Goal: Information Seeking & Learning: Compare options

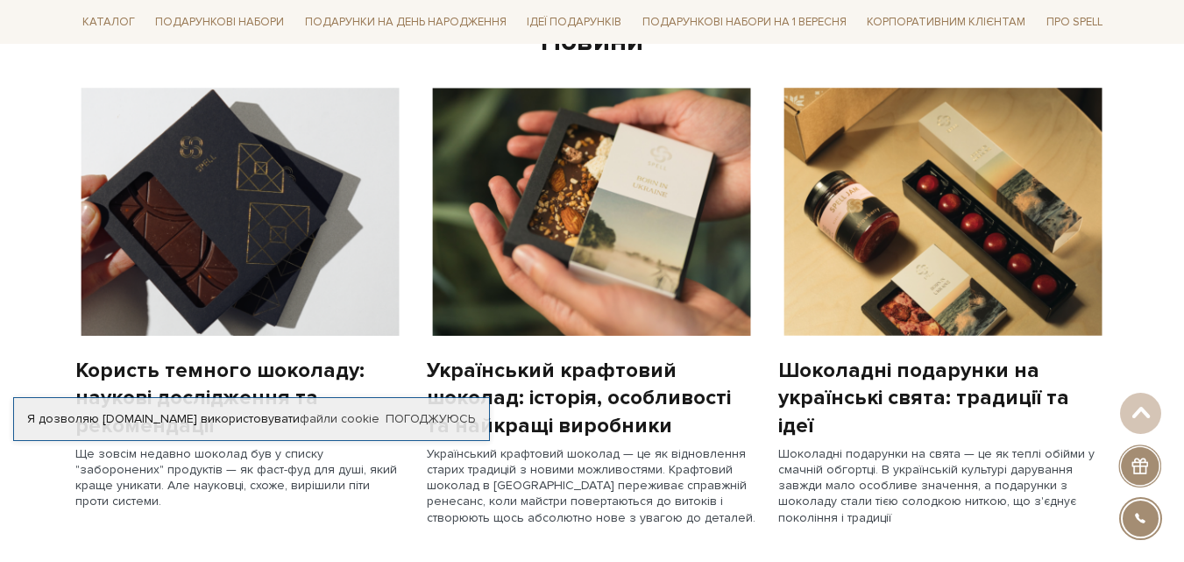
scroll to position [1490, 0]
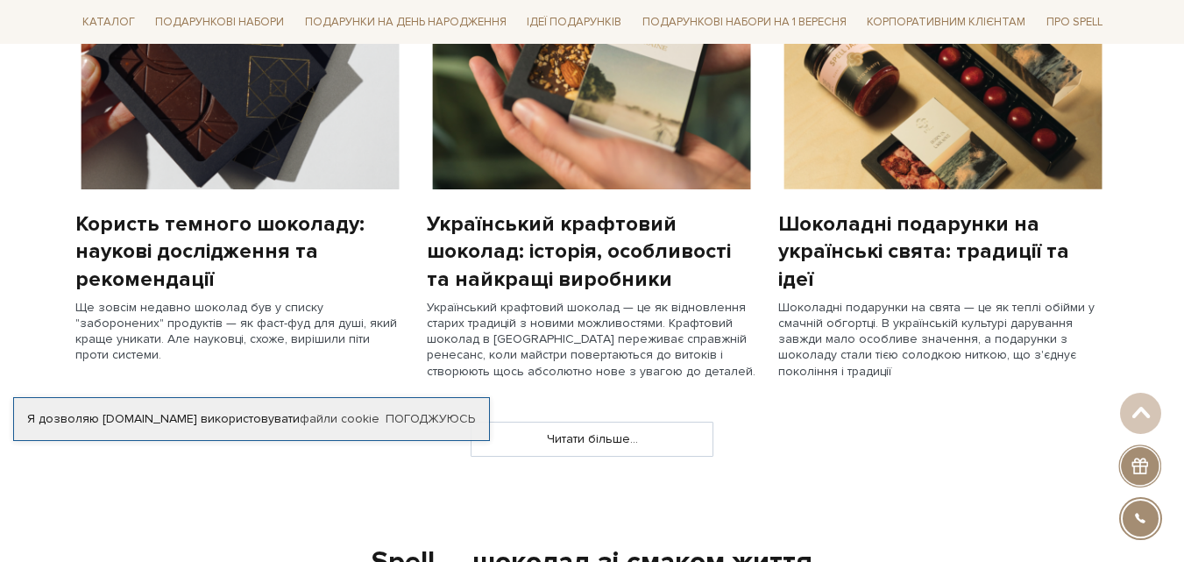
click at [981, 141] on img at bounding box center [943, 65] width 330 height 248
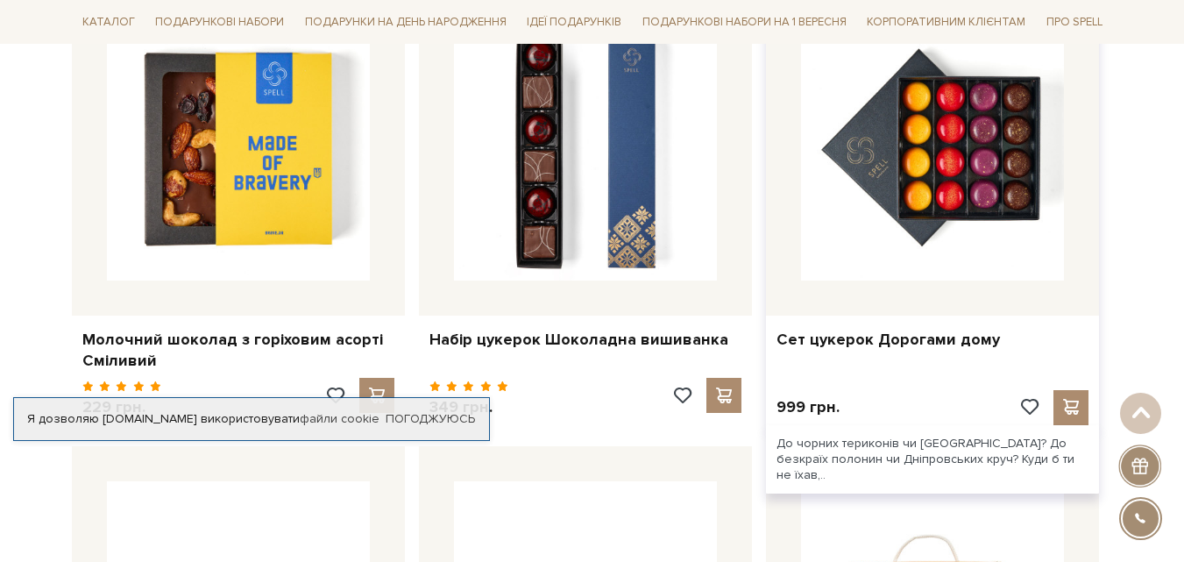
scroll to position [6660, 0]
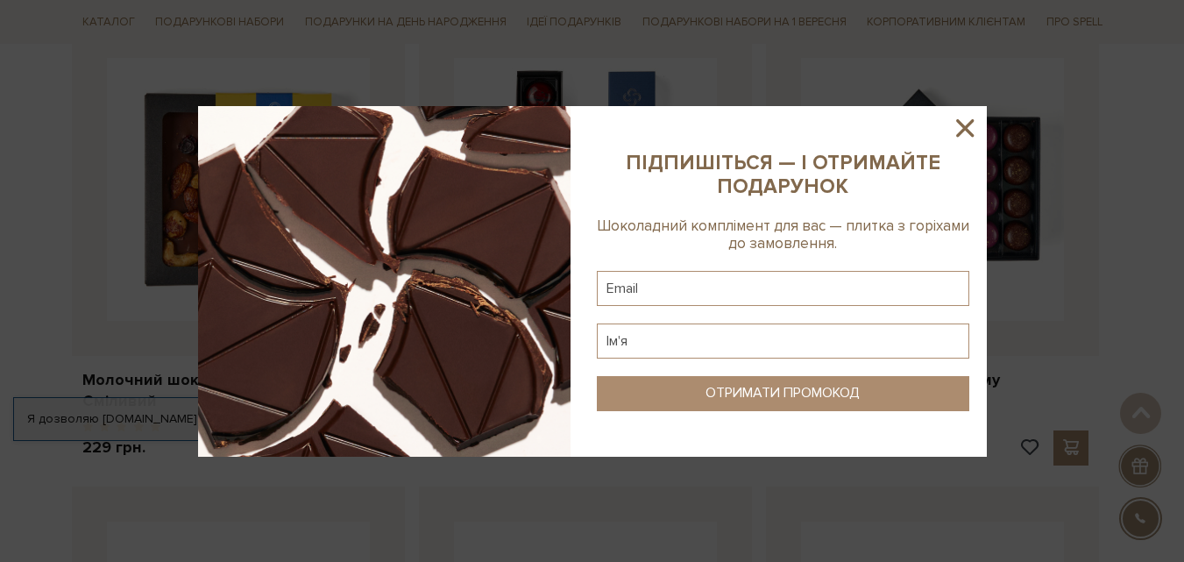
click at [972, 125] on icon at bounding box center [965, 128] width 30 height 30
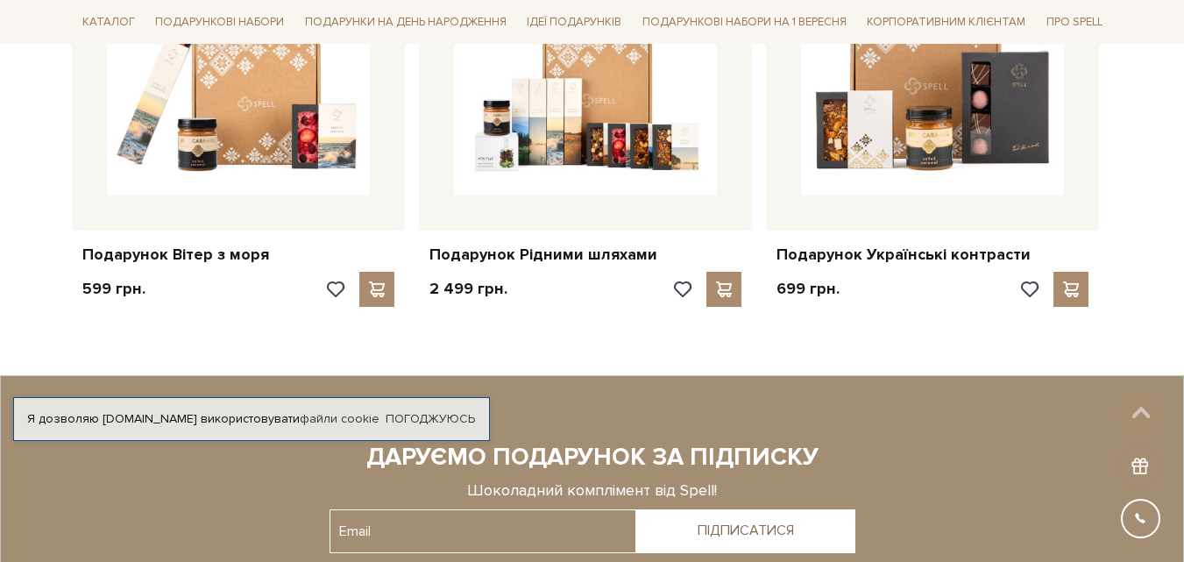
scroll to position [7448, 0]
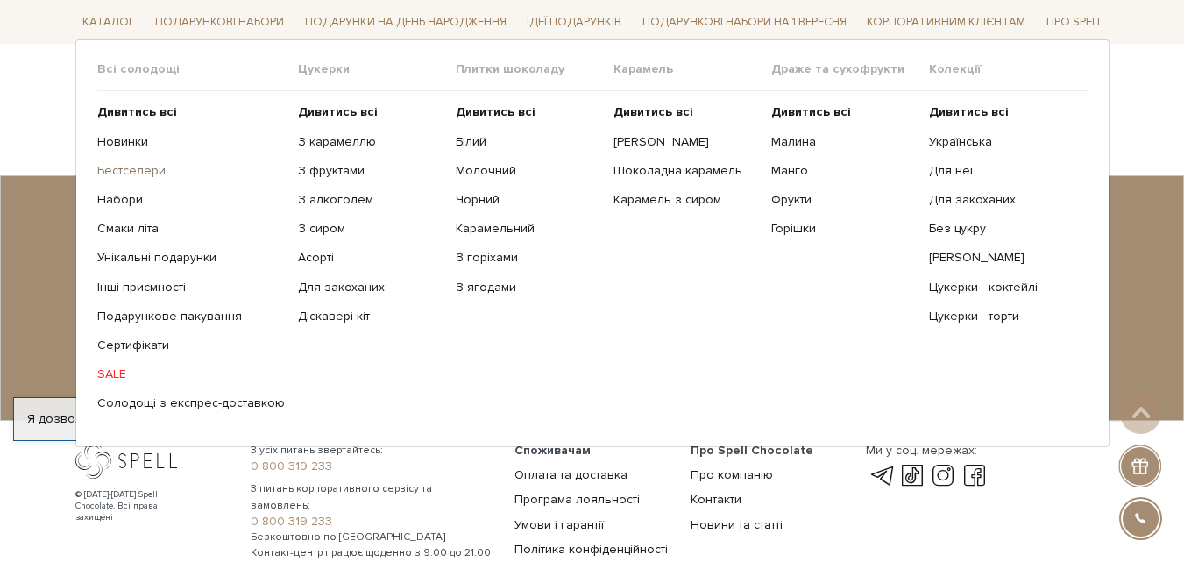
click at [141, 169] on link "Бестселери" at bounding box center [191, 171] width 188 height 16
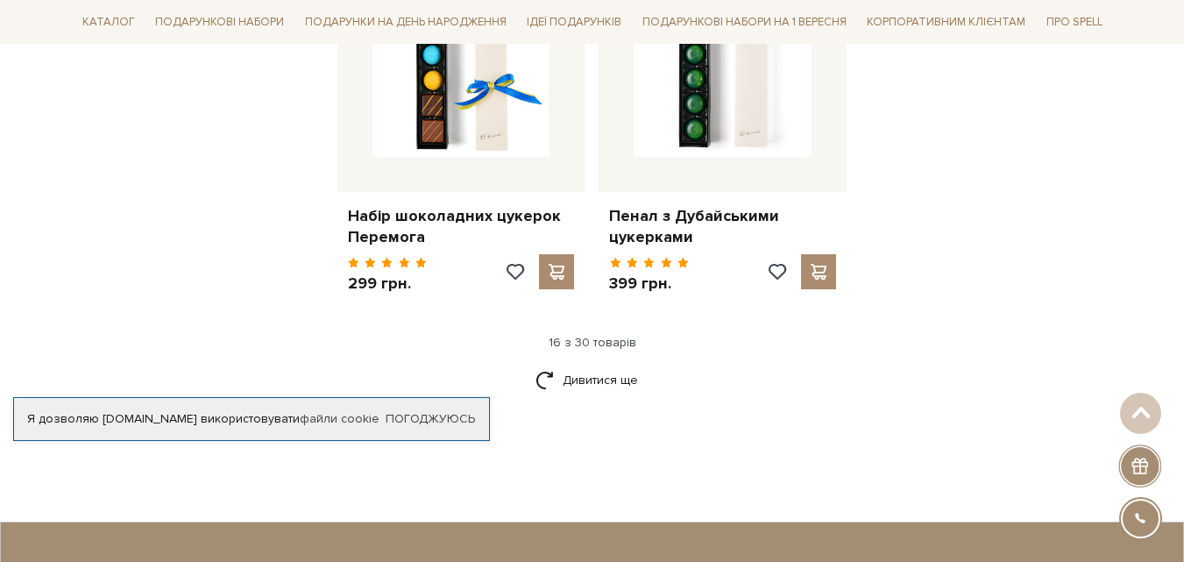
scroll to position [2454, 0]
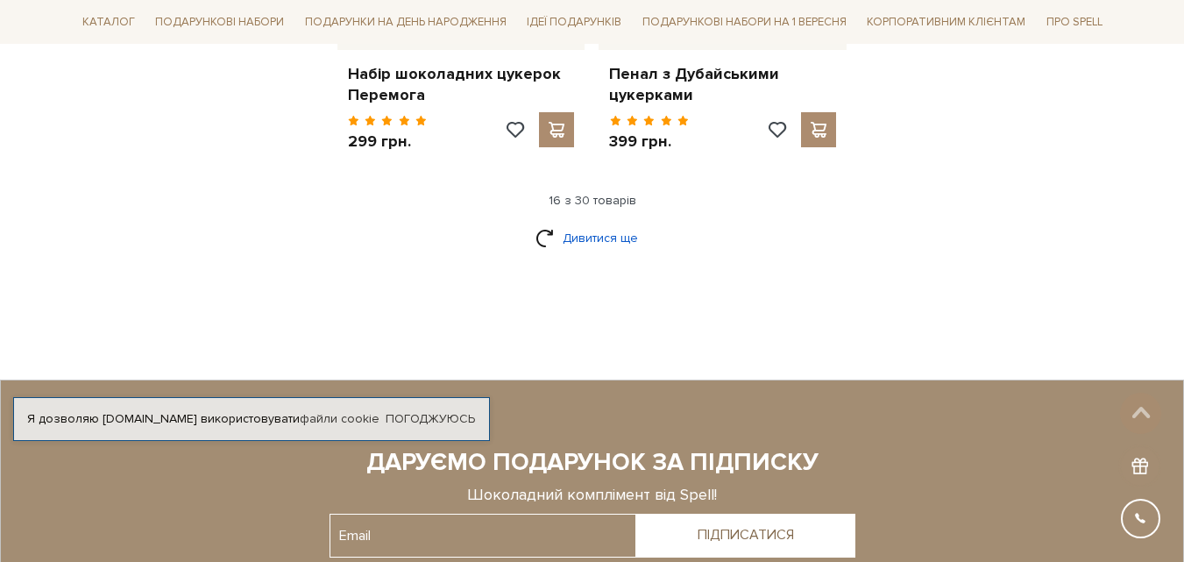
click at [630, 223] on link "Дивитися ще" at bounding box center [592, 238] width 114 height 31
click at [580, 223] on link "Дивитися ще" at bounding box center [592, 238] width 114 height 31
click at [414, 407] on div "Я дозволяю spellchocolate.com використовувати файли cookie Погоджуюсь" at bounding box center [251, 419] width 477 height 44
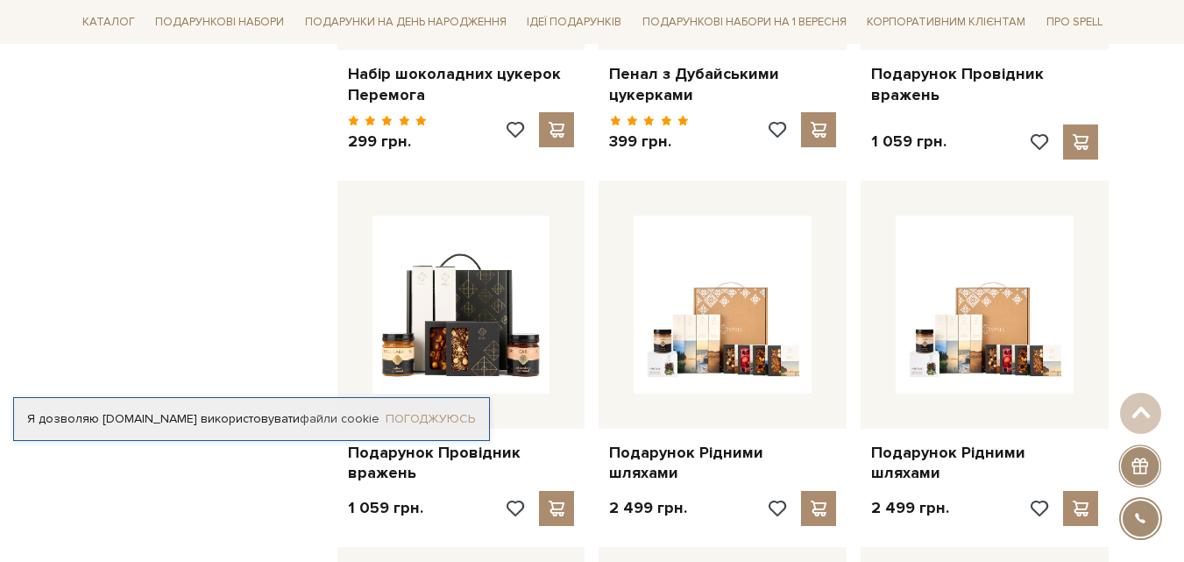
click at [430, 421] on link "Погоджуюсь" at bounding box center [430, 419] width 89 height 16
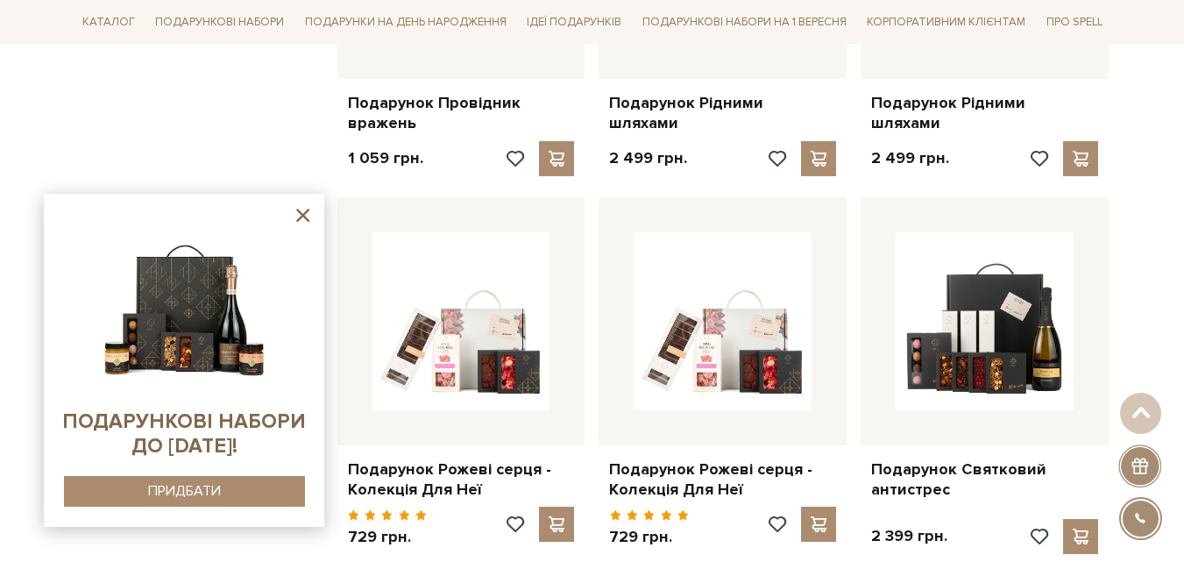
scroll to position [2804, 0]
click at [302, 208] on icon at bounding box center [303, 215] width 22 height 22
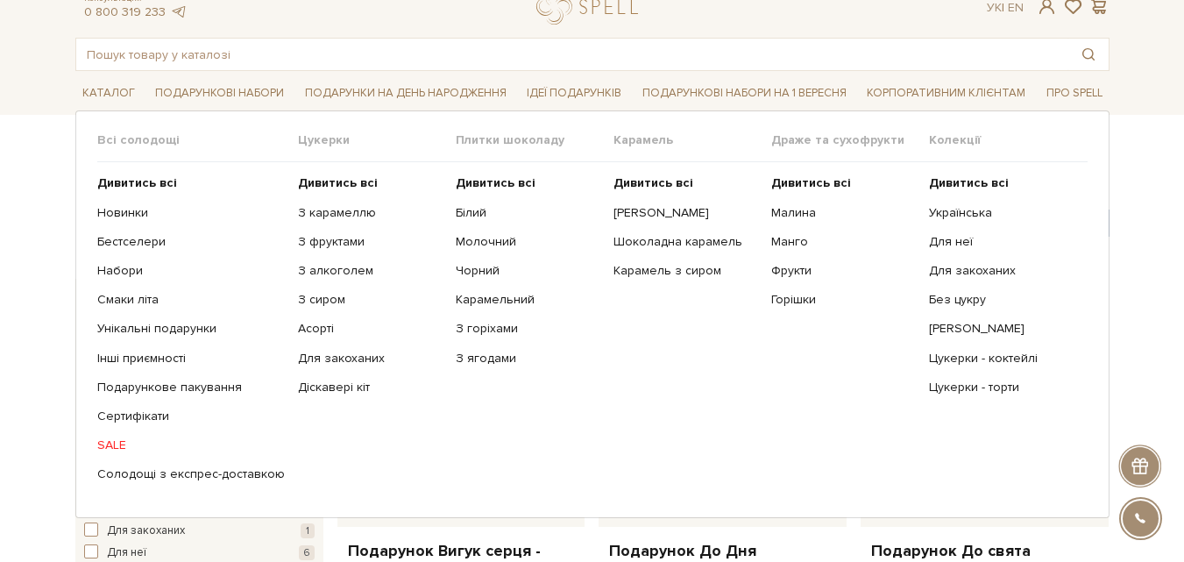
scroll to position [175, 0]
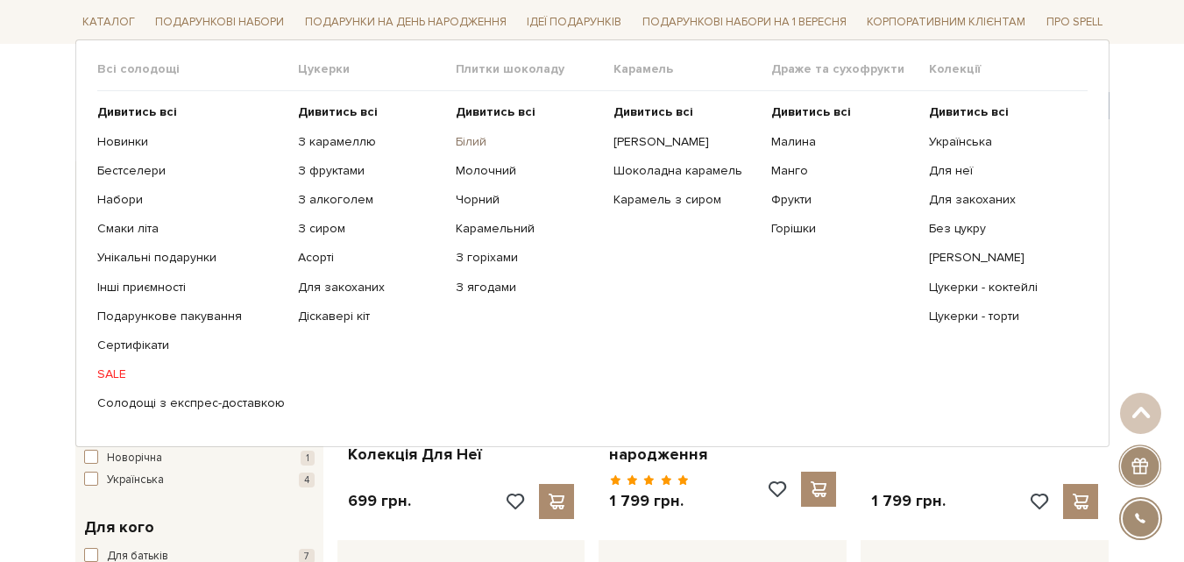
click at [471, 135] on link "Білий" at bounding box center [528, 141] width 145 height 16
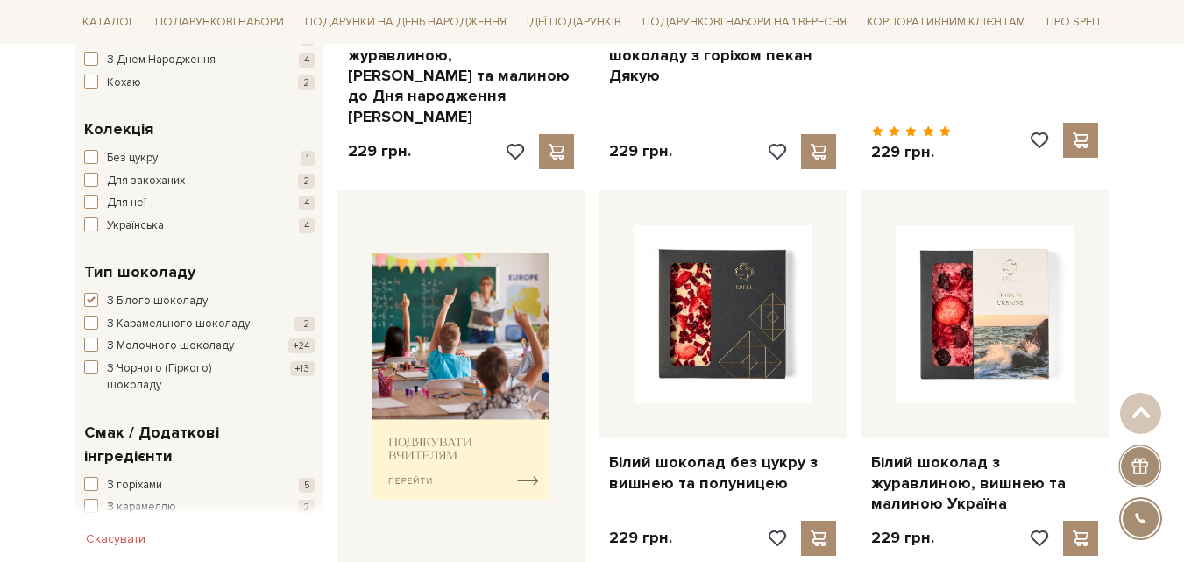
scroll to position [613, 0]
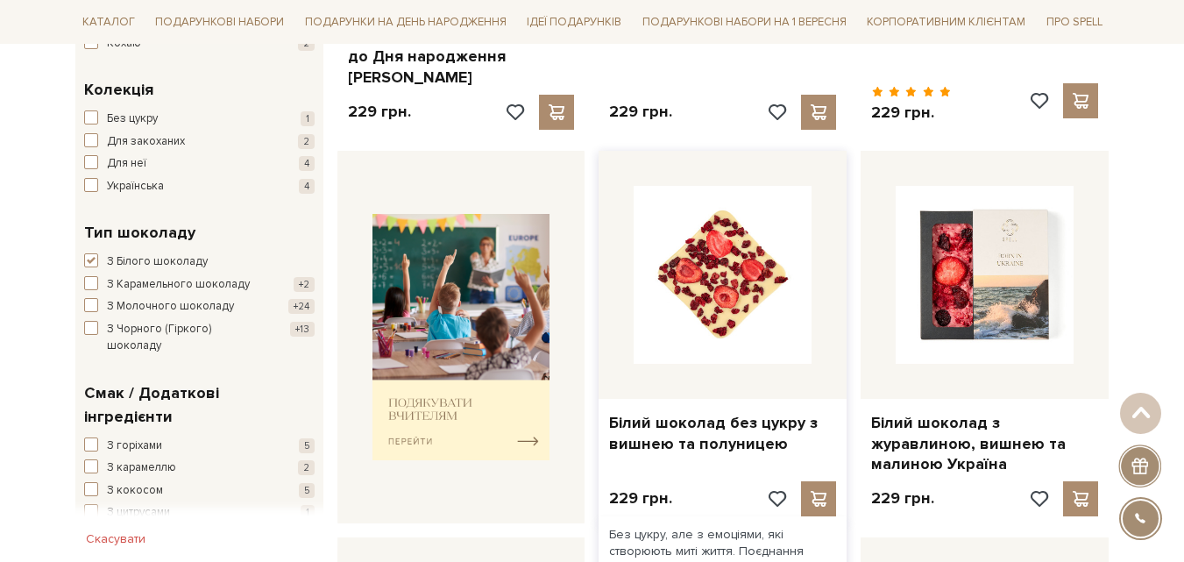
click at [769, 271] on img at bounding box center [723, 275] width 178 height 178
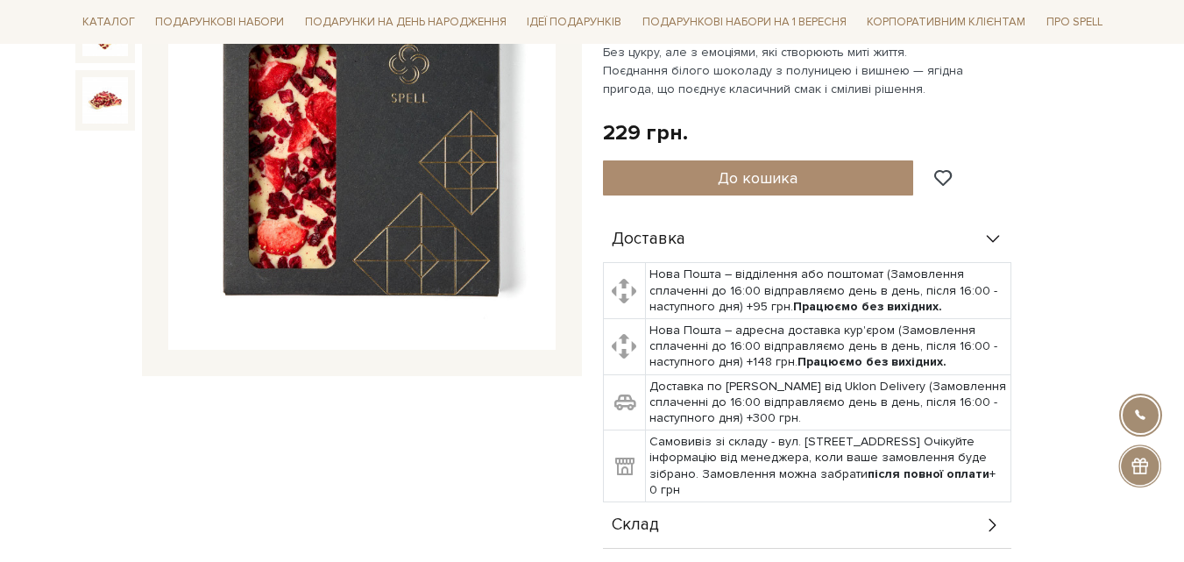
scroll to position [526, 0]
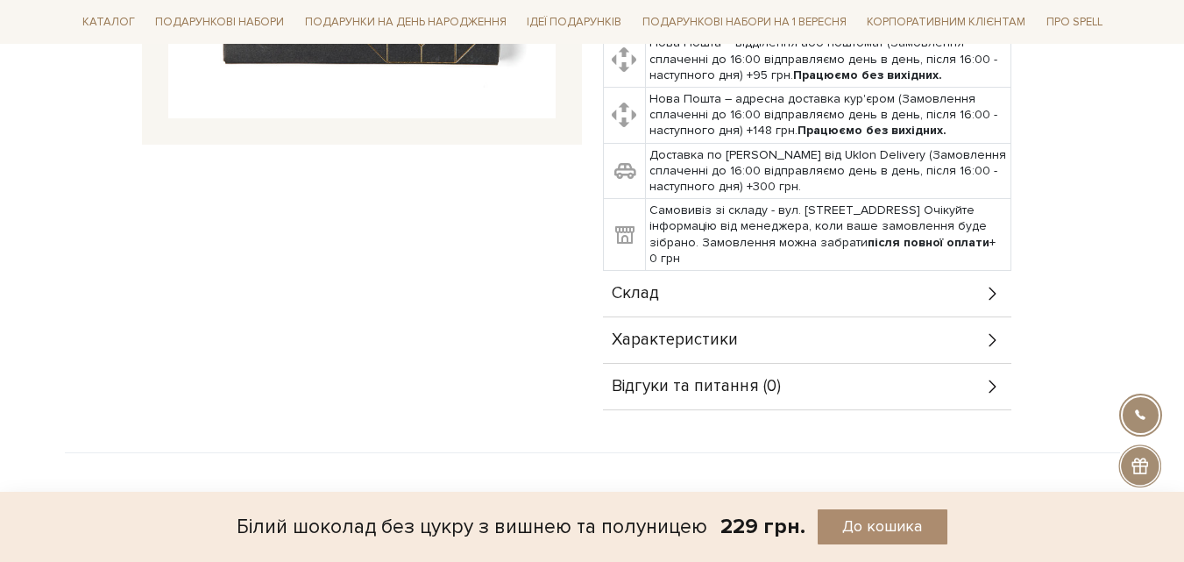
click at [769, 271] on div "Склад" at bounding box center [807, 294] width 408 height 46
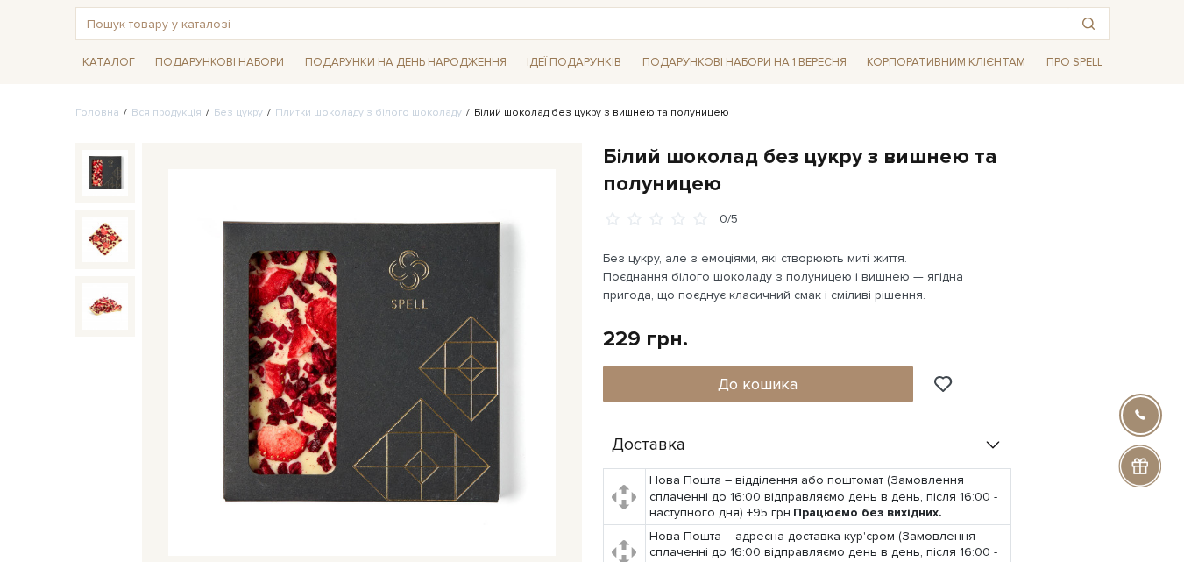
scroll to position [88, 0]
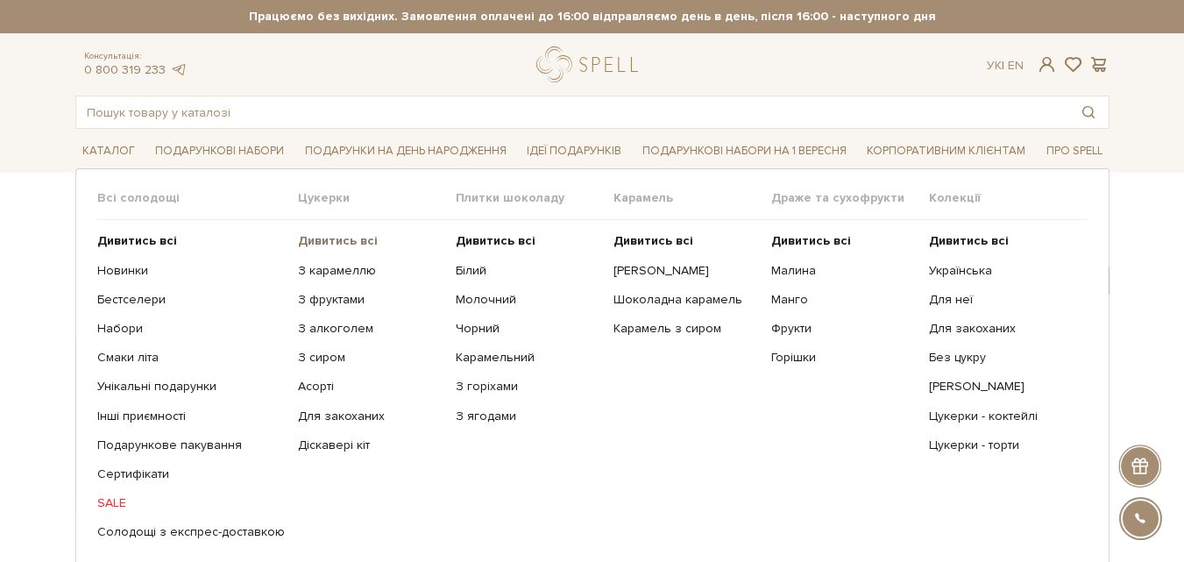
click at [316, 246] on b "Дивитись всі" at bounding box center [338, 240] width 80 height 15
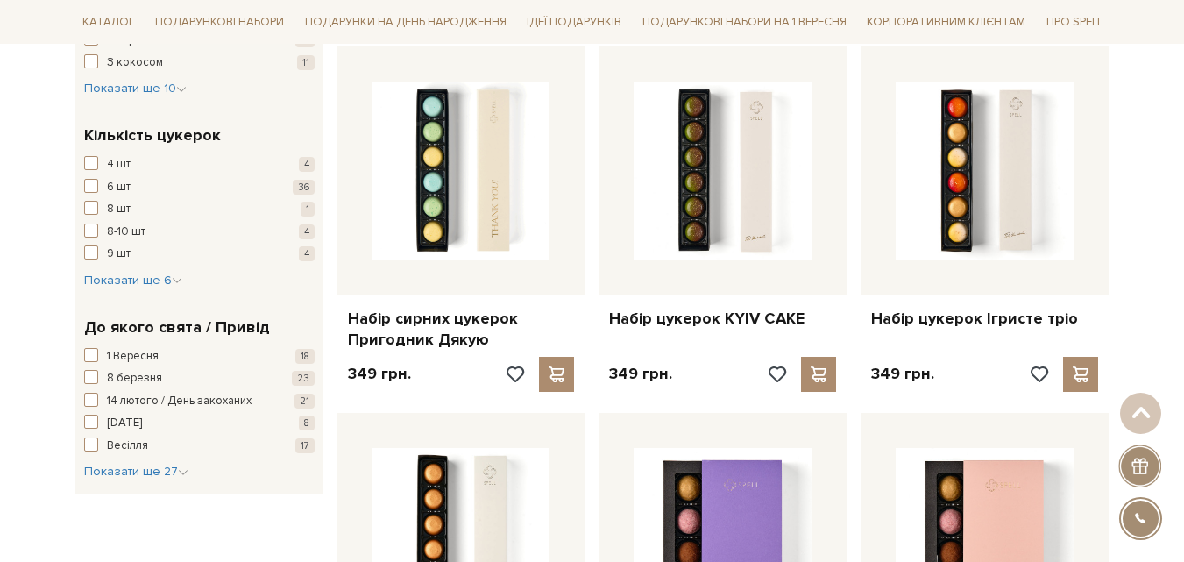
scroll to position [1402, 0]
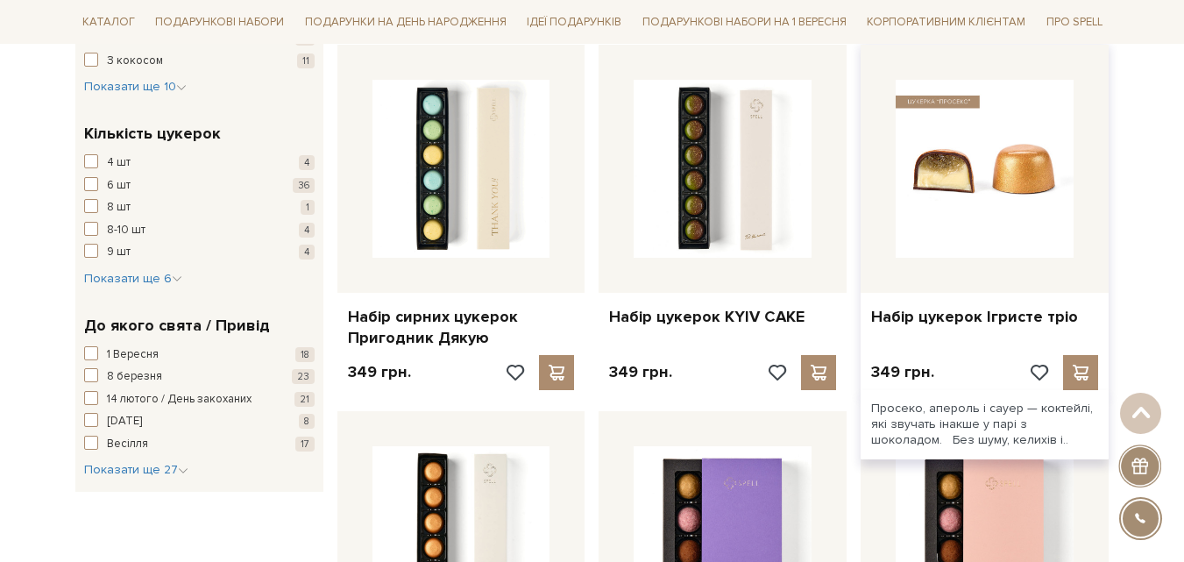
click at [1060, 211] on img at bounding box center [985, 169] width 178 height 178
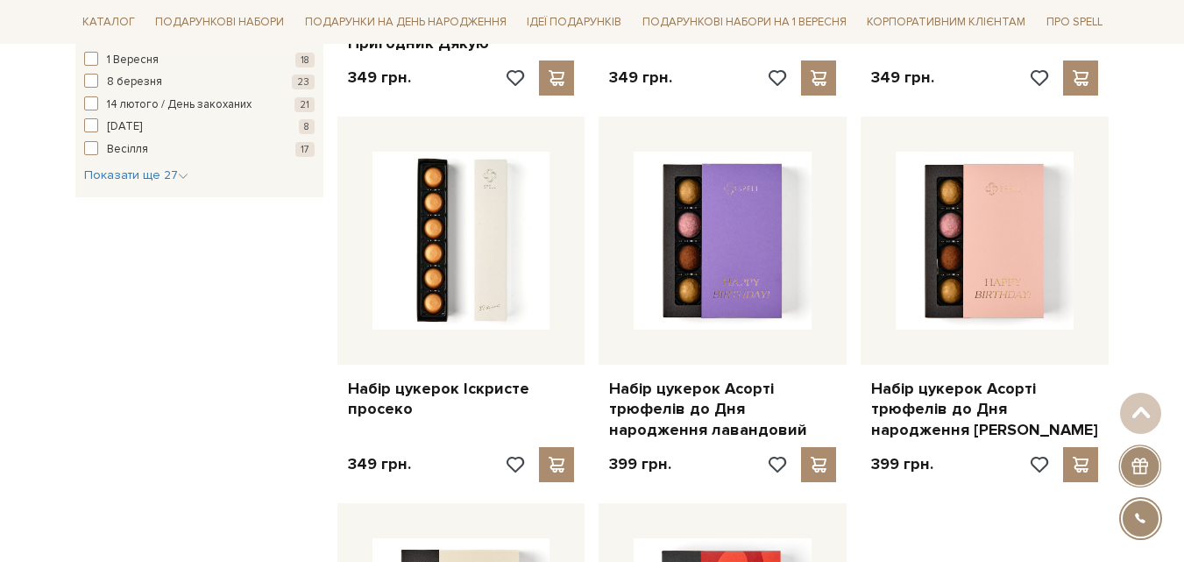
scroll to position [2135, 0]
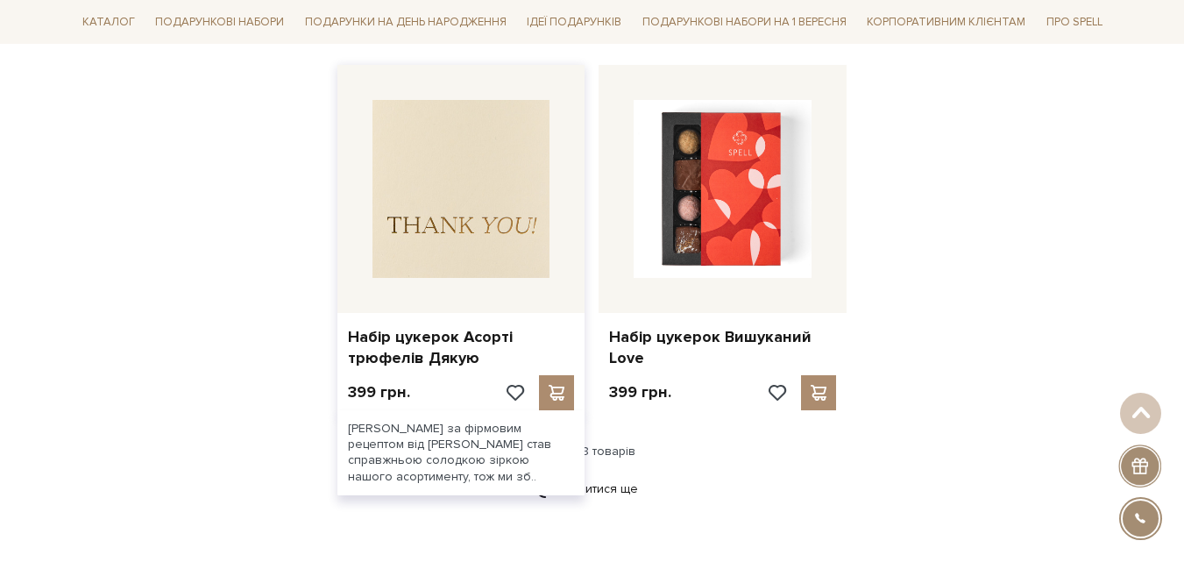
click at [395, 233] on img at bounding box center [461, 189] width 178 height 178
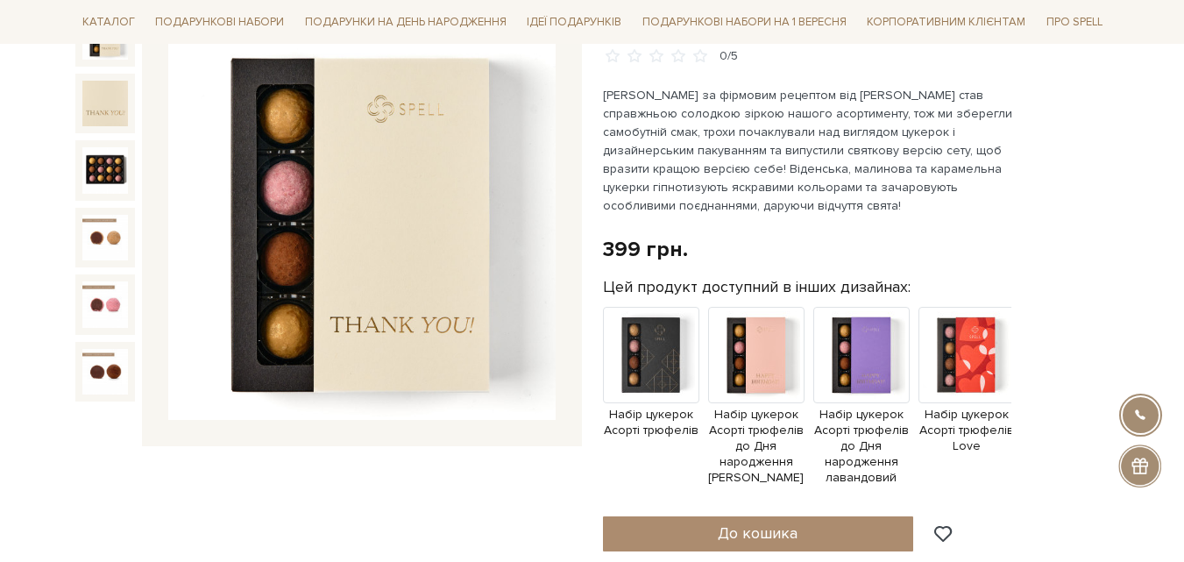
scroll to position [351, 0]
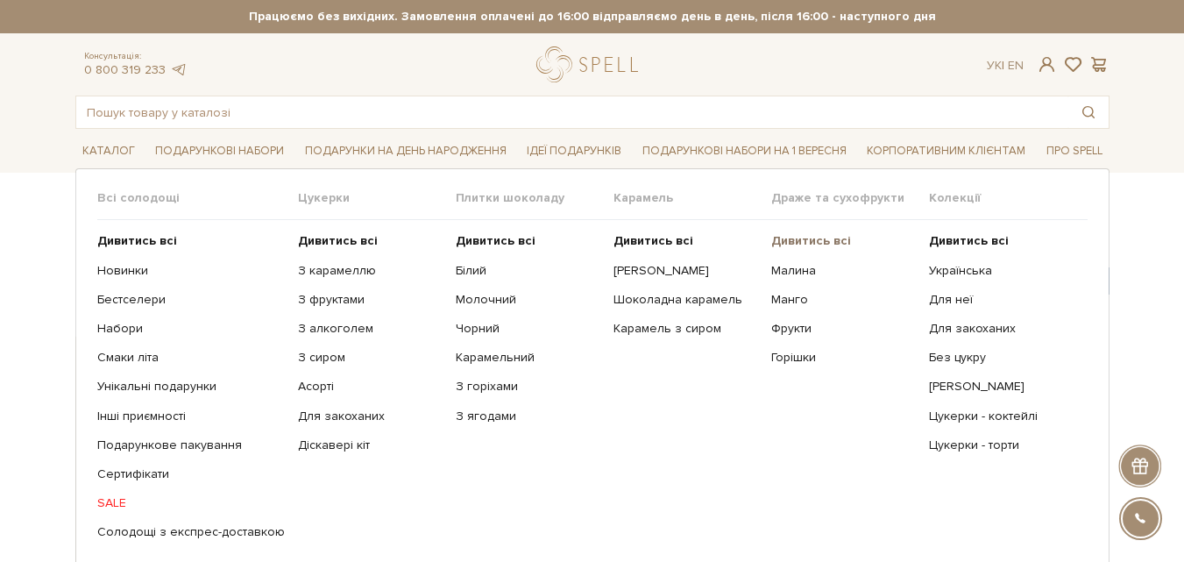
click at [819, 234] on b "Дивитись всі" at bounding box center [811, 240] width 80 height 15
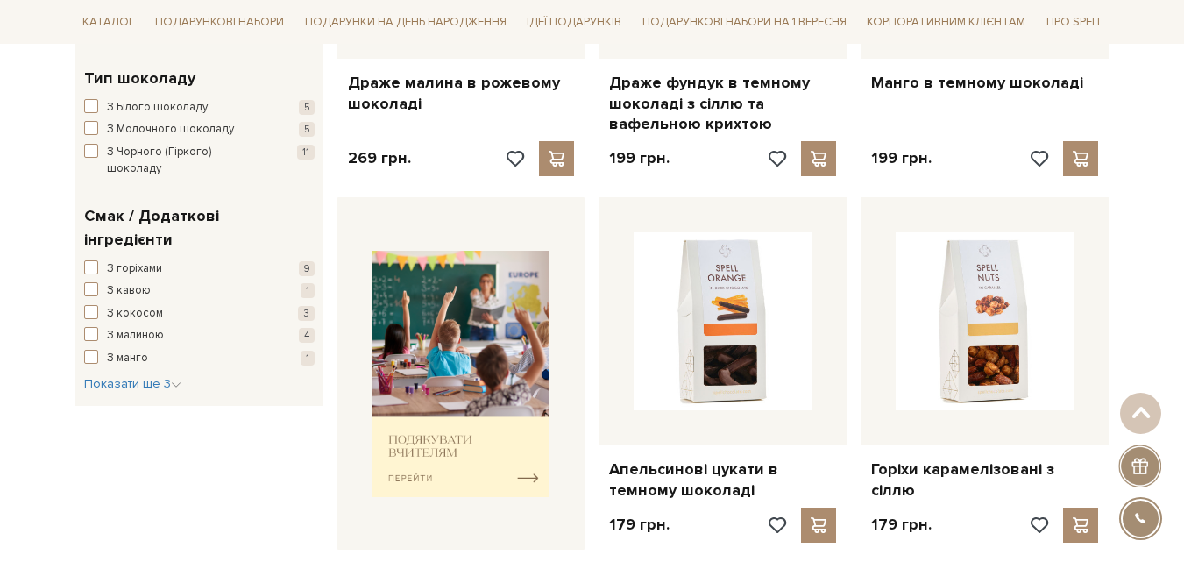
scroll to position [88, 0]
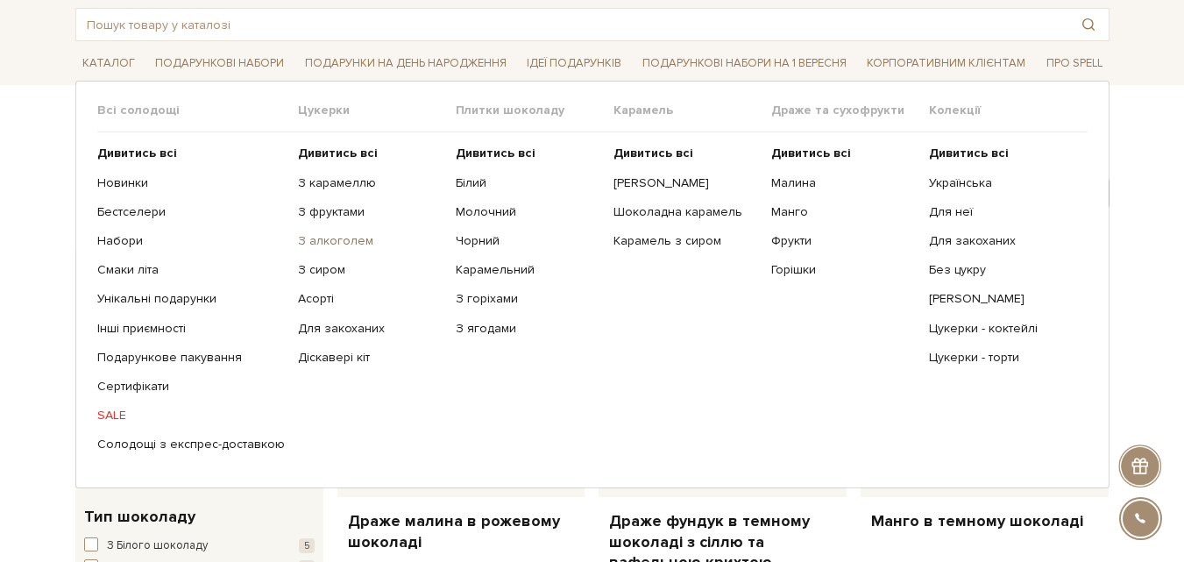
click at [344, 244] on link "З алкоголем" at bounding box center [370, 241] width 145 height 16
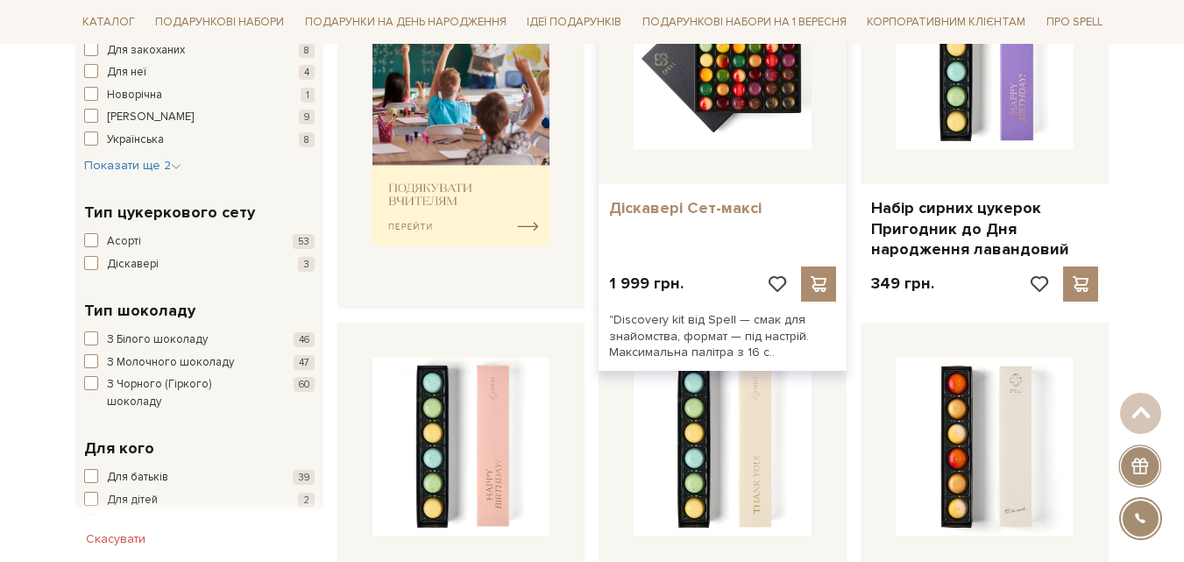
scroll to position [876, 0]
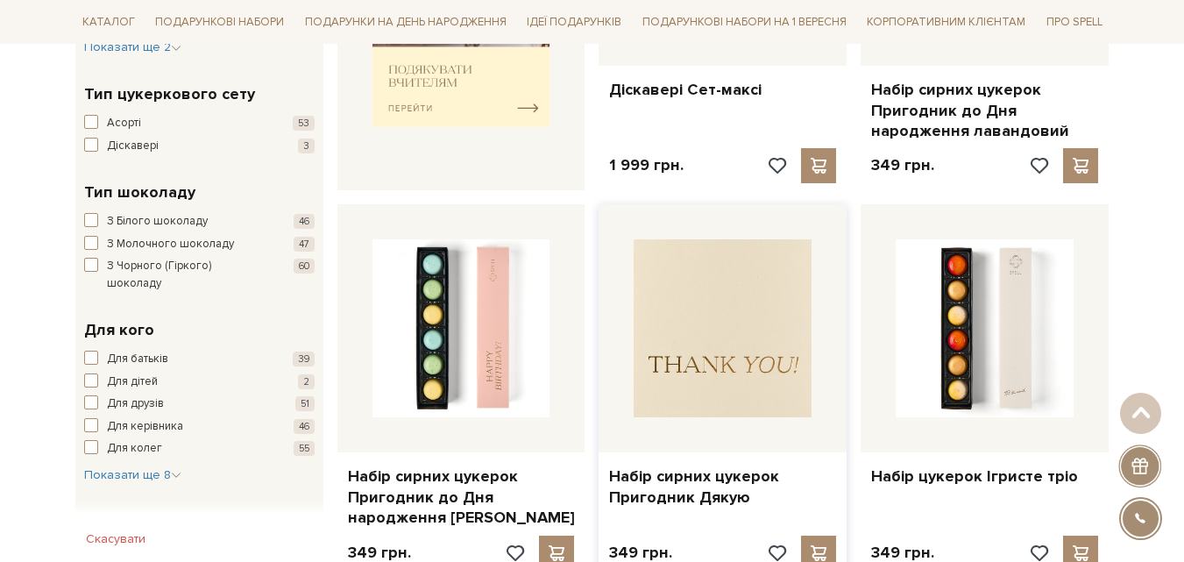
click at [712, 325] on img at bounding box center [723, 328] width 178 height 178
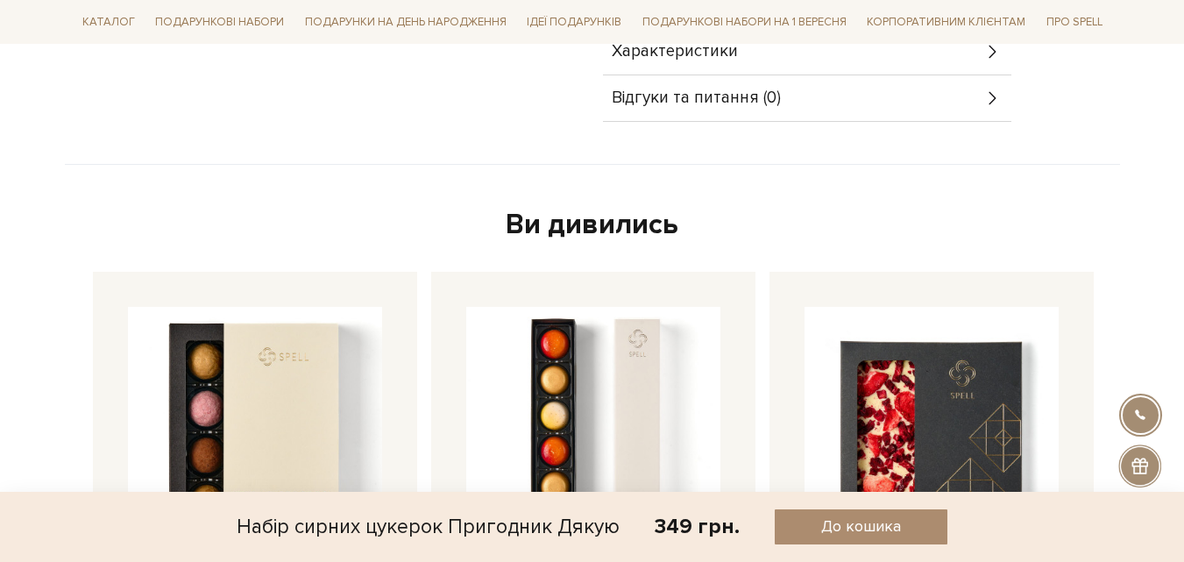
scroll to position [1402, 0]
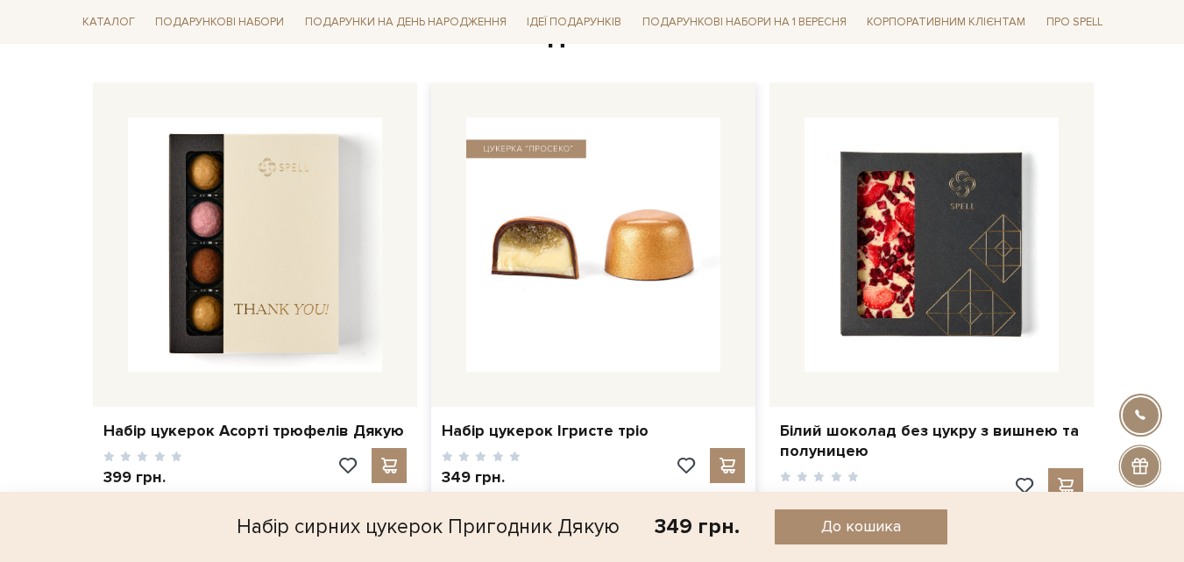
click at [685, 322] on img at bounding box center [593, 244] width 254 height 254
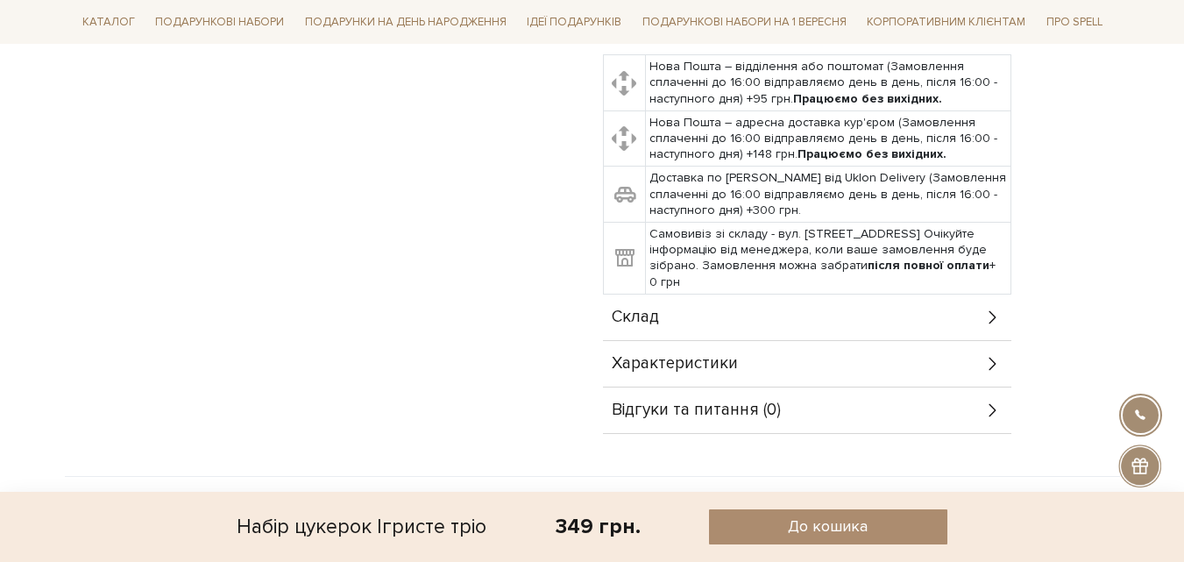
scroll to position [789, 0]
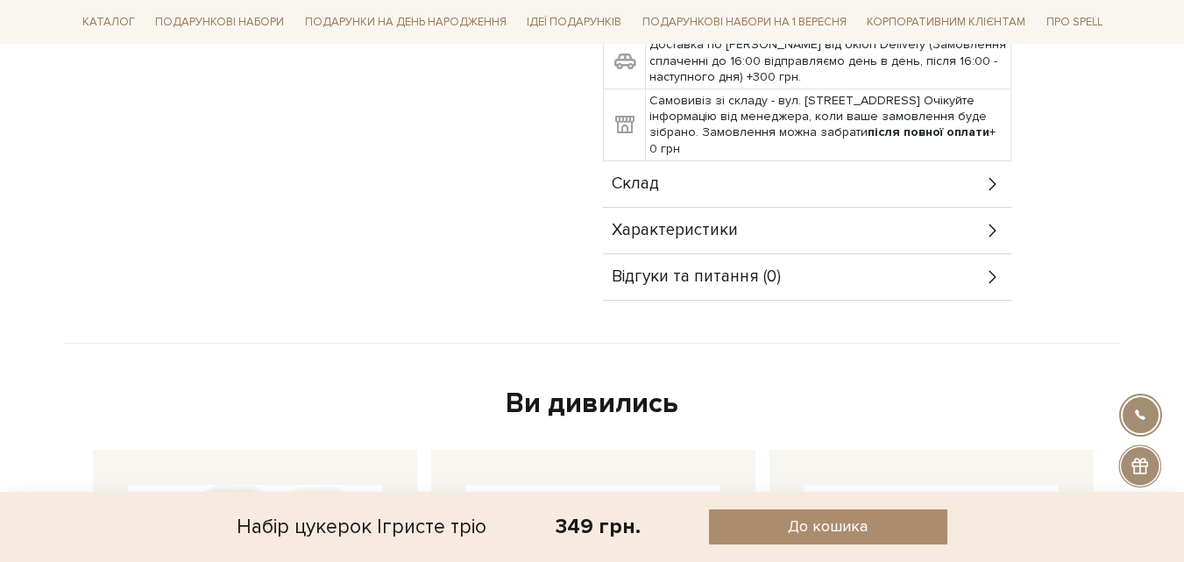
click at [747, 191] on div "Склад" at bounding box center [807, 184] width 408 height 46
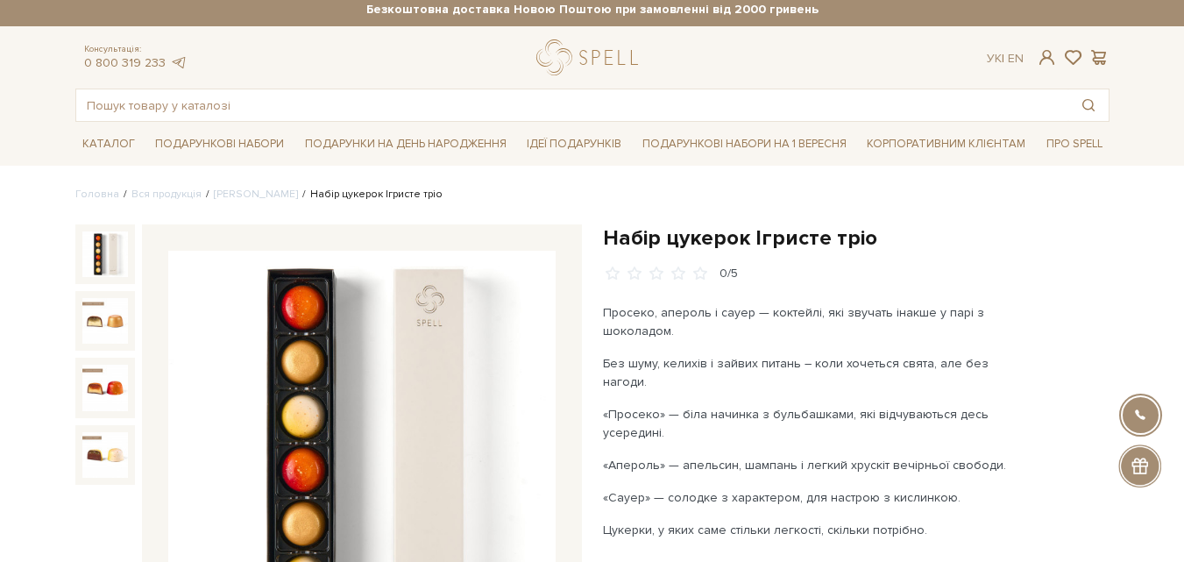
scroll to position [0, 0]
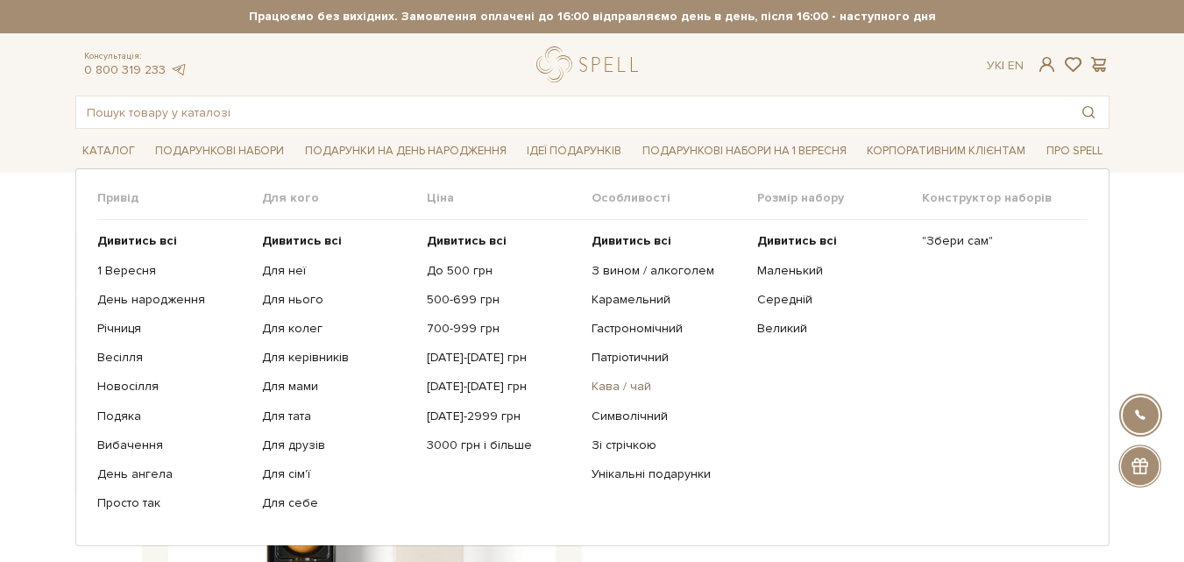
click at [622, 382] on link "Кава / чай" at bounding box center [667, 387] width 152 height 16
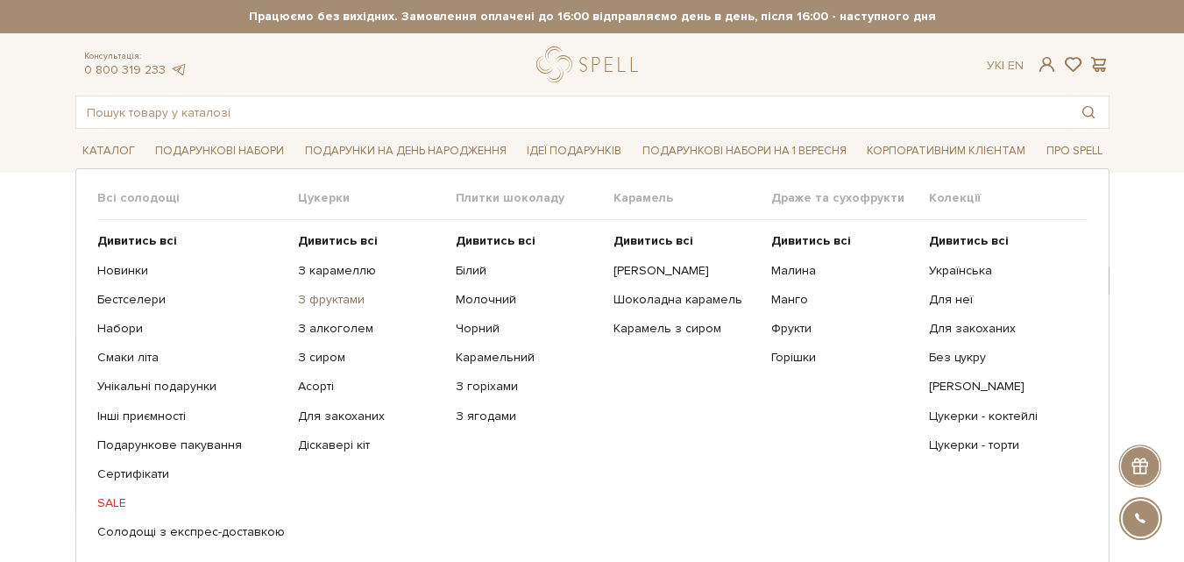
click at [355, 296] on link "З фруктами" at bounding box center [370, 300] width 145 height 16
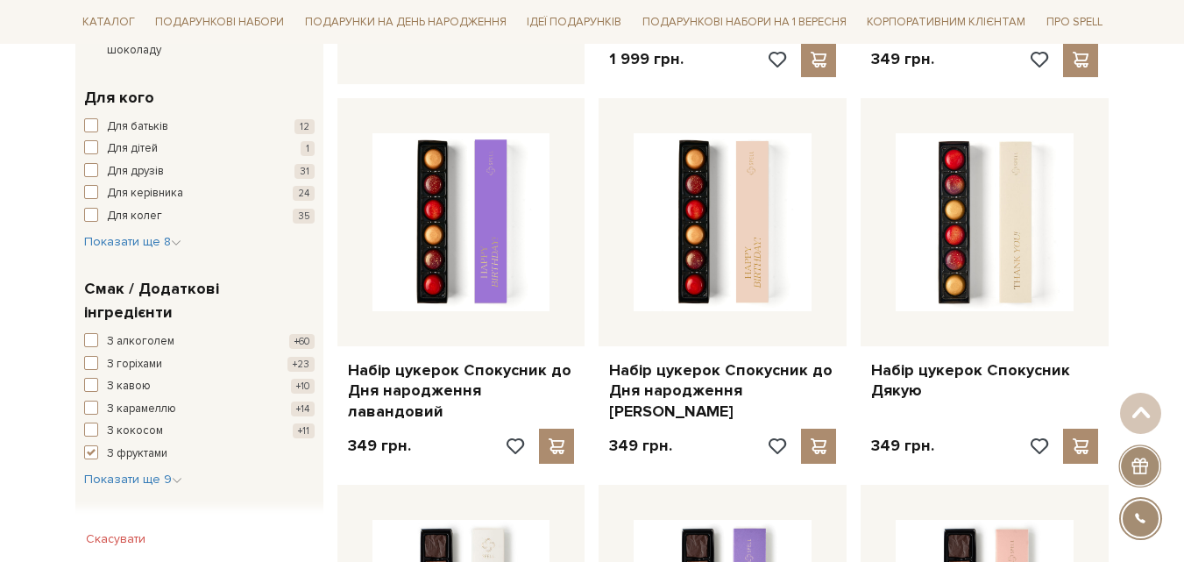
scroll to position [964, 0]
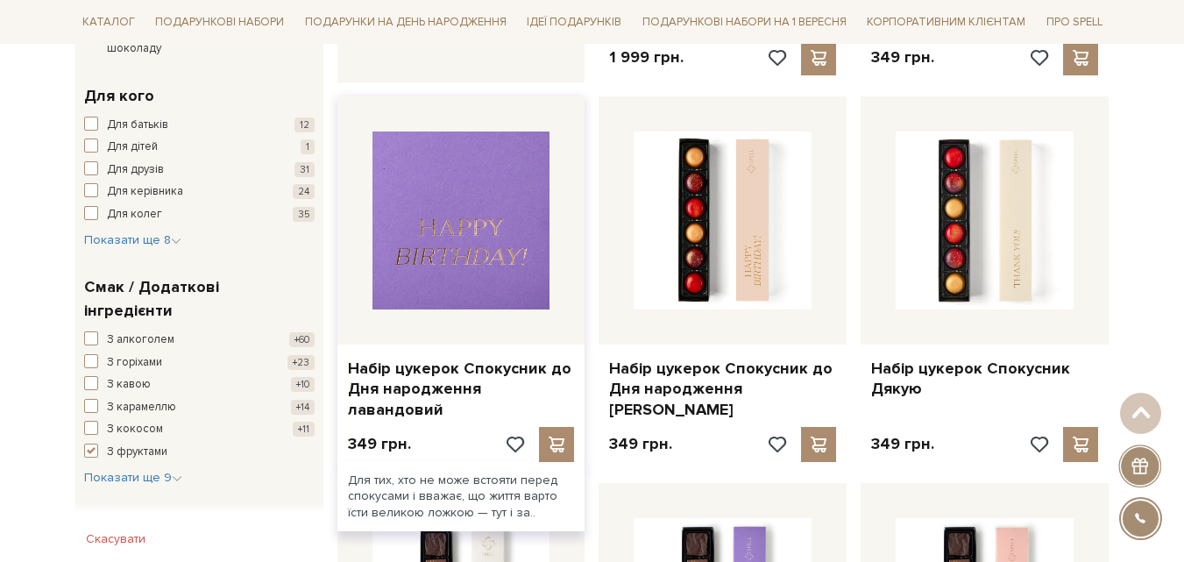
click at [397, 283] on img at bounding box center [461, 220] width 178 height 178
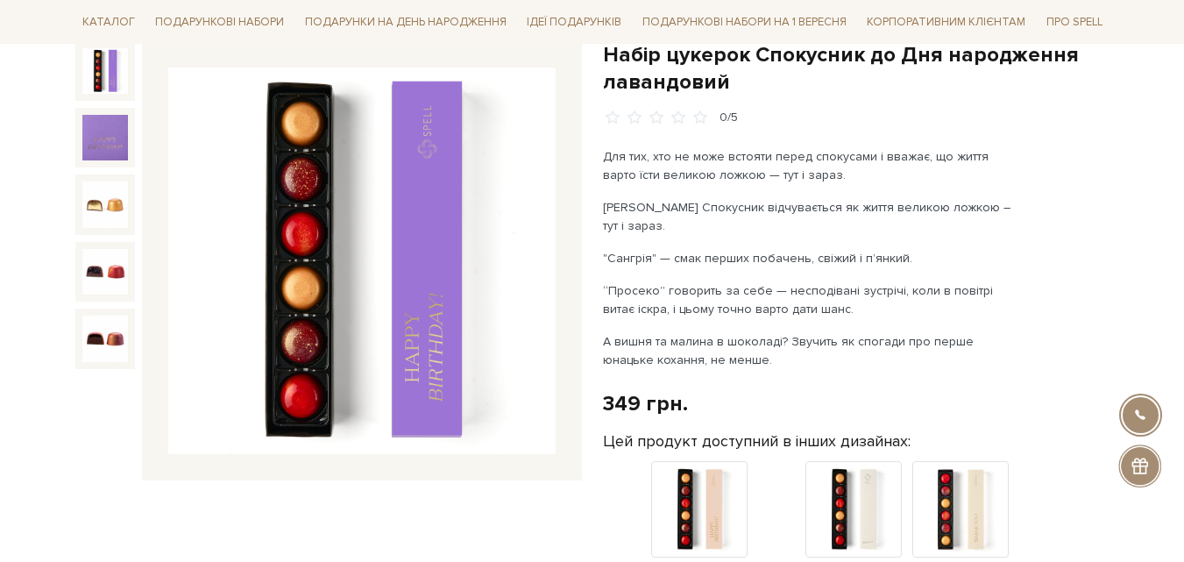
scroll to position [175, 0]
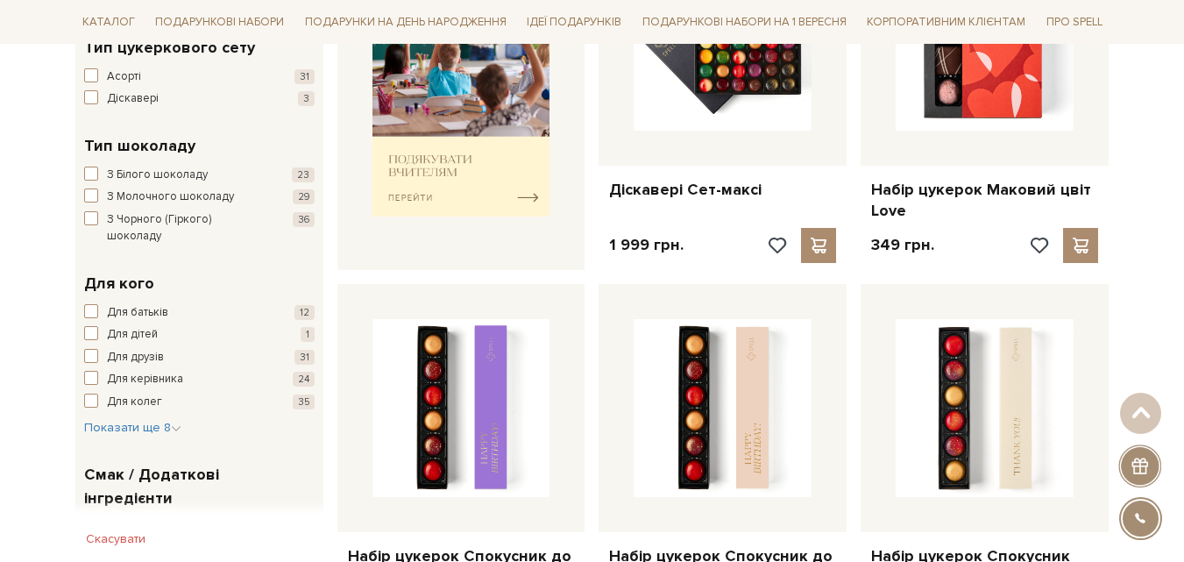
scroll to position [876, 0]
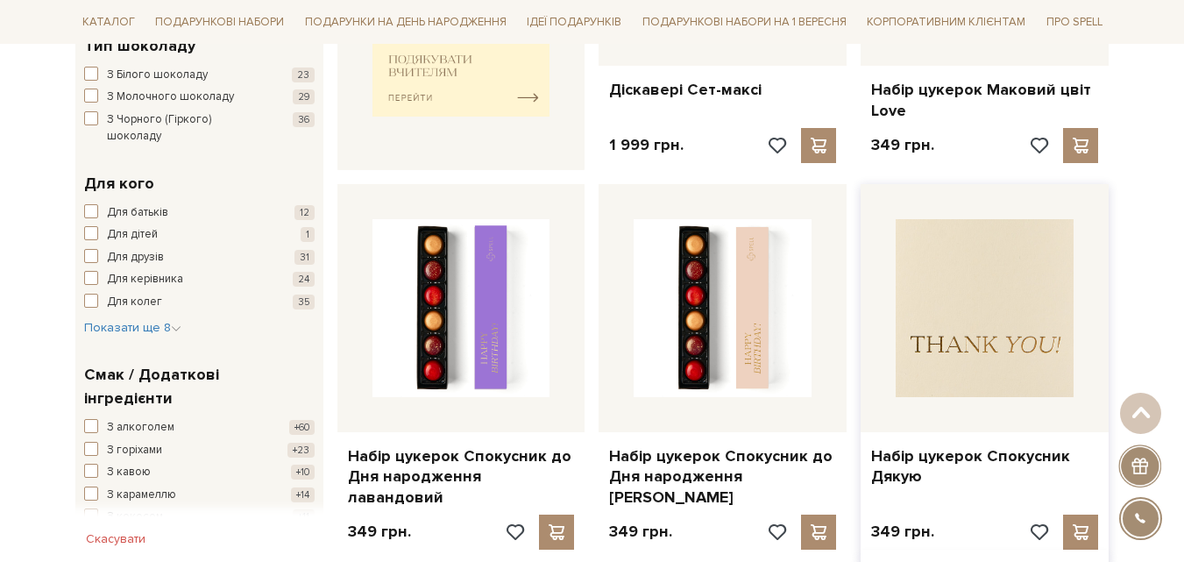
click at [921, 294] on img at bounding box center [985, 308] width 178 height 178
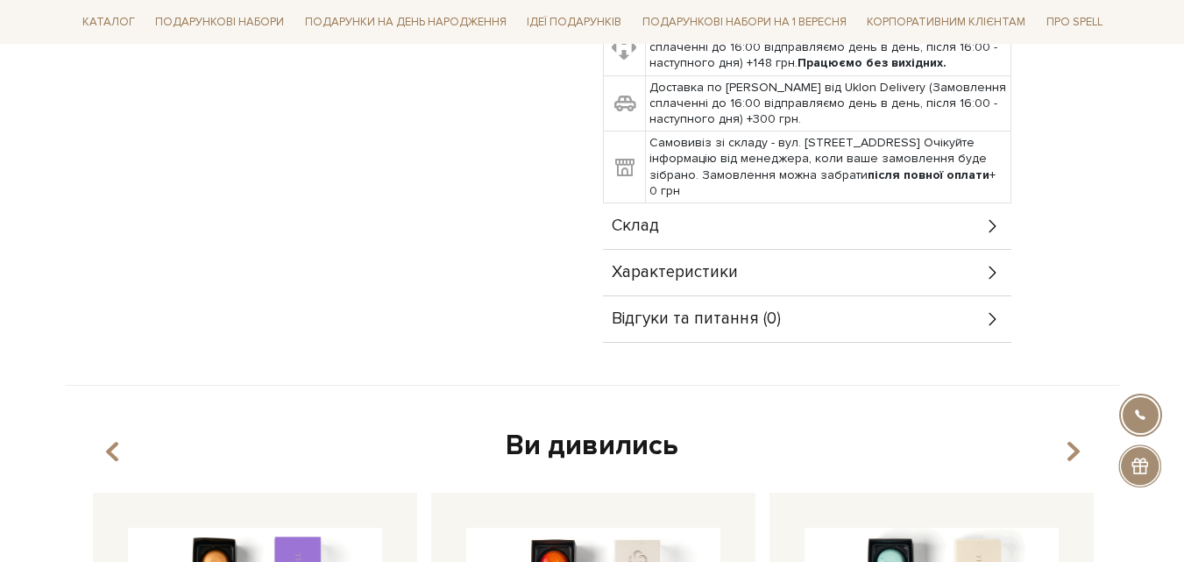
scroll to position [964, 0]
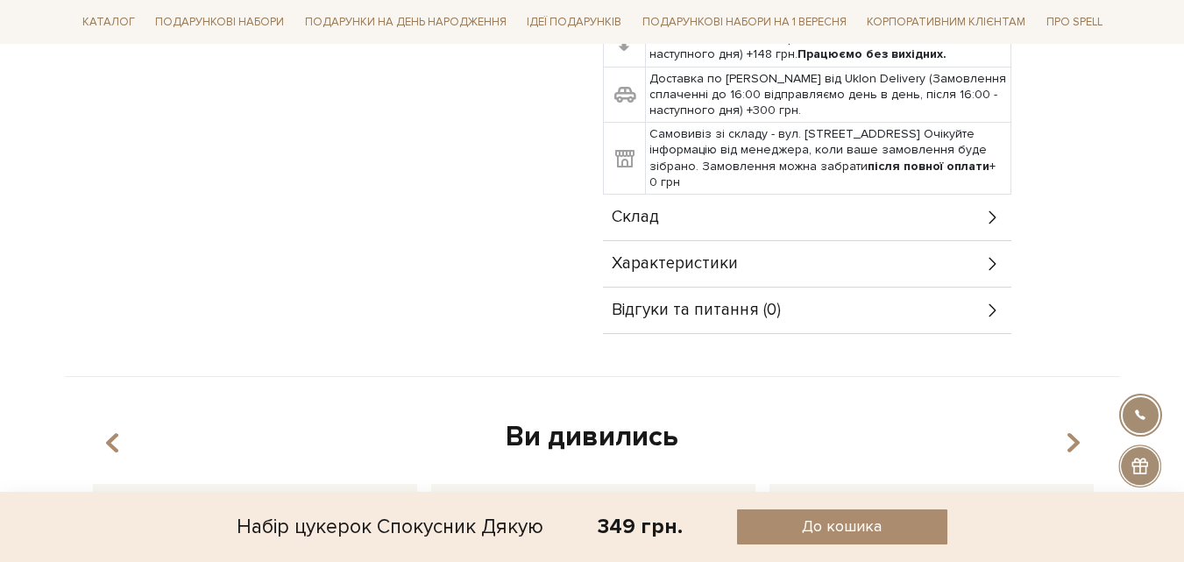
click at [697, 256] on span "Характеристики" at bounding box center [675, 264] width 126 height 16
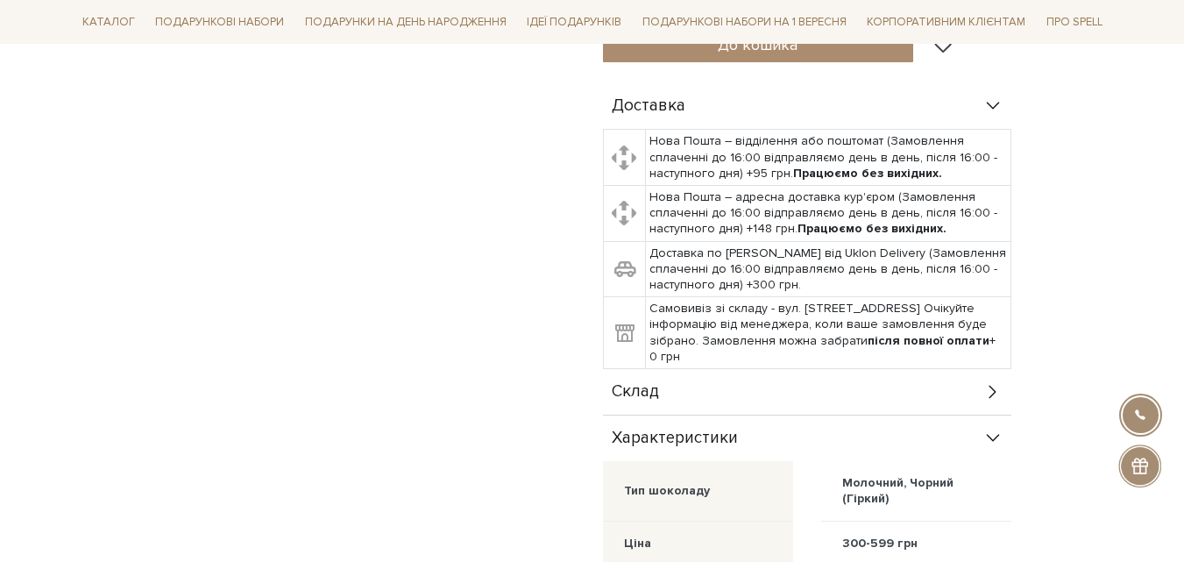
scroll to position [789, 0]
click at [679, 372] on div "Склад" at bounding box center [807, 393] width 408 height 46
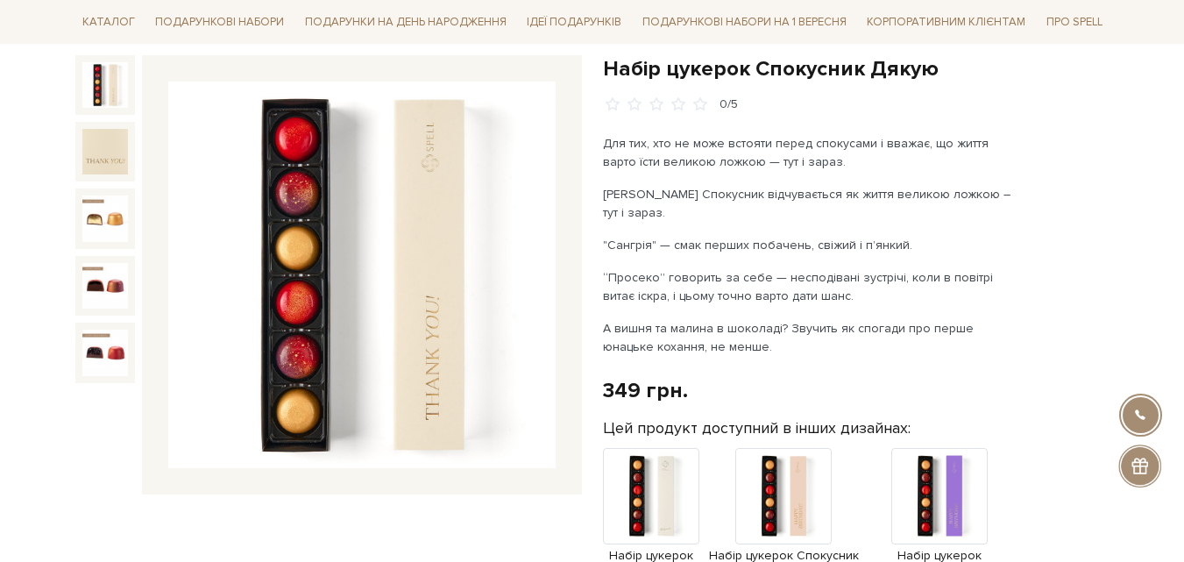
scroll to position [0, 0]
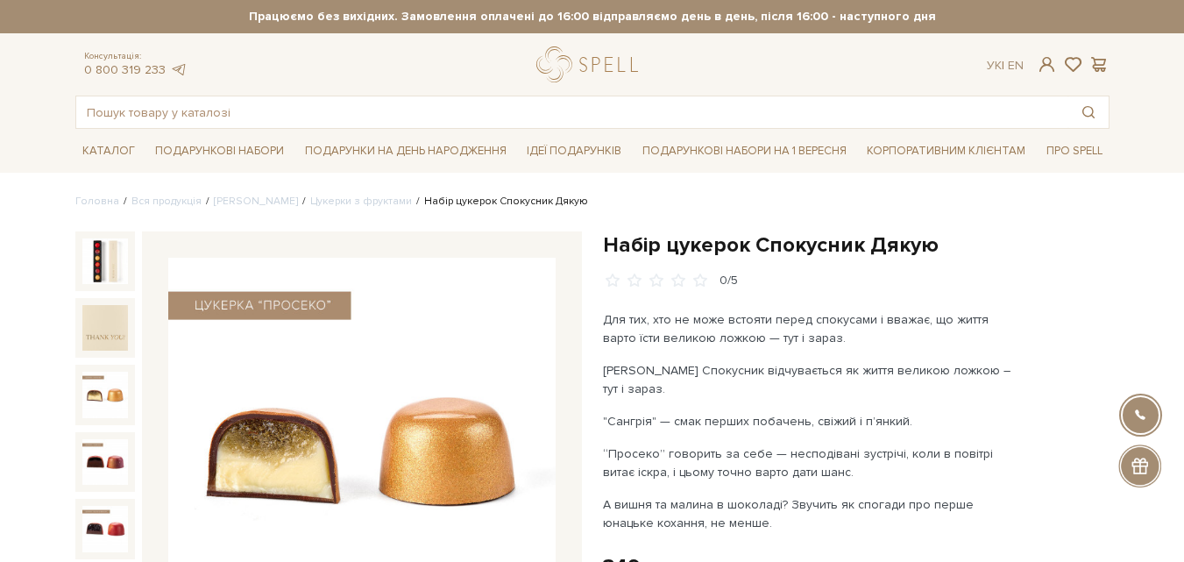
click at [97, 373] on img at bounding box center [105, 395] width 46 height 46
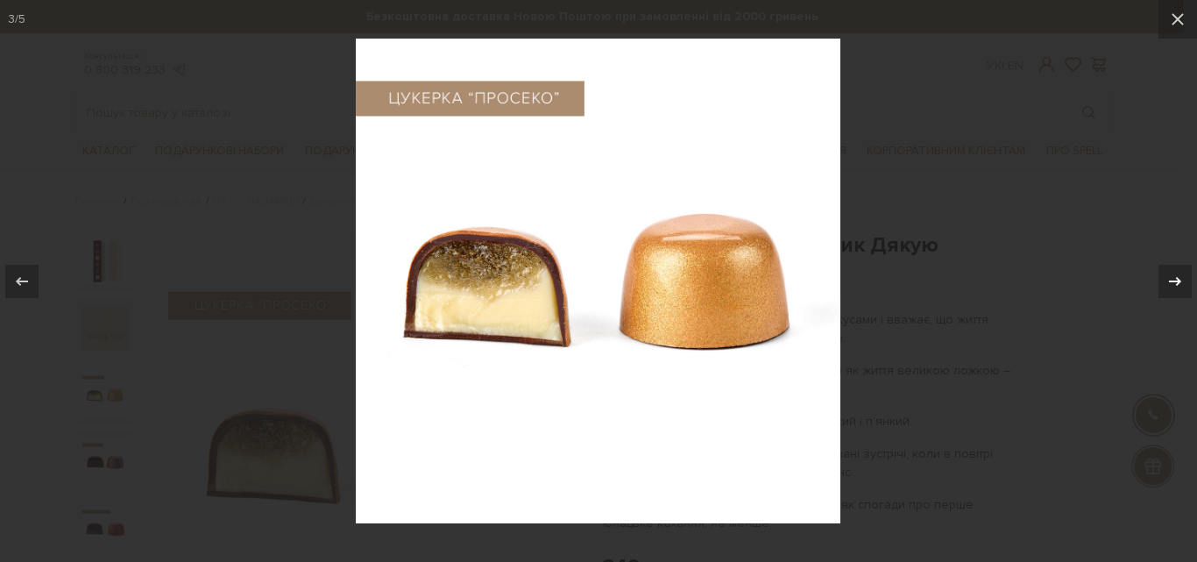
click at [1183, 291] on button at bounding box center [1166, 281] width 61 height 88
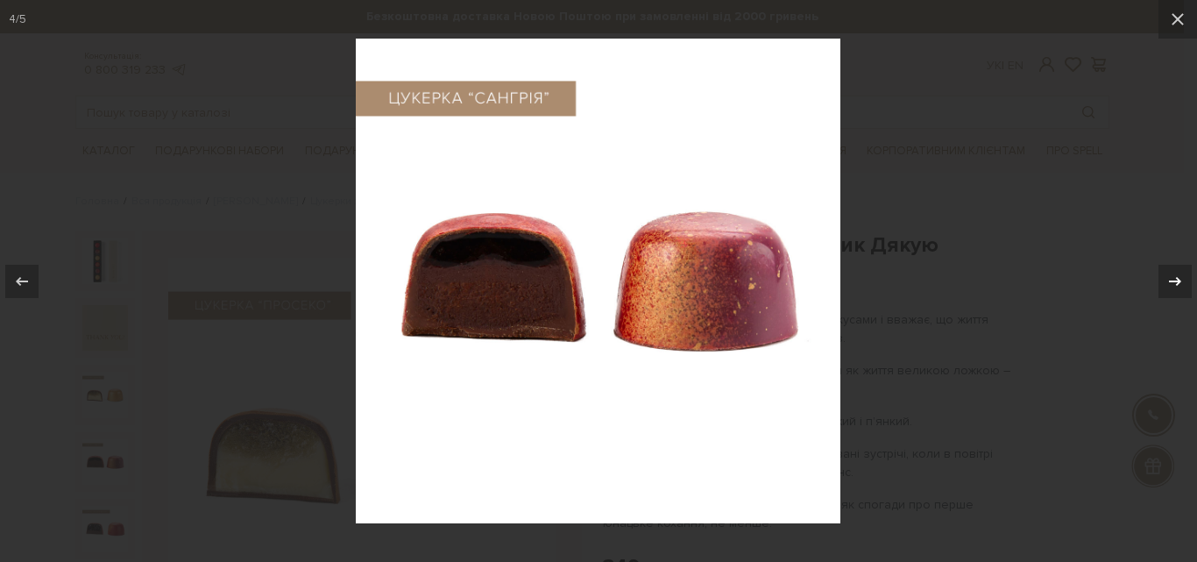
click at [1183, 291] on button at bounding box center [1166, 281] width 61 height 88
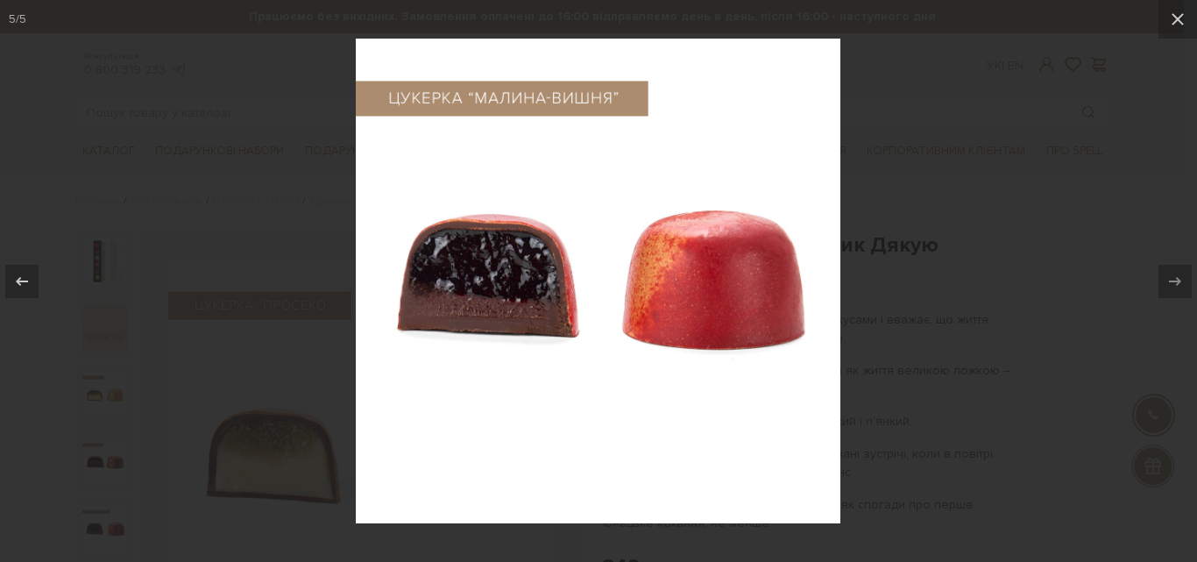
click at [1073, 266] on div at bounding box center [598, 281] width 1197 height 562
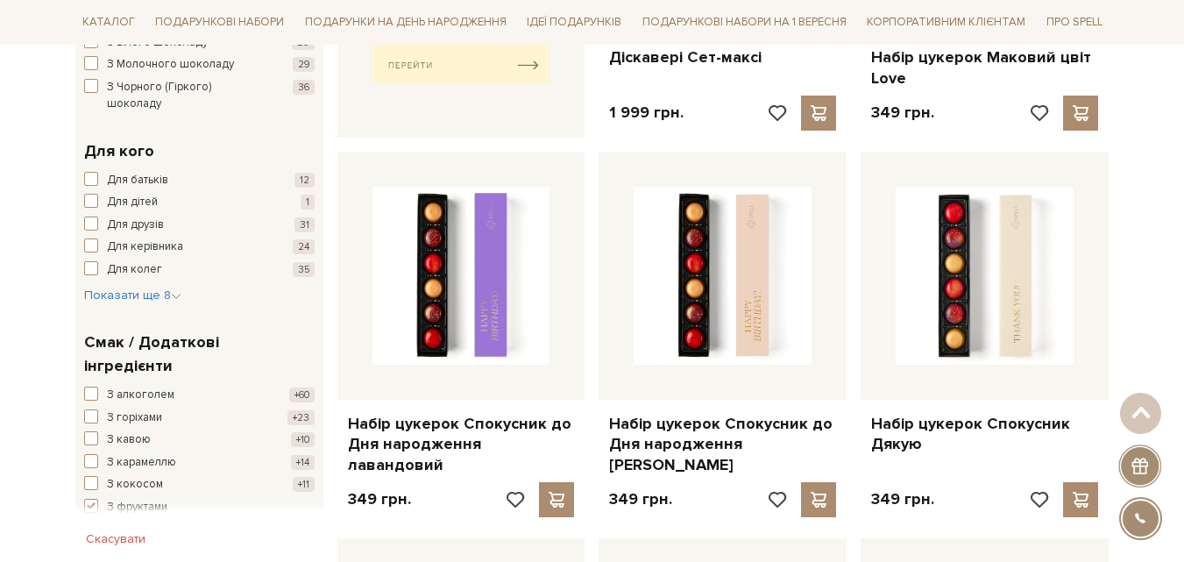
scroll to position [876, 0]
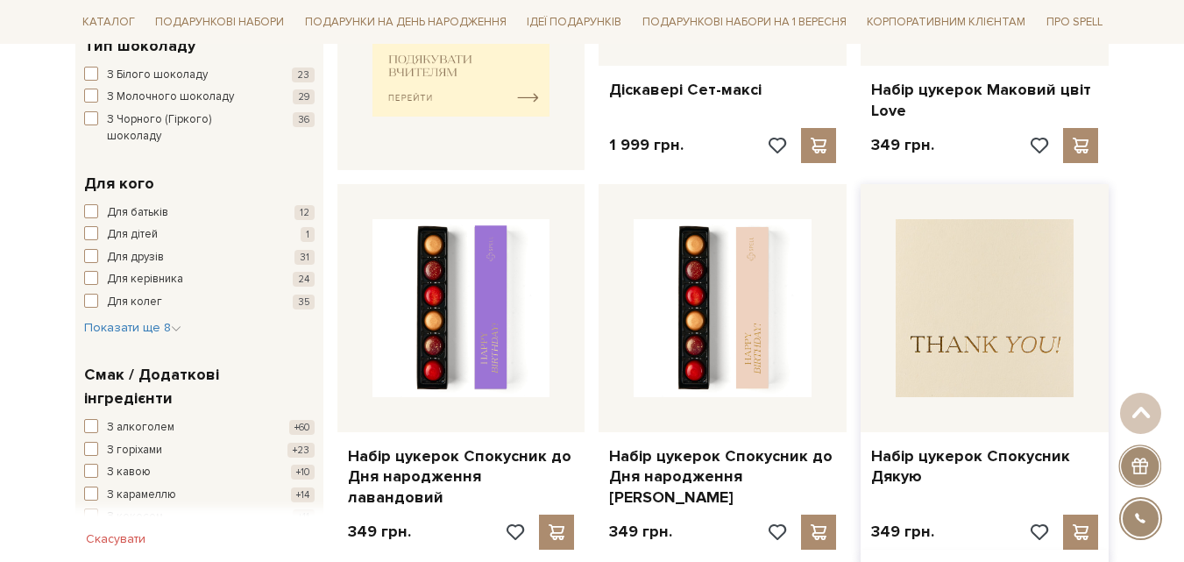
click at [931, 358] on img at bounding box center [985, 308] width 178 height 178
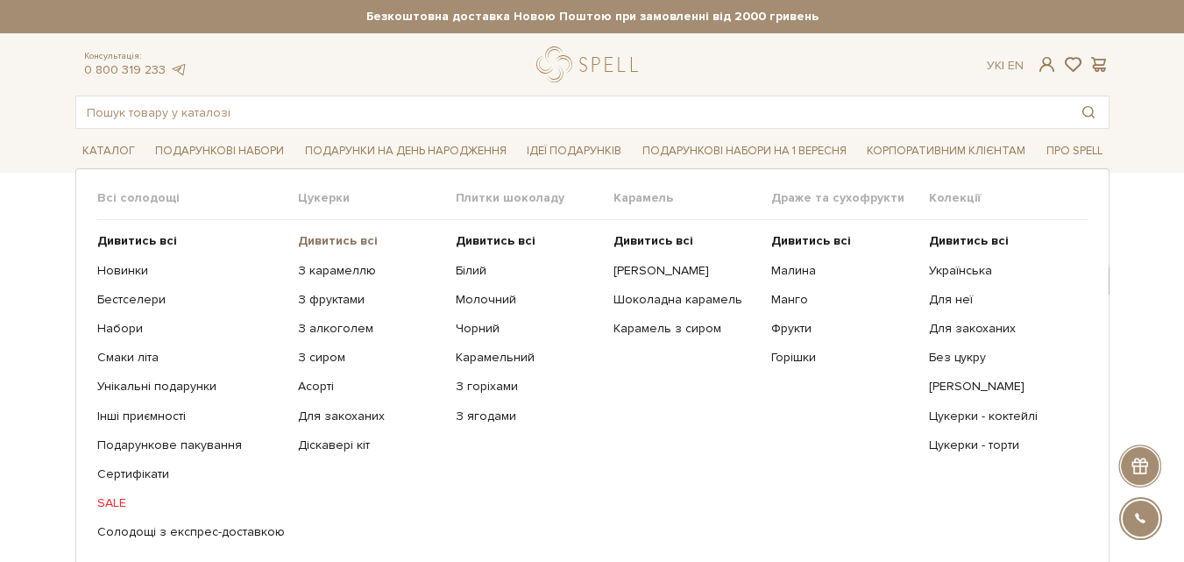
click at [330, 238] on b "Дивитись всі" at bounding box center [338, 240] width 80 height 15
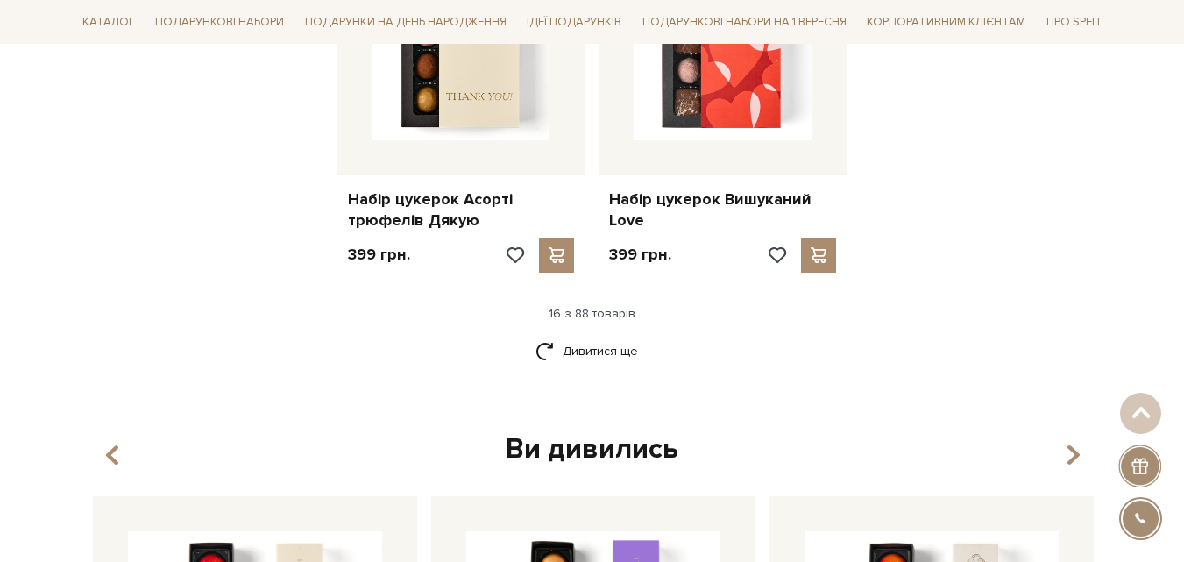
scroll to position [2454, 0]
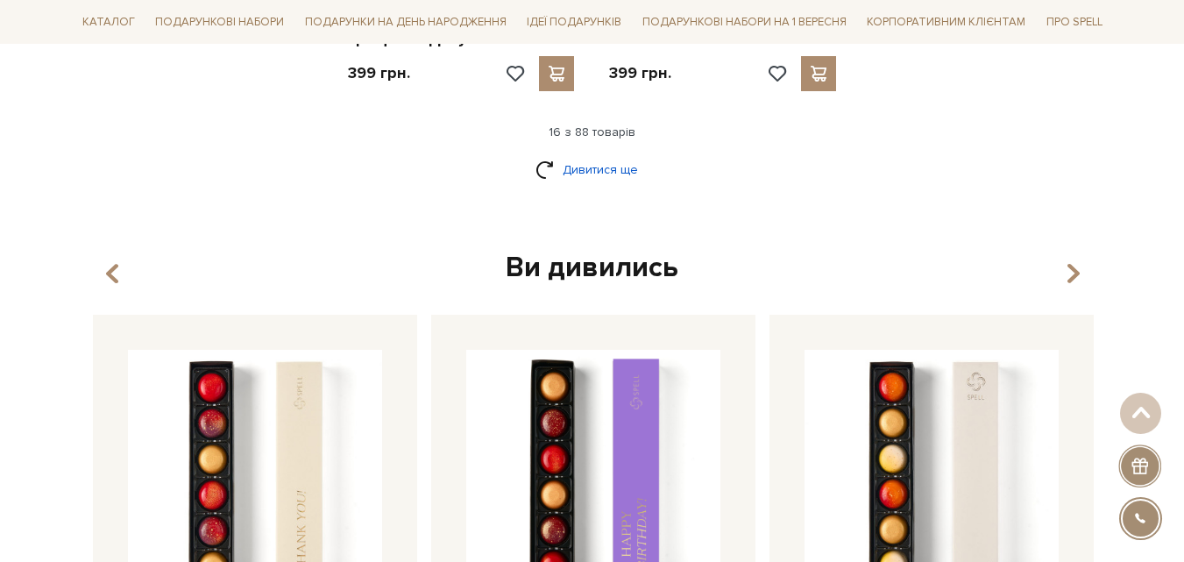
click at [611, 173] on link "Дивитися ще" at bounding box center [592, 169] width 114 height 31
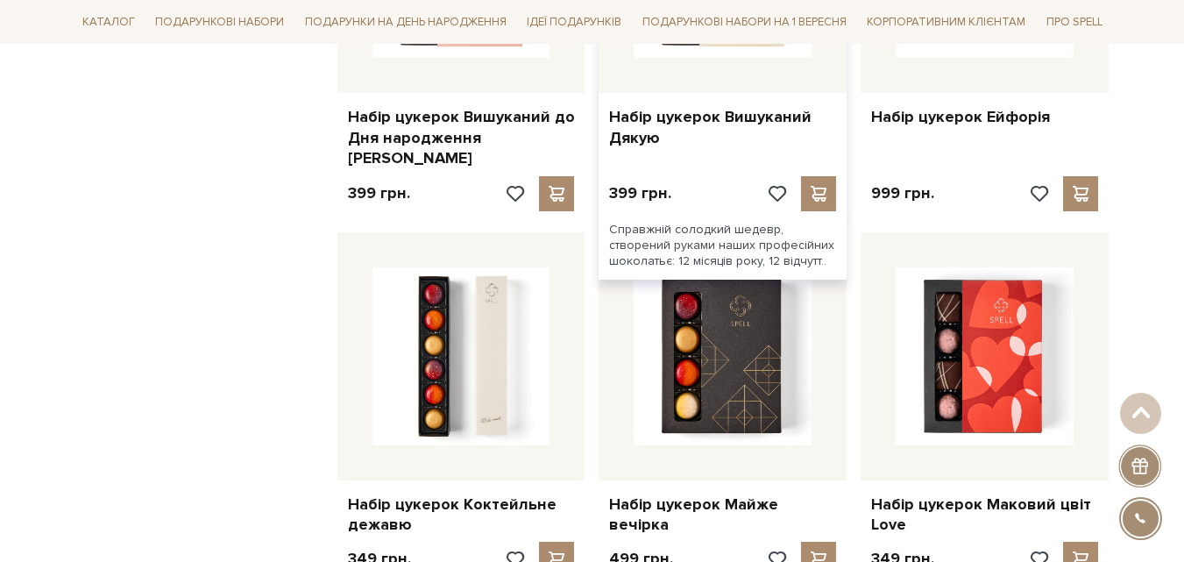
scroll to position [2804, 0]
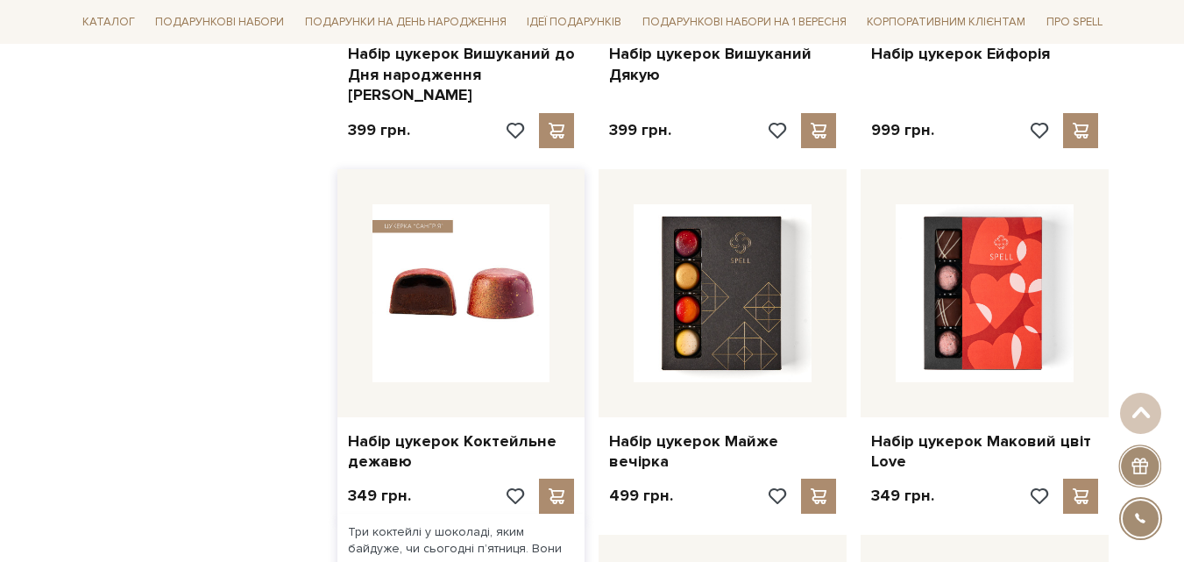
click at [501, 233] on img at bounding box center [461, 293] width 178 height 178
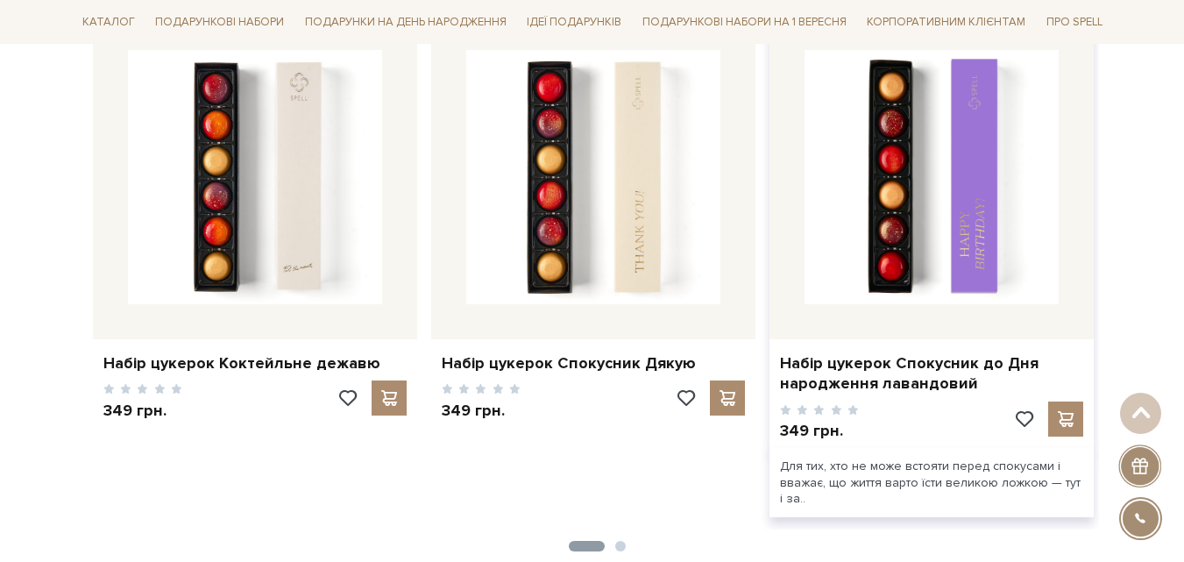
scroll to position [2716, 0]
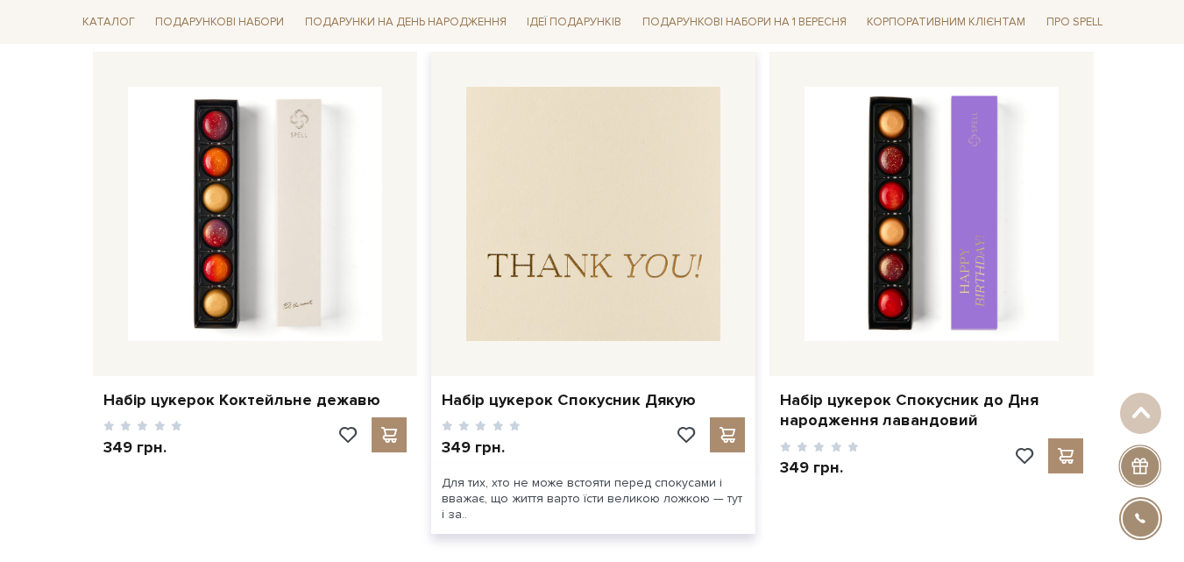
click at [578, 227] on img at bounding box center [593, 214] width 254 height 254
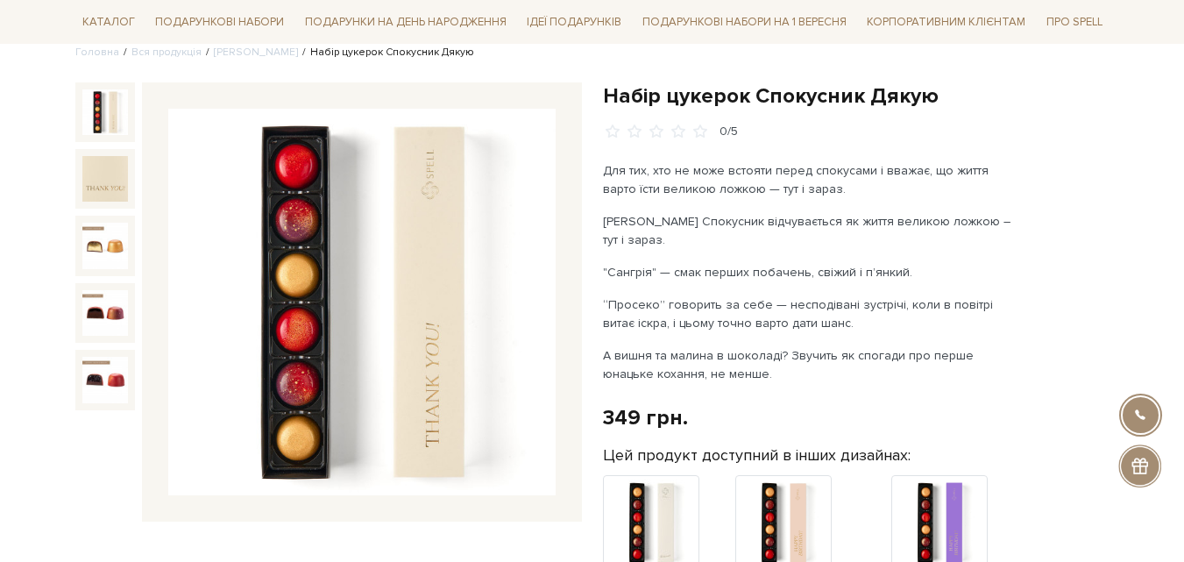
scroll to position [175, 0]
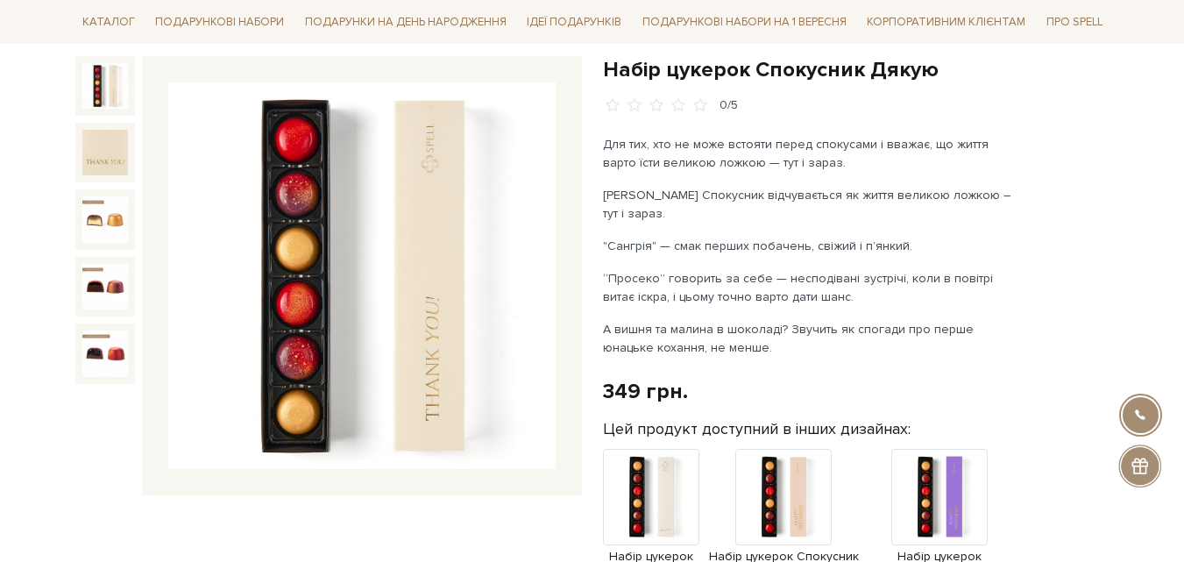
click at [89, 254] on div at bounding box center [105, 260] width 60 height 409
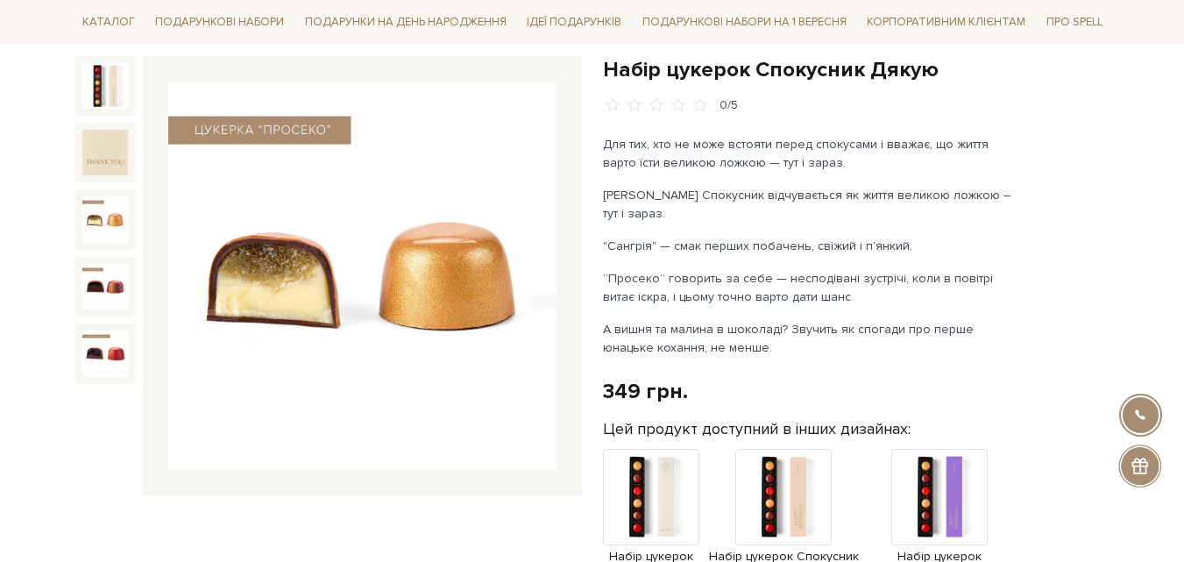
click at [84, 219] on img at bounding box center [105, 219] width 46 height 46
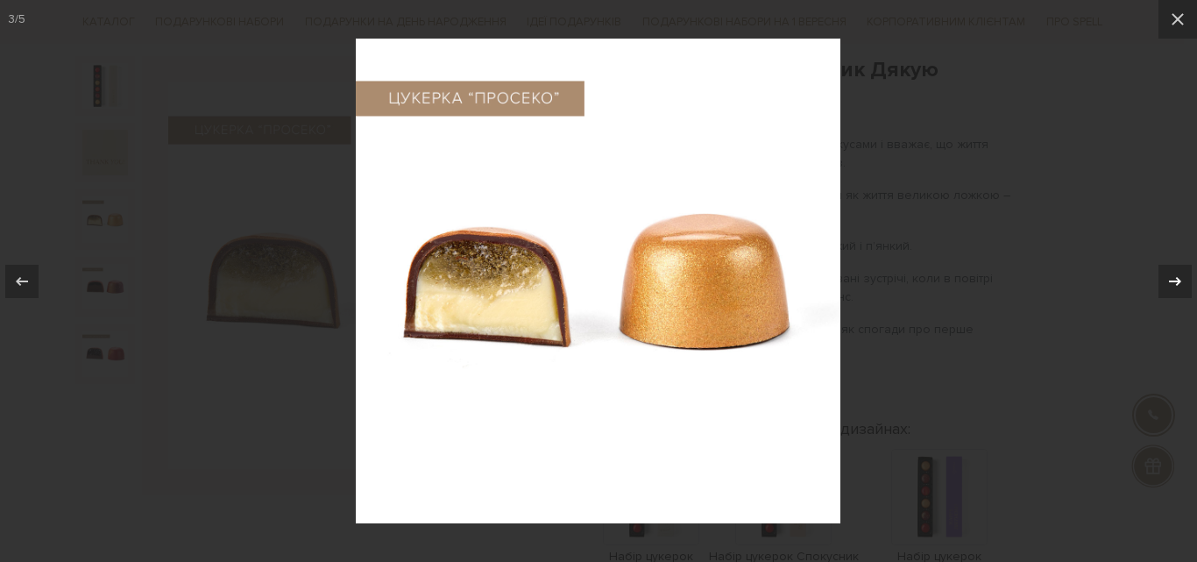
click at [1180, 273] on icon at bounding box center [1175, 281] width 21 height 21
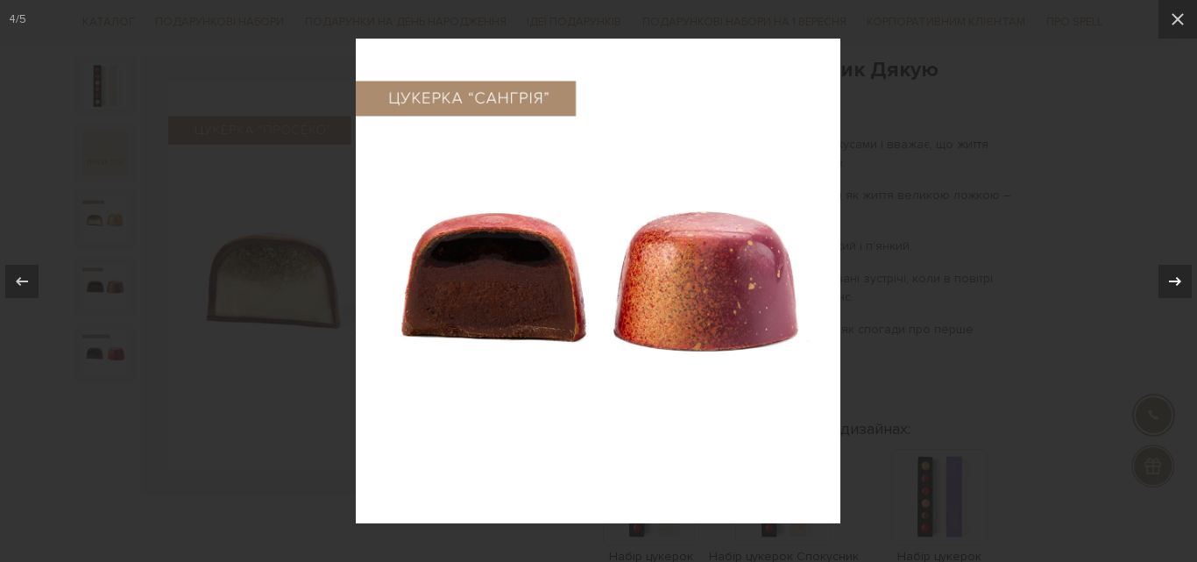
click at [1180, 273] on icon at bounding box center [1175, 281] width 21 height 21
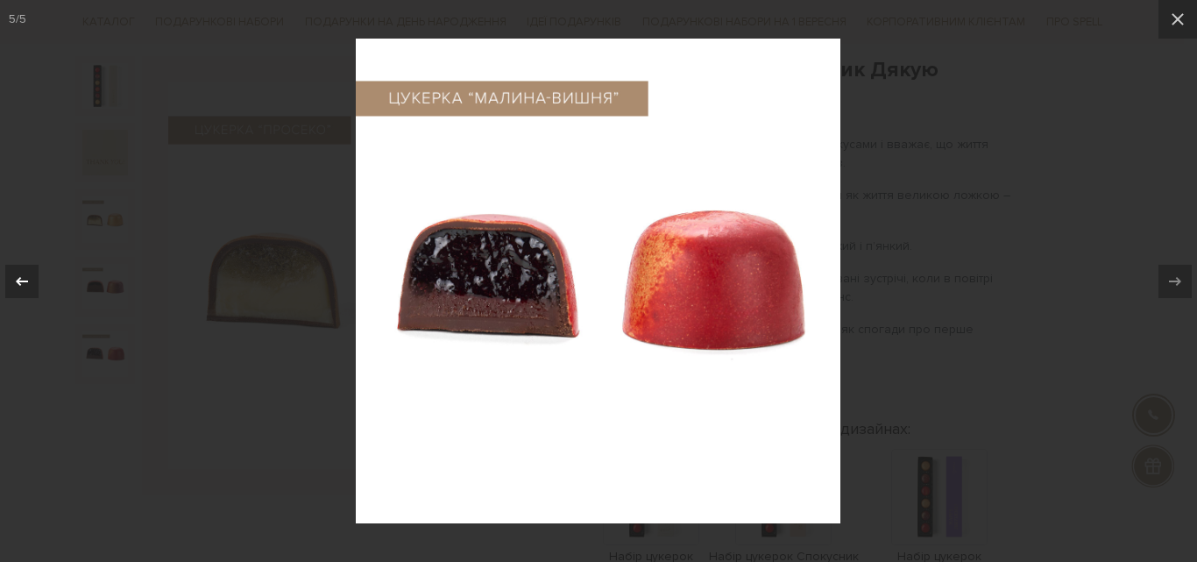
click at [14, 283] on icon at bounding box center [21, 281] width 21 height 21
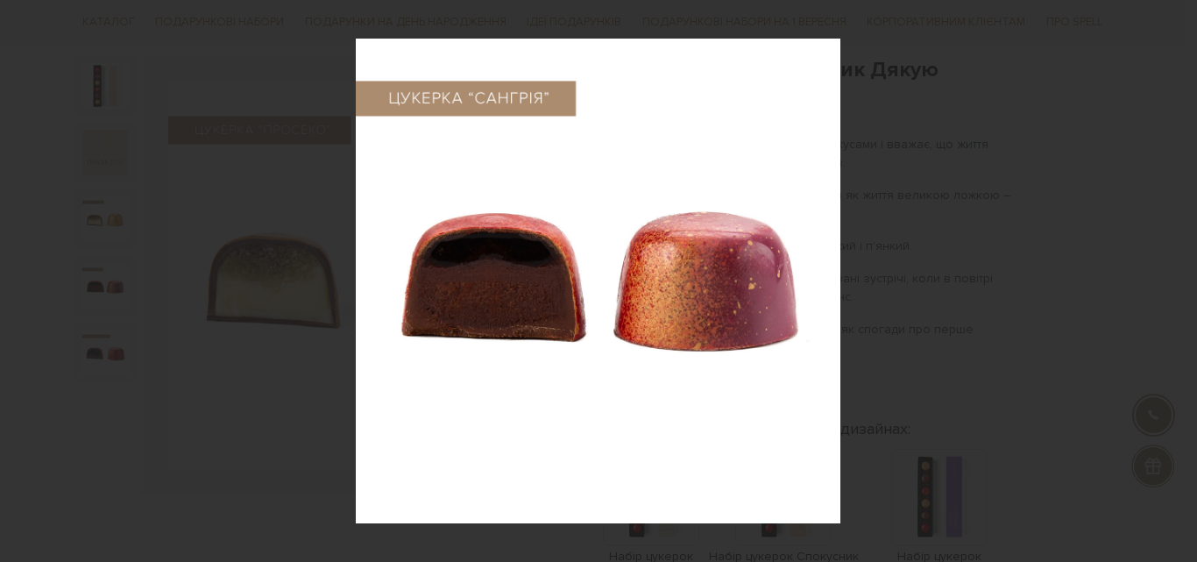
click at [14, 283] on div "4 / 5" at bounding box center [598, 281] width 1197 height 562
click at [225, 362] on div at bounding box center [598, 281] width 1197 height 562
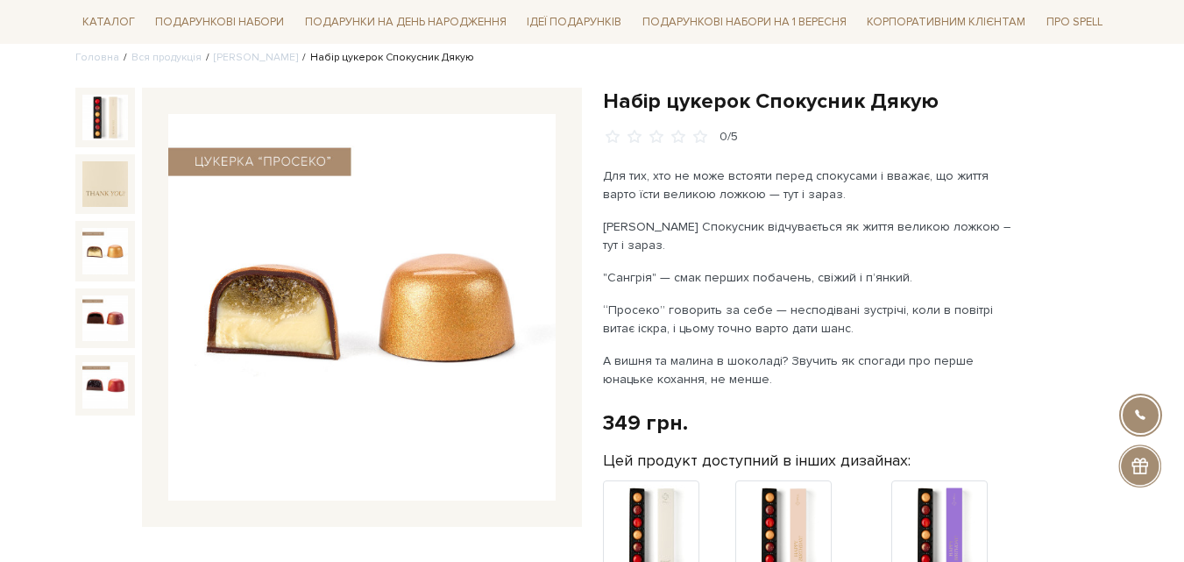
scroll to position [175, 0]
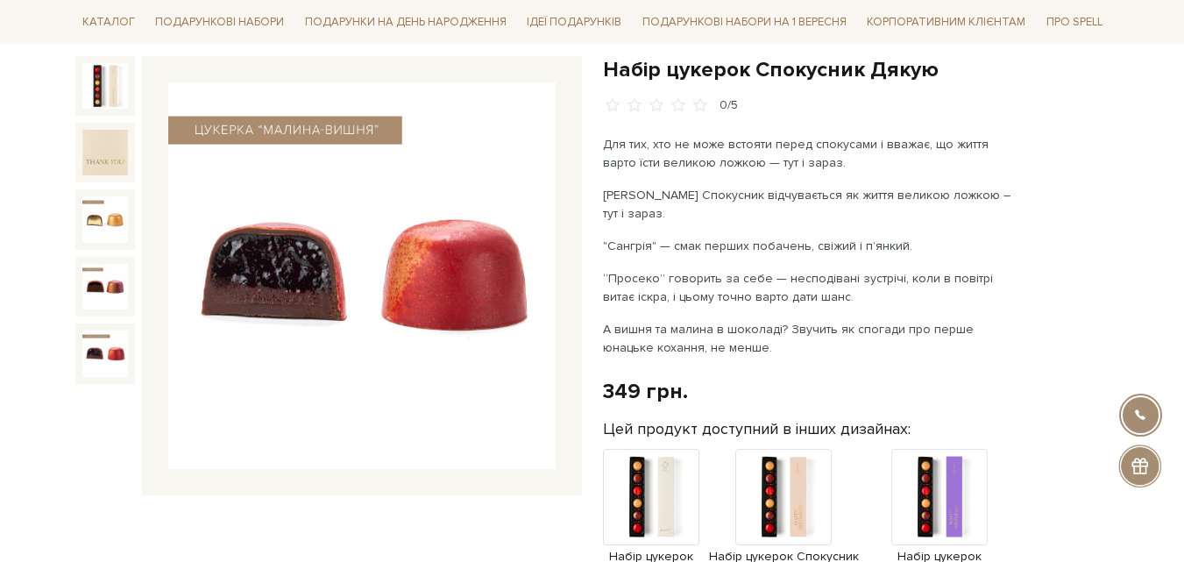
click at [95, 361] on img at bounding box center [105, 353] width 46 height 46
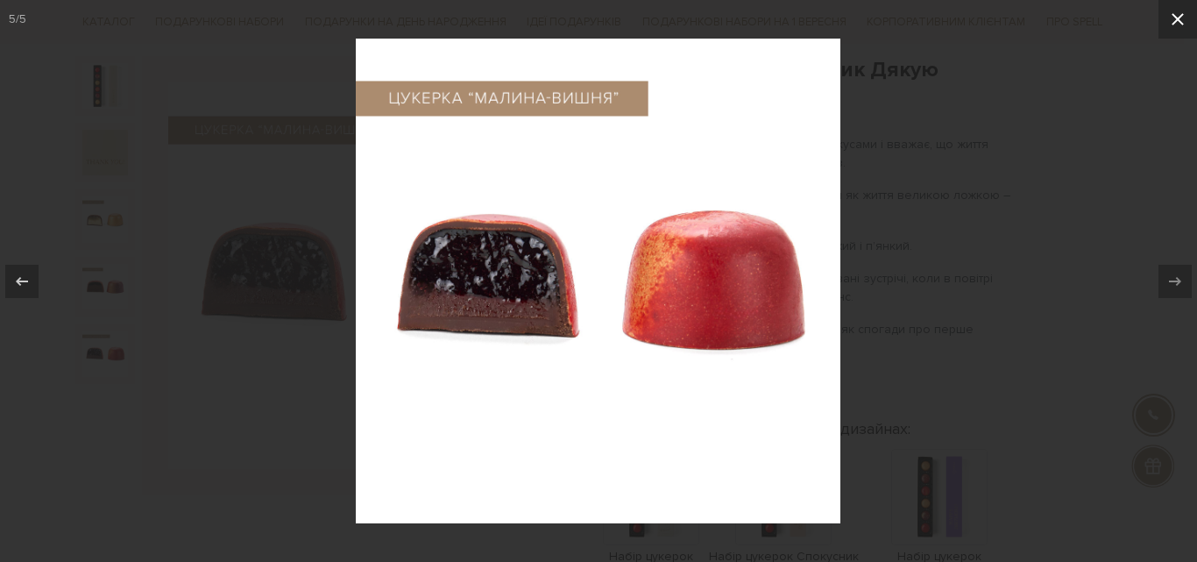
click at [1182, 27] on icon at bounding box center [1177, 19] width 21 height 21
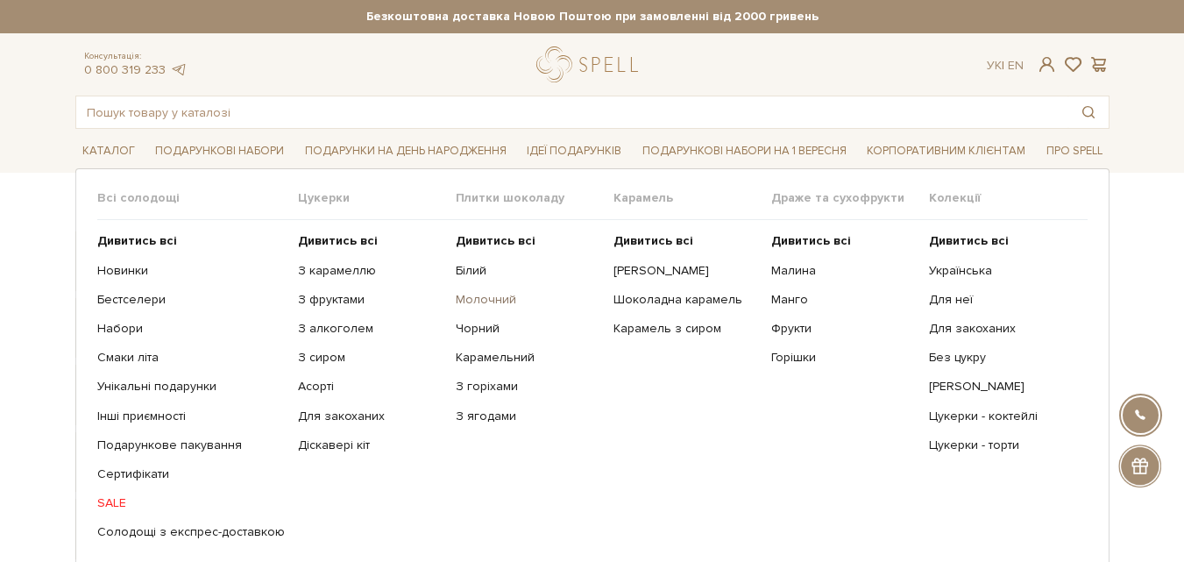
click at [463, 295] on link "Молочний" at bounding box center [528, 300] width 145 height 16
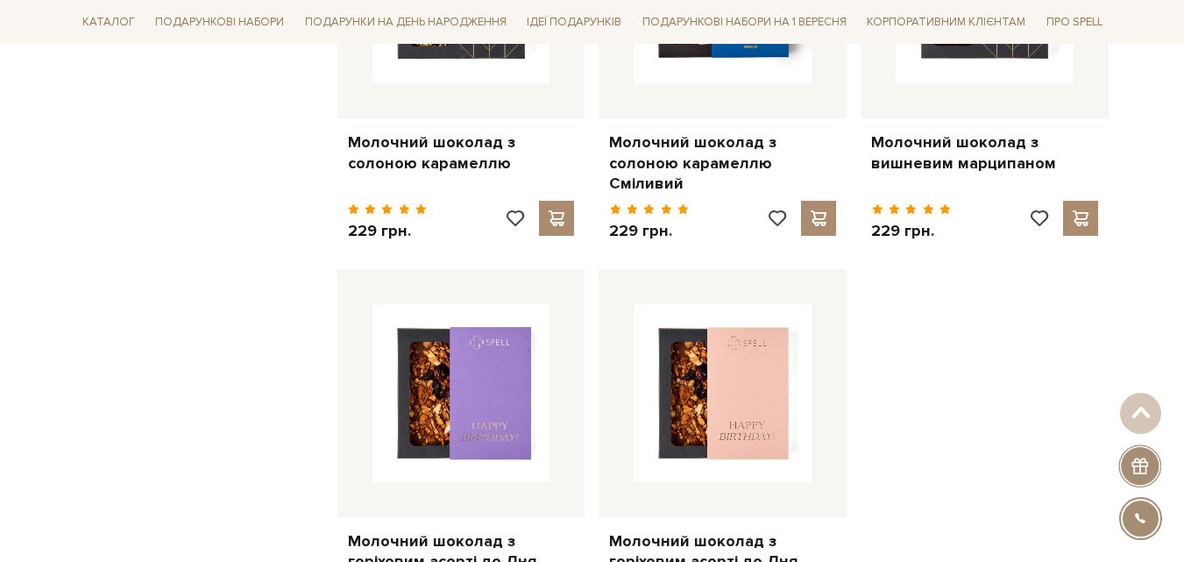
scroll to position [2278, 0]
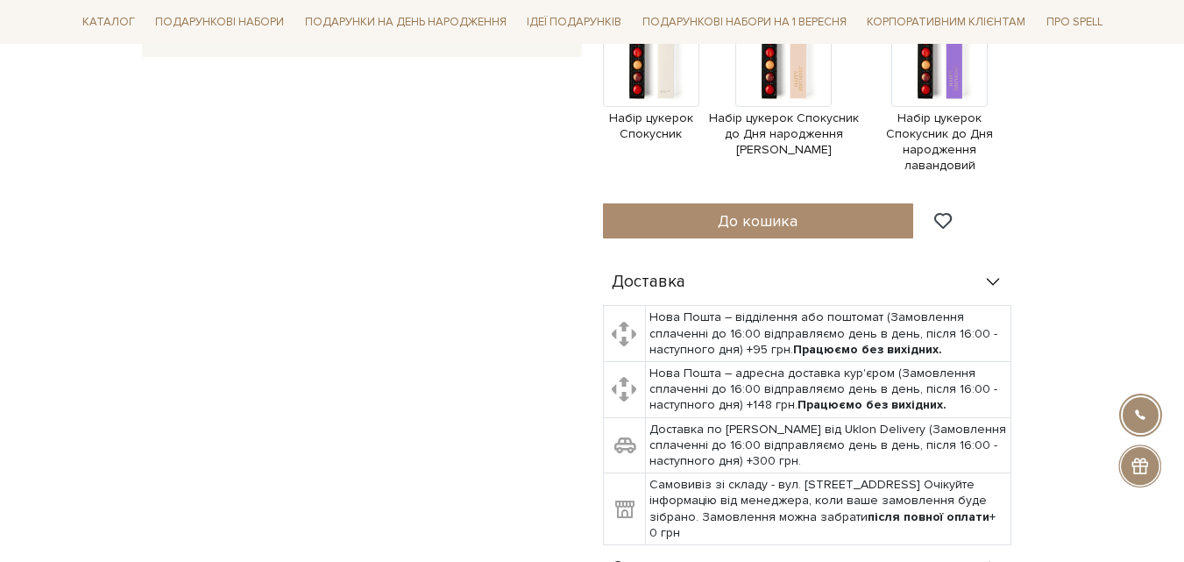
scroll to position [964, 0]
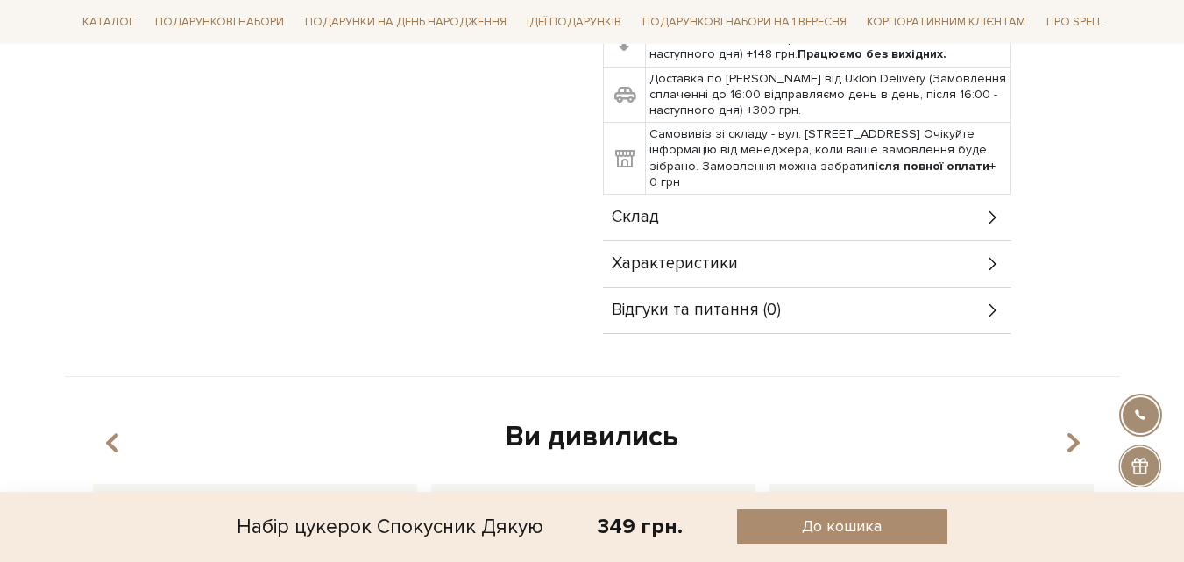
click at [762, 246] on div "Характеристики" at bounding box center [807, 264] width 408 height 46
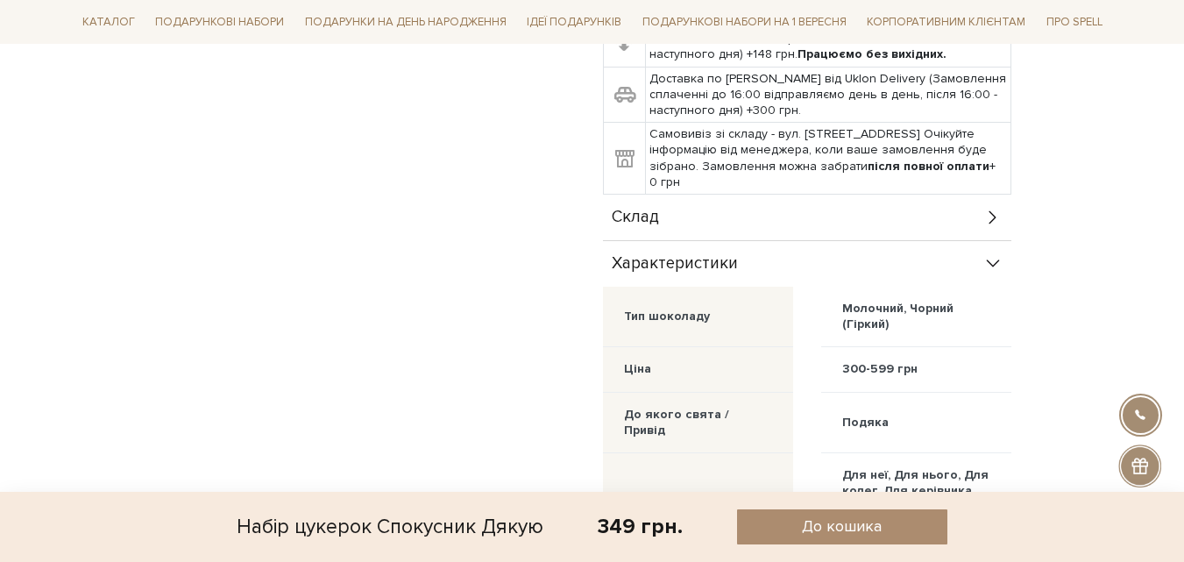
click at [733, 204] on div "Склад" at bounding box center [807, 218] width 408 height 46
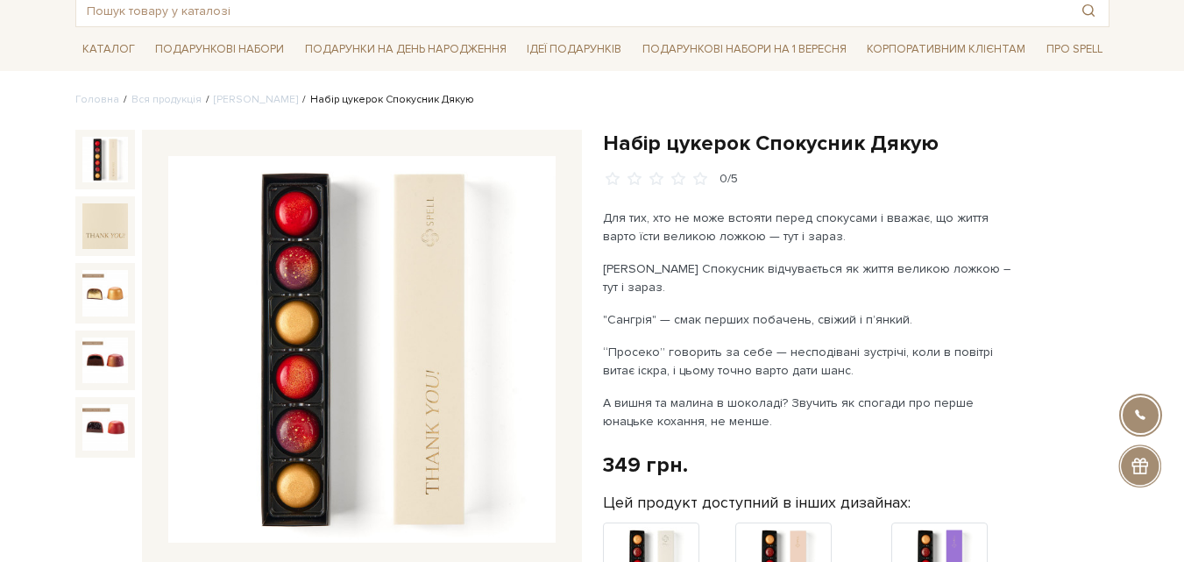
scroll to position [0, 0]
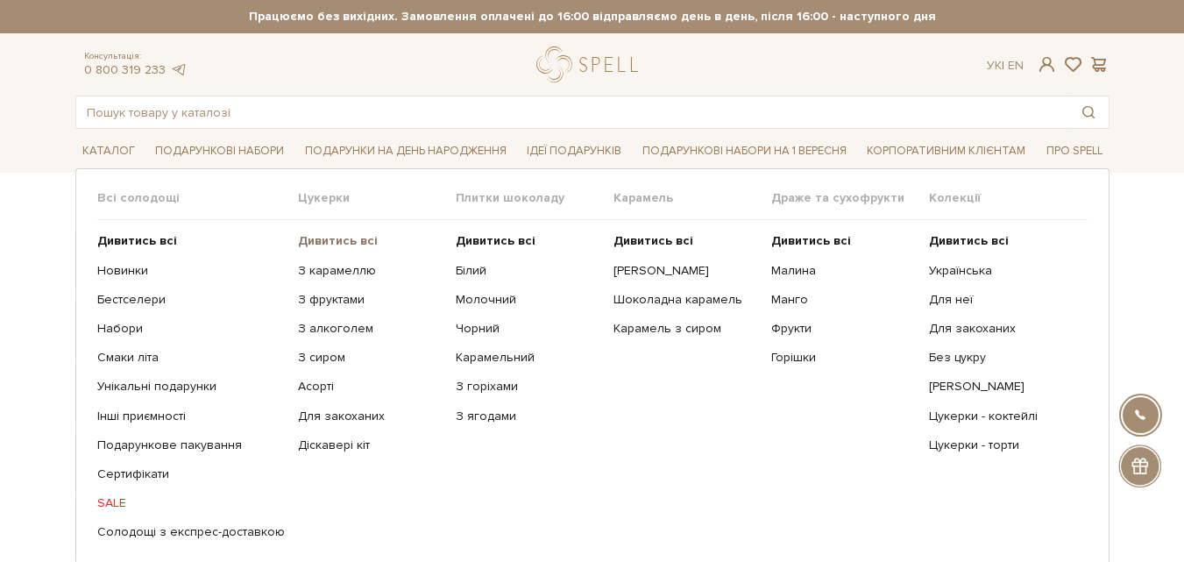
click at [315, 244] on b "Дивитись всі" at bounding box center [338, 240] width 80 height 15
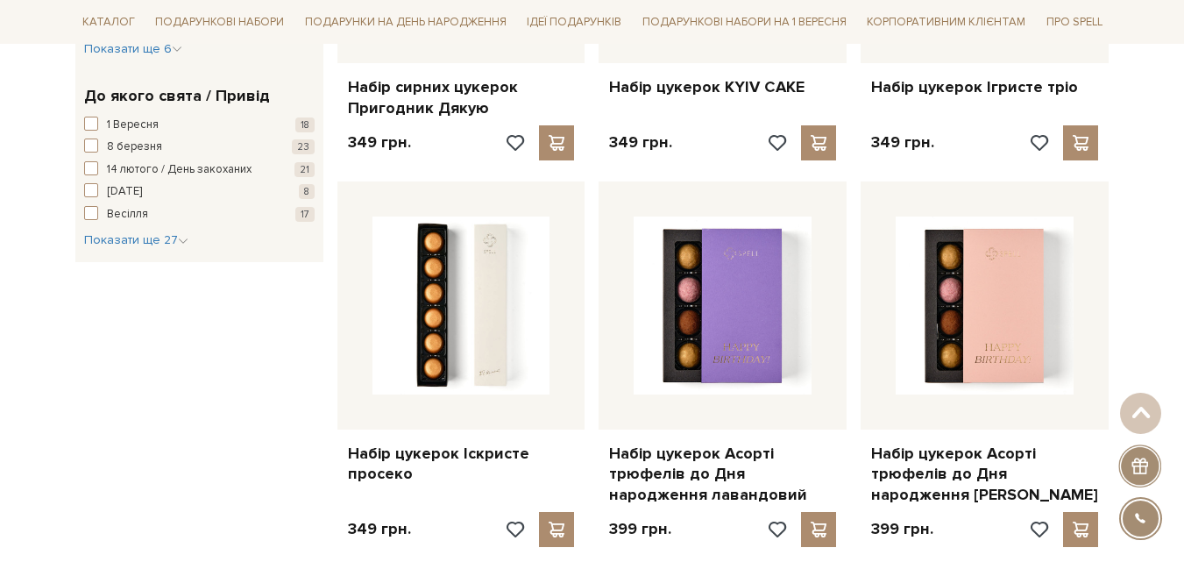
scroll to position [1665, 0]
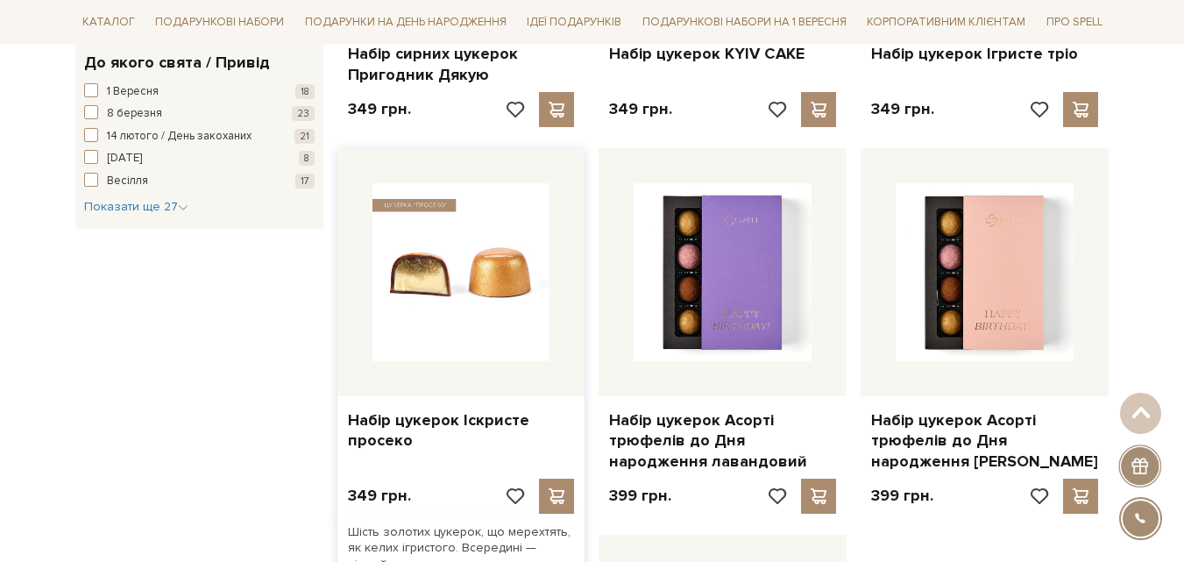
click at [417, 251] on img at bounding box center [461, 272] width 178 height 178
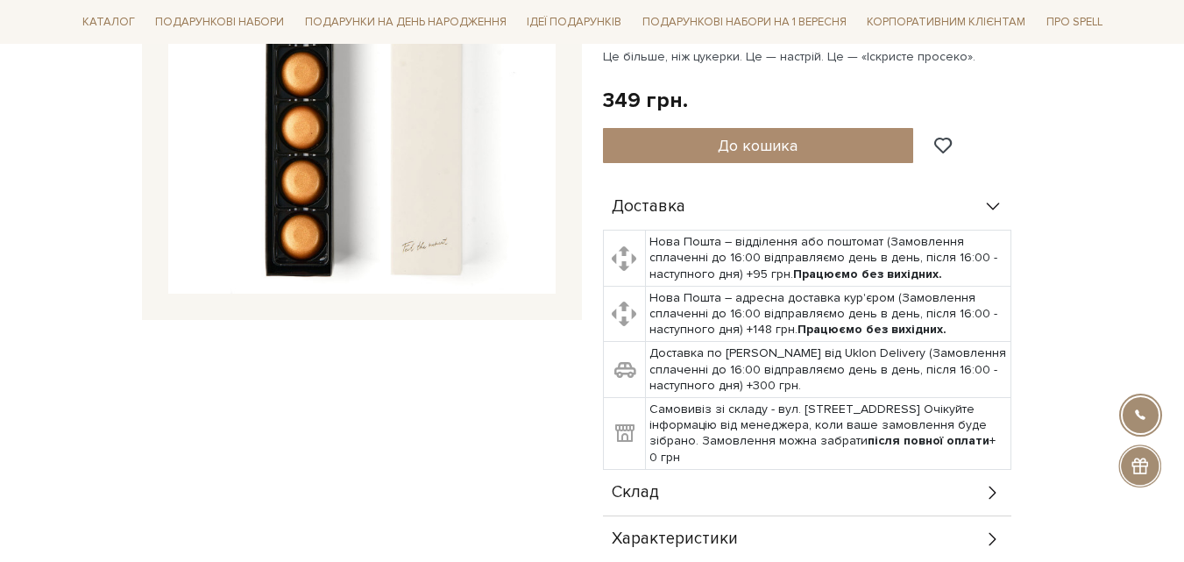
scroll to position [701, 0]
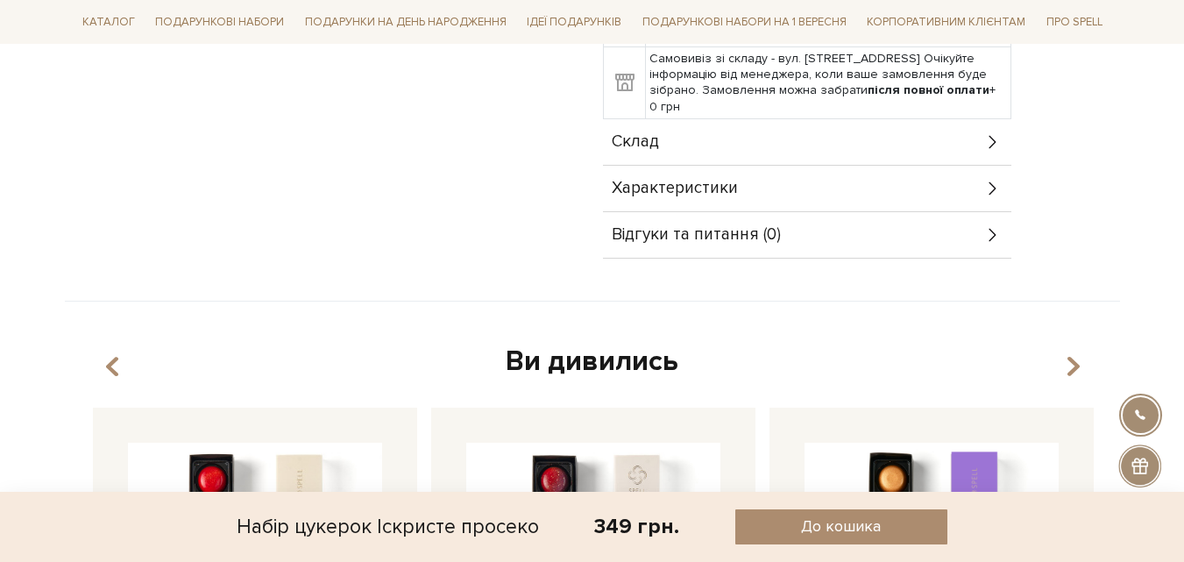
click at [627, 158] on div "Склад" at bounding box center [807, 142] width 408 height 46
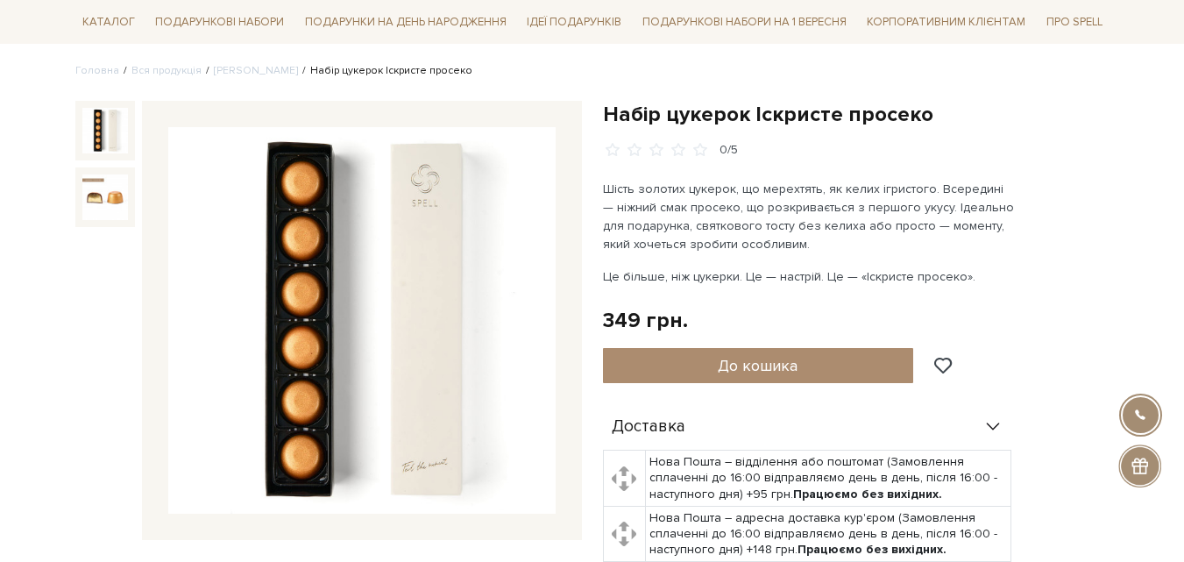
scroll to position [0, 0]
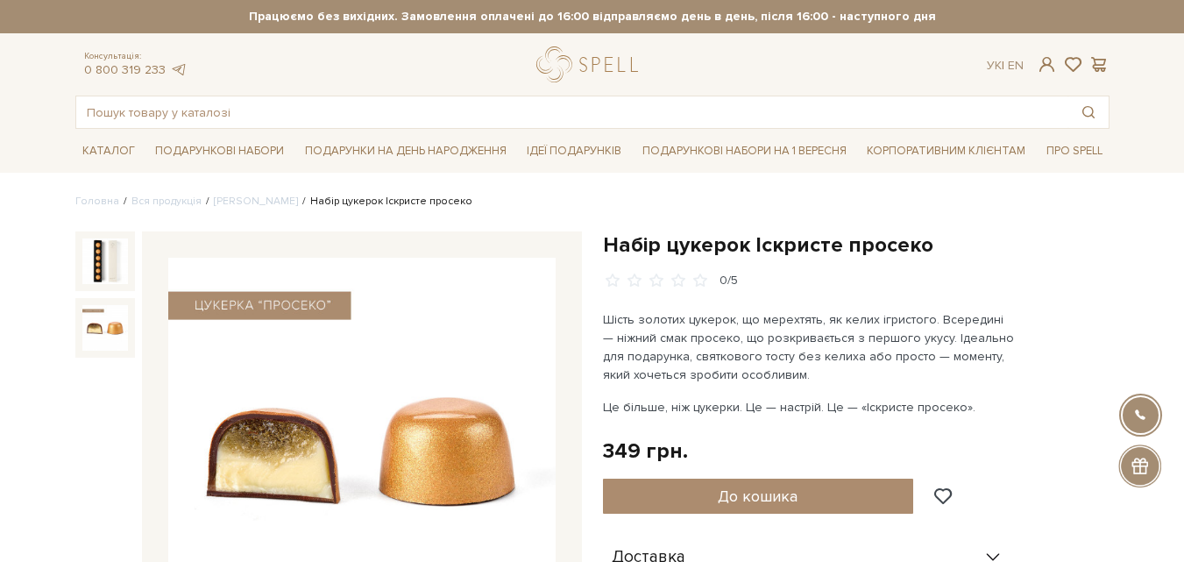
click at [96, 331] on img at bounding box center [105, 328] width 46 height 46
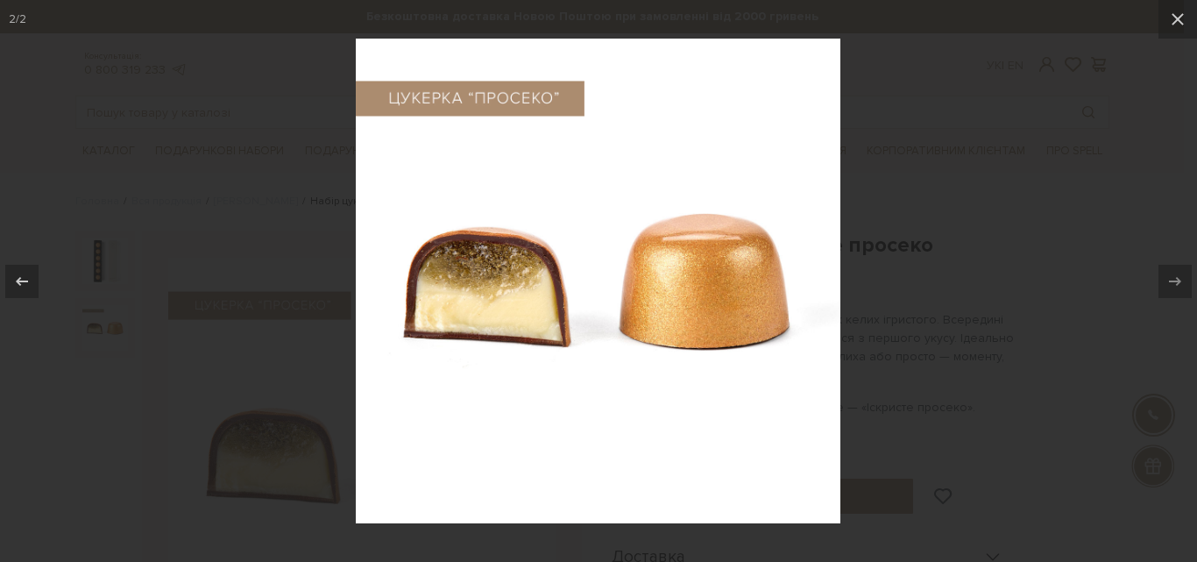
click at [1086, 301] on div at bounding box center [598, 281] width 1197 height 562
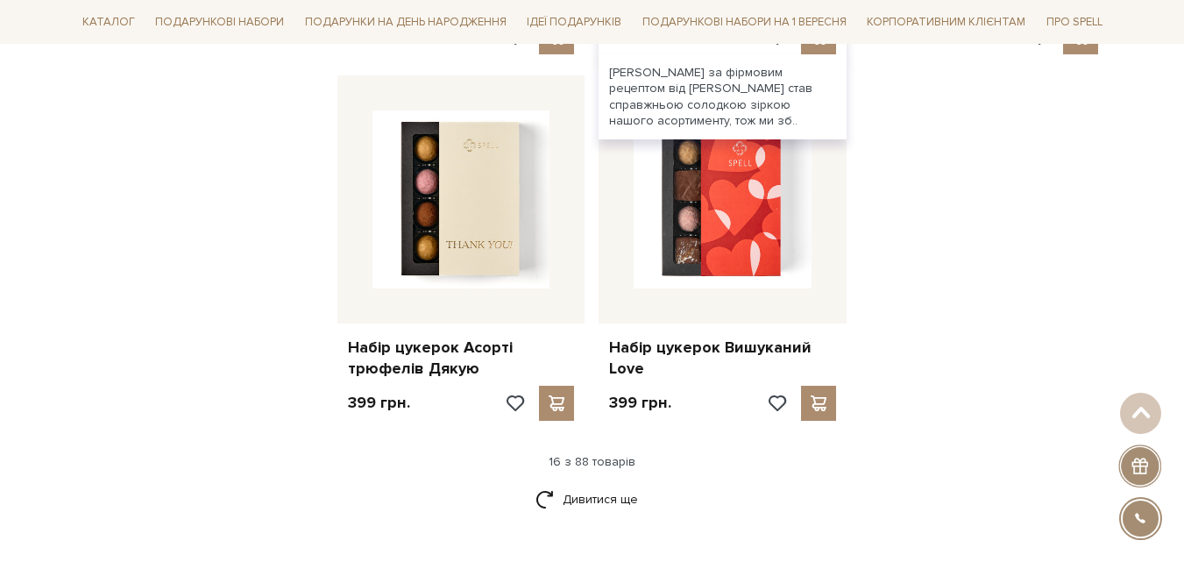
scroll to position [2103, 0]
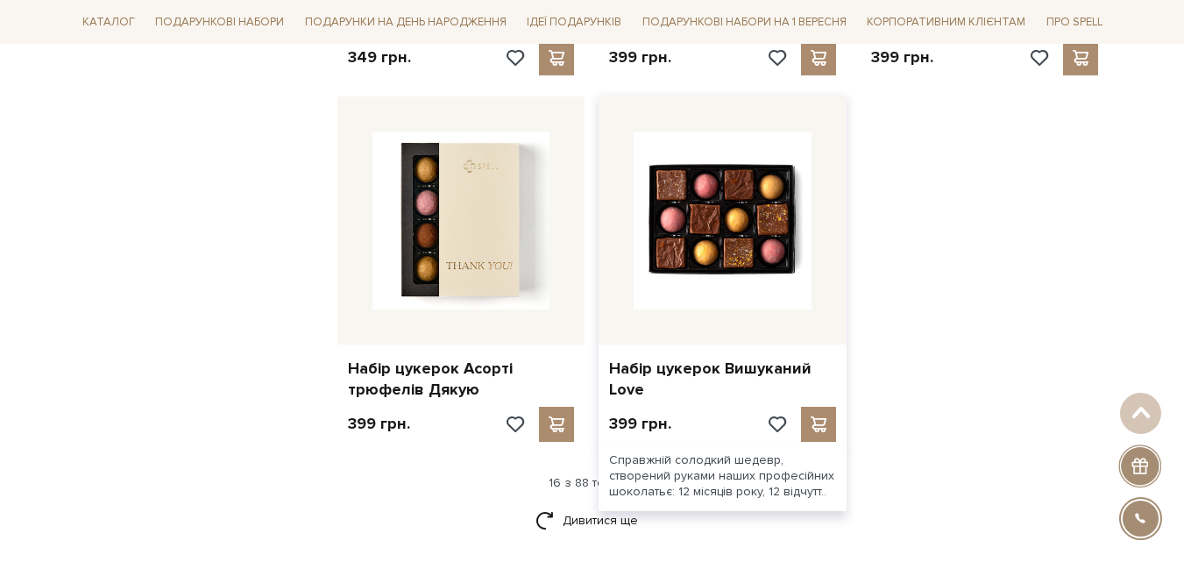
click at [682, 239] on img at bounding box center [723, 220] width 178 height 178
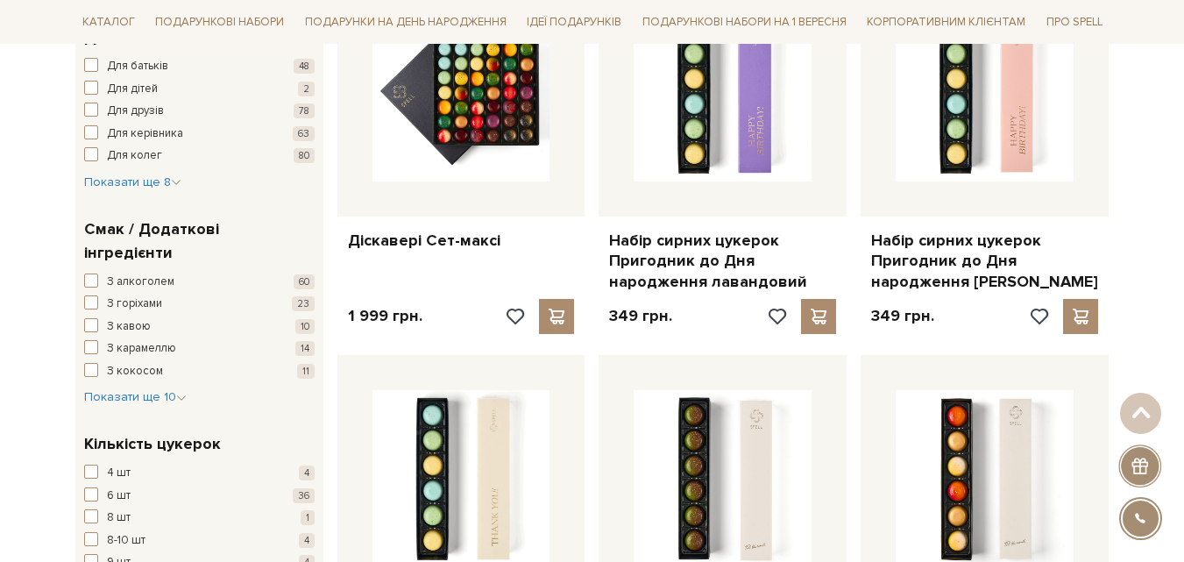
scroll to position [1314, 0]
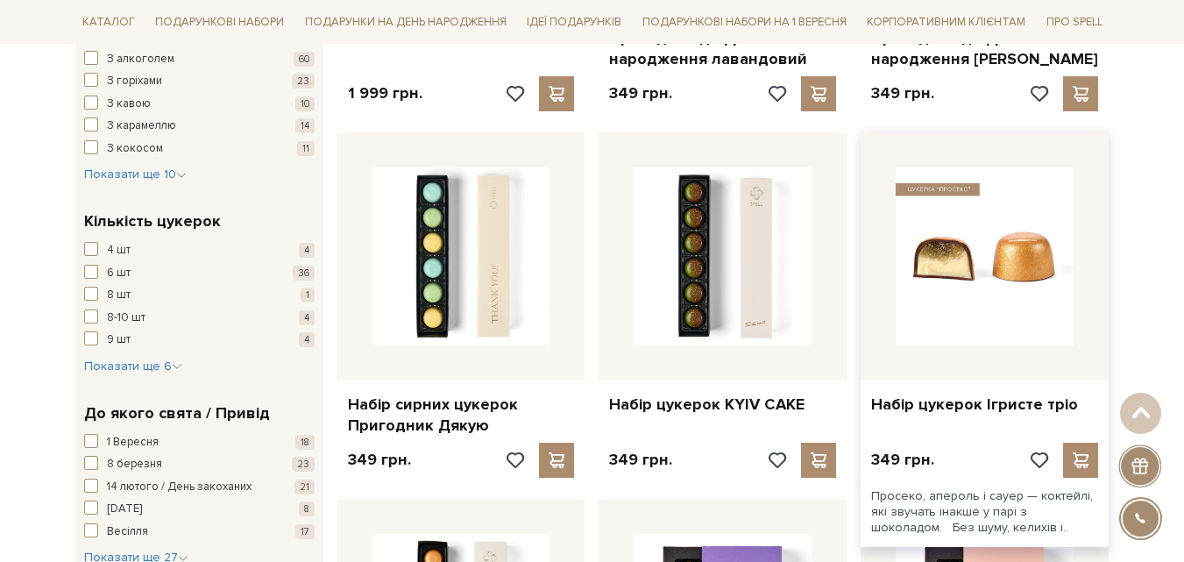
click at [909, 260] on img at bounding box center [985, 256] width 178 height 178
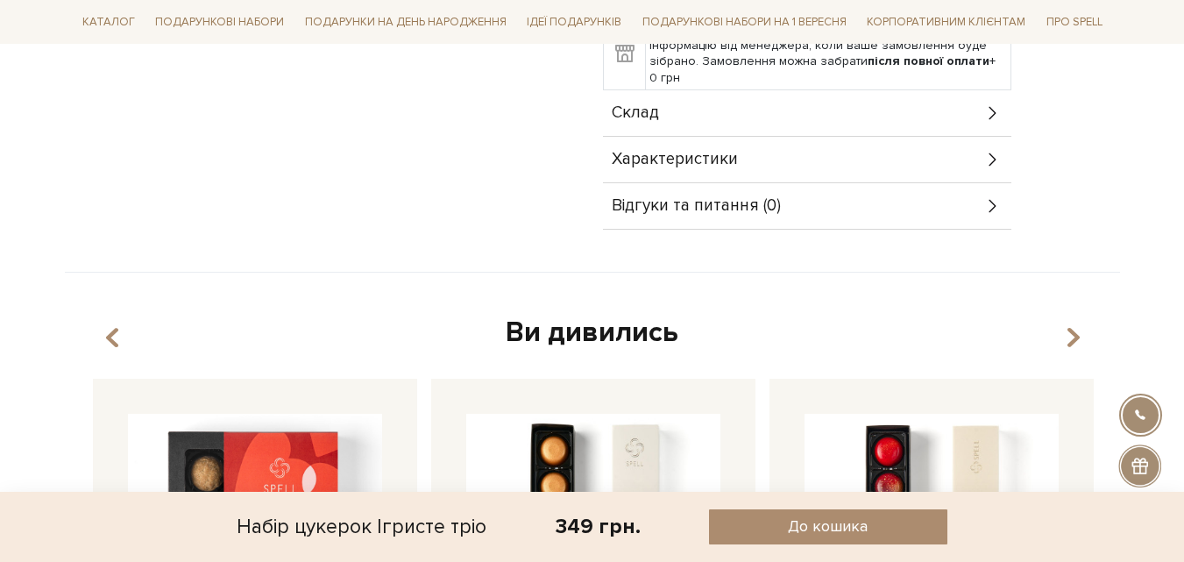
scroll to position [701, 0]
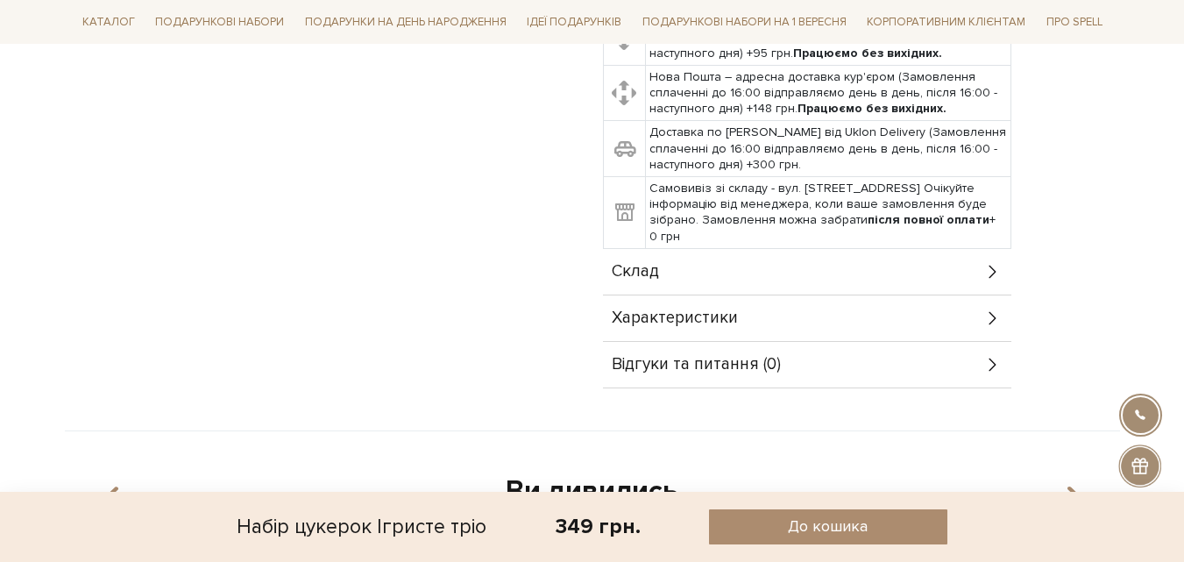
click at [719, 310] on span "Характеристики" at bounding box center [675, 318] width 126 height 16
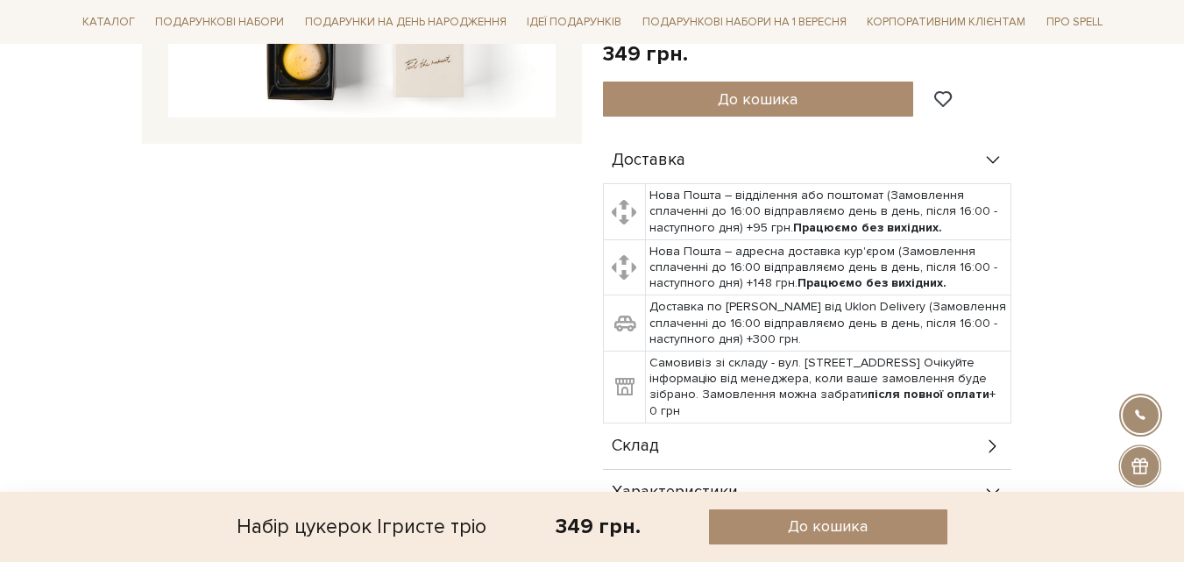
scroll to position [526, 0]
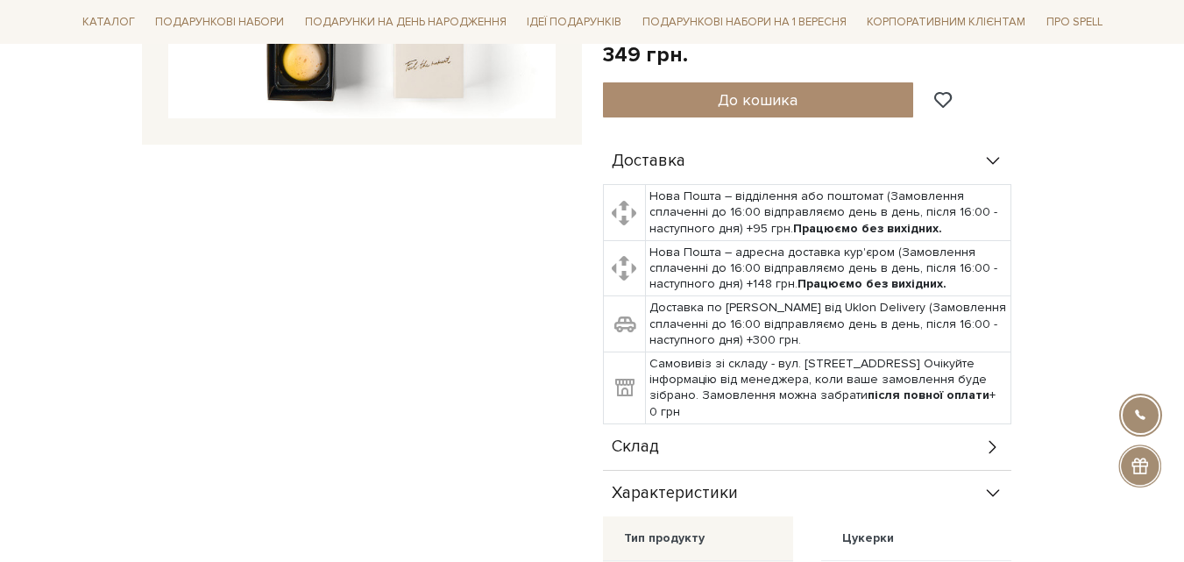
click at [715, 443] on div "Склад" at bounding box center [807, 447] width 408 height 46
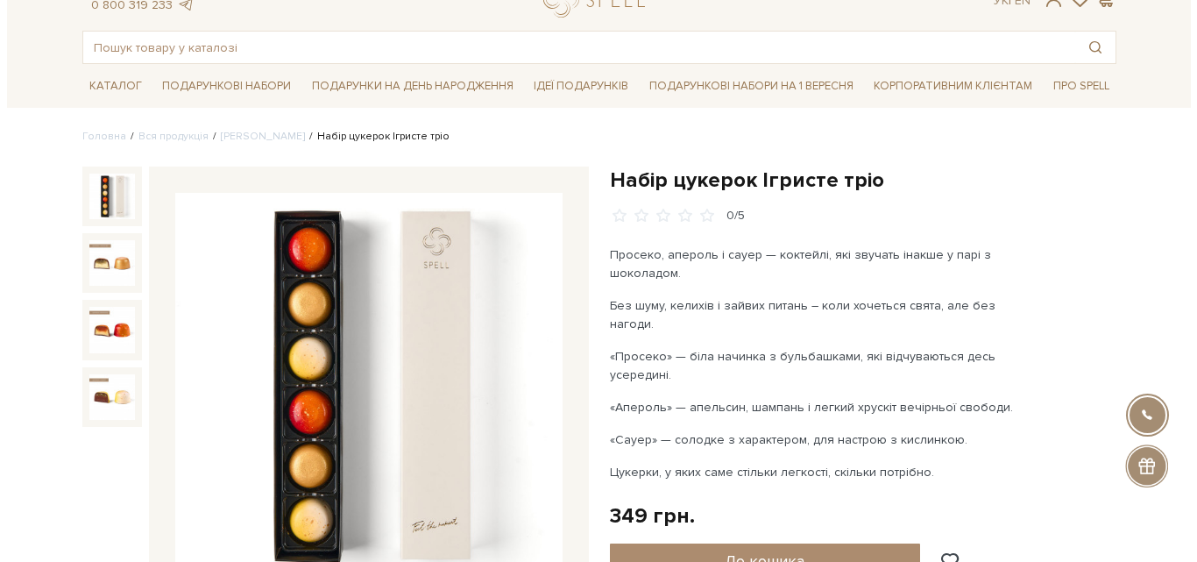
scroll to position [0, 0]
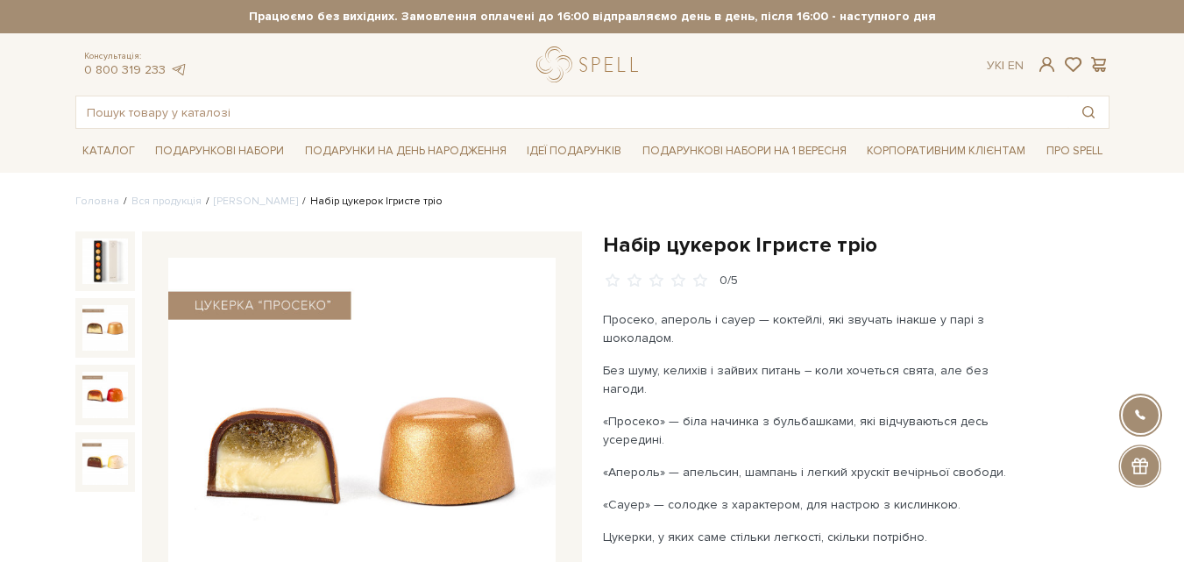
click at [92, 322] on img at bounding box center [105, 328] width 46 height 46
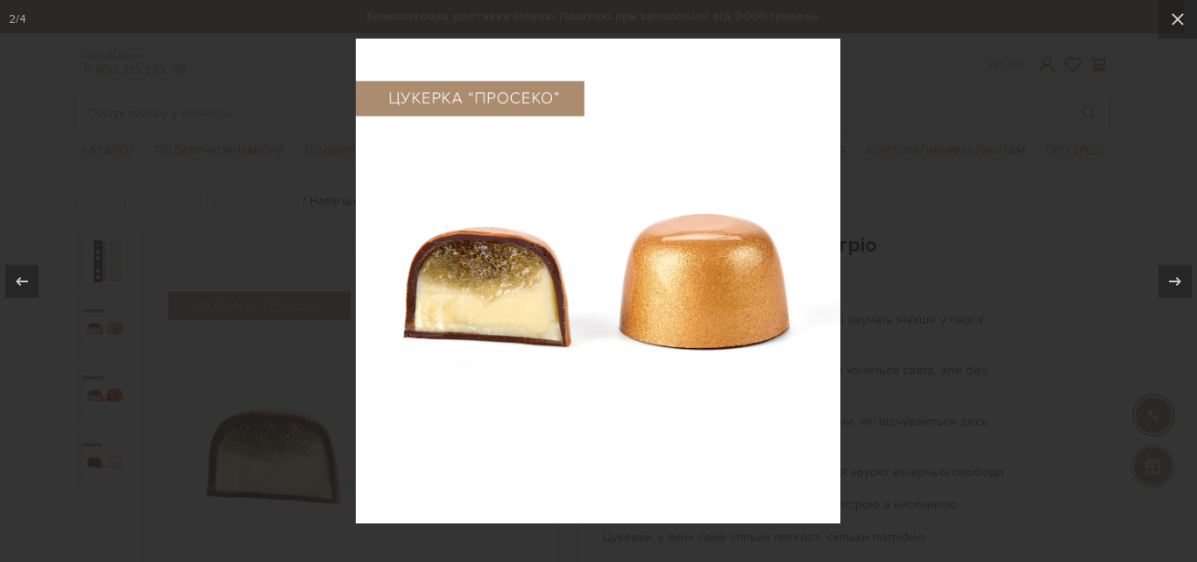
click at [106, 388] on div at bounding box center [598, 281] width 1197 height 562
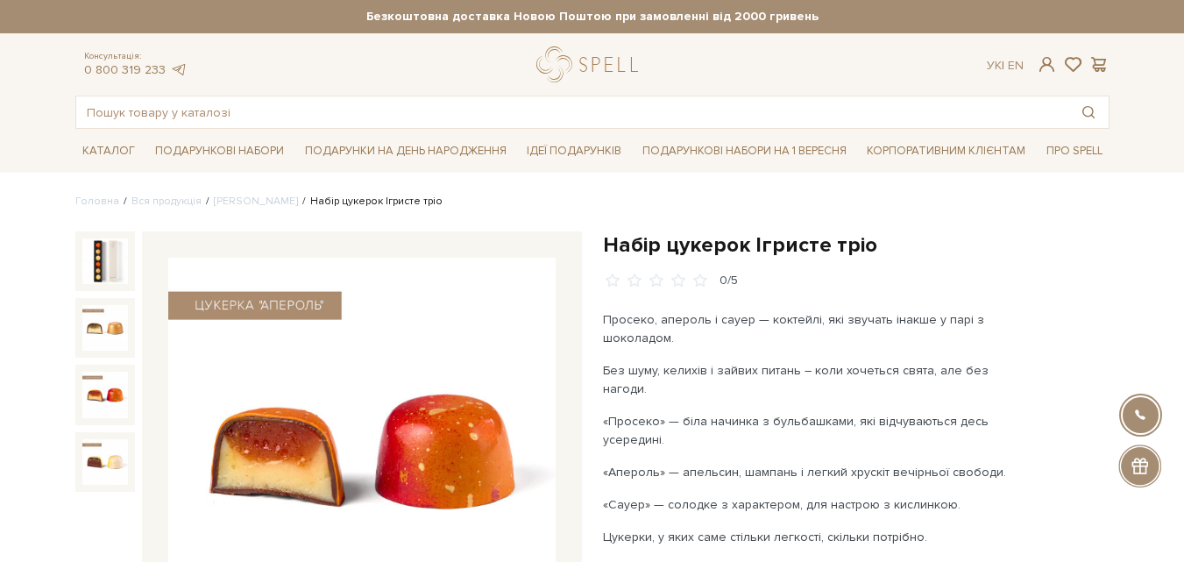
click at [116, 388] on img at bounding box center [105, 395] width 46 height 46
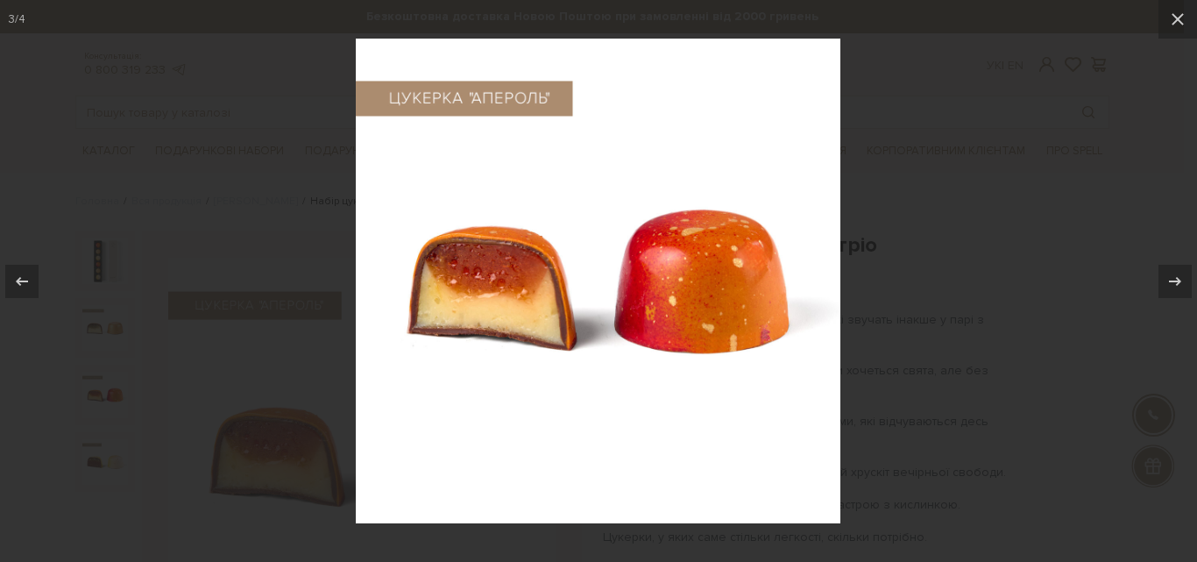
click at [168, 388] on div at bounding box center [598, 281] width 1197 height 562
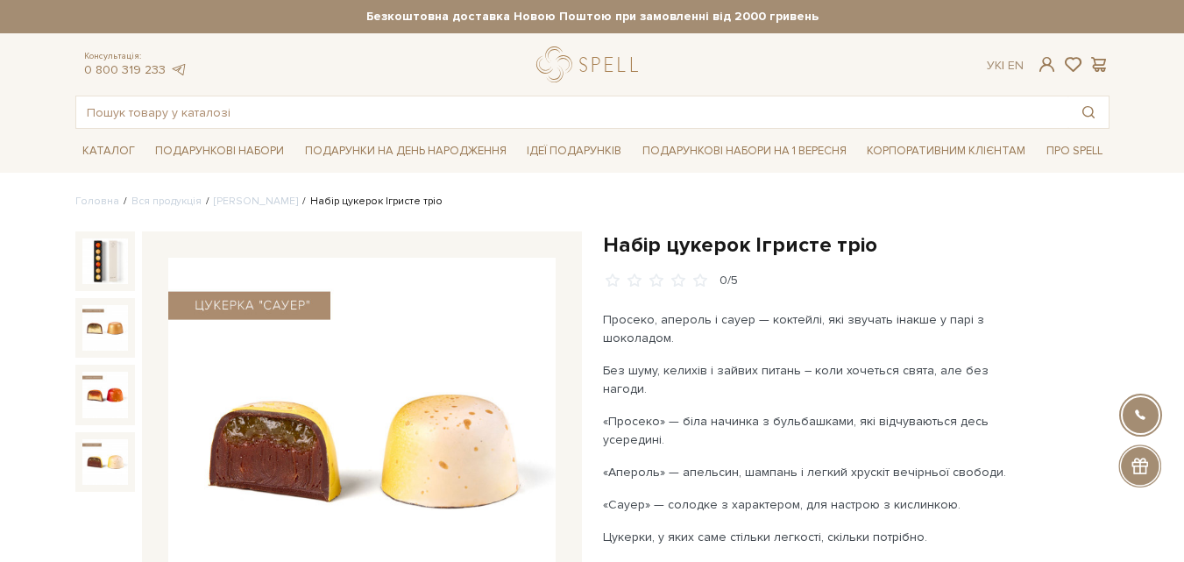
click at [97, 460] on img at bounding box center [105, 462] width 46 height 46
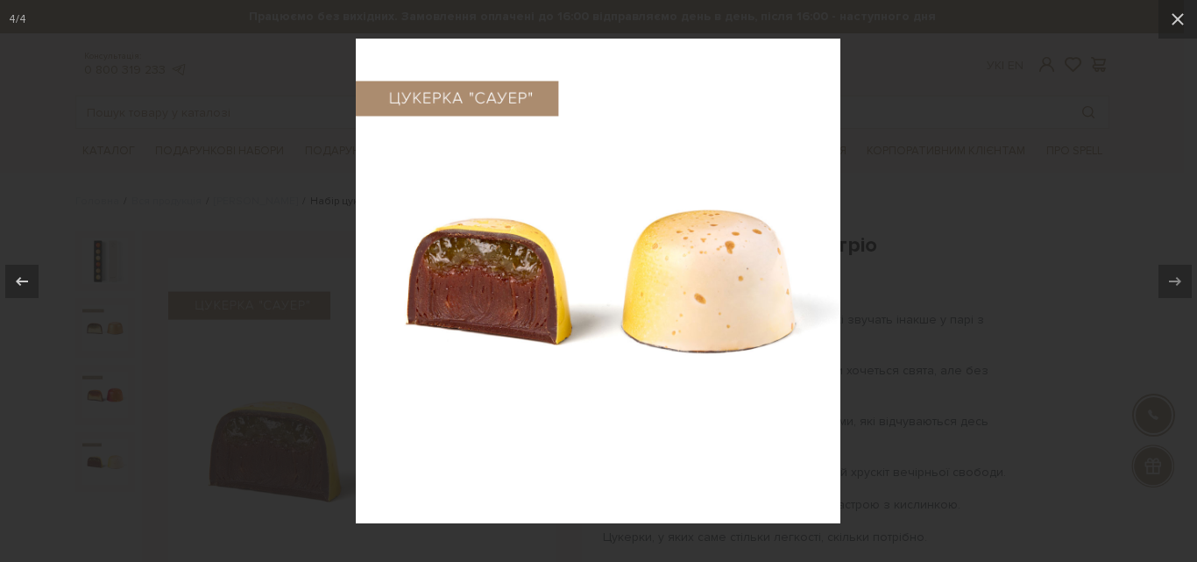
click at [131, 480] on div at bounding box center [598, 281] width 1197 height 562
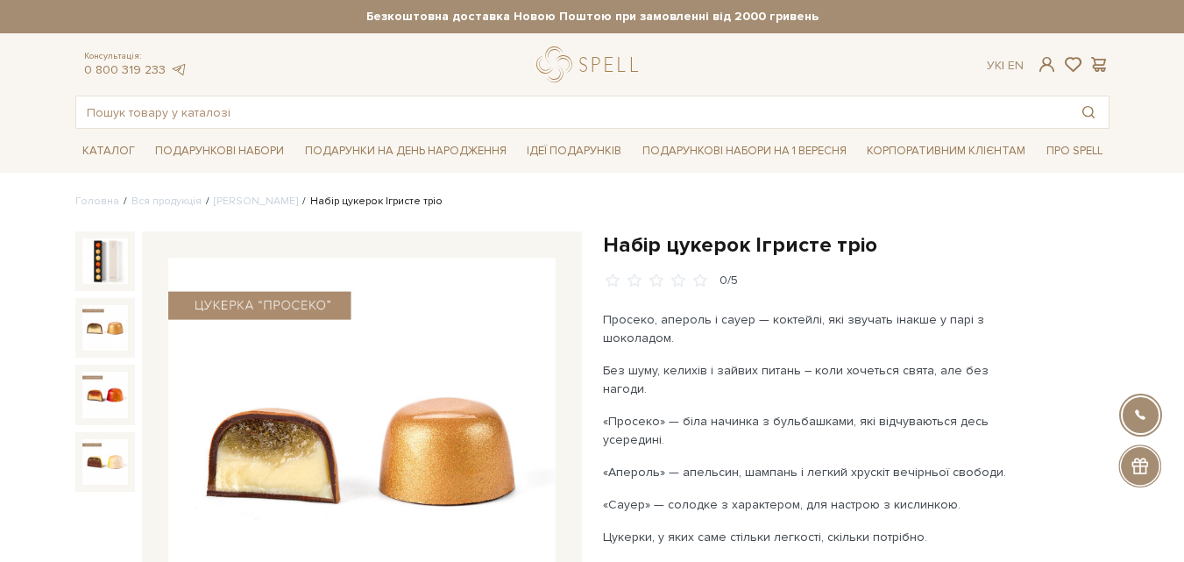
click at [95, 336] on img at bounding box center [105, 328] width 46 height 46
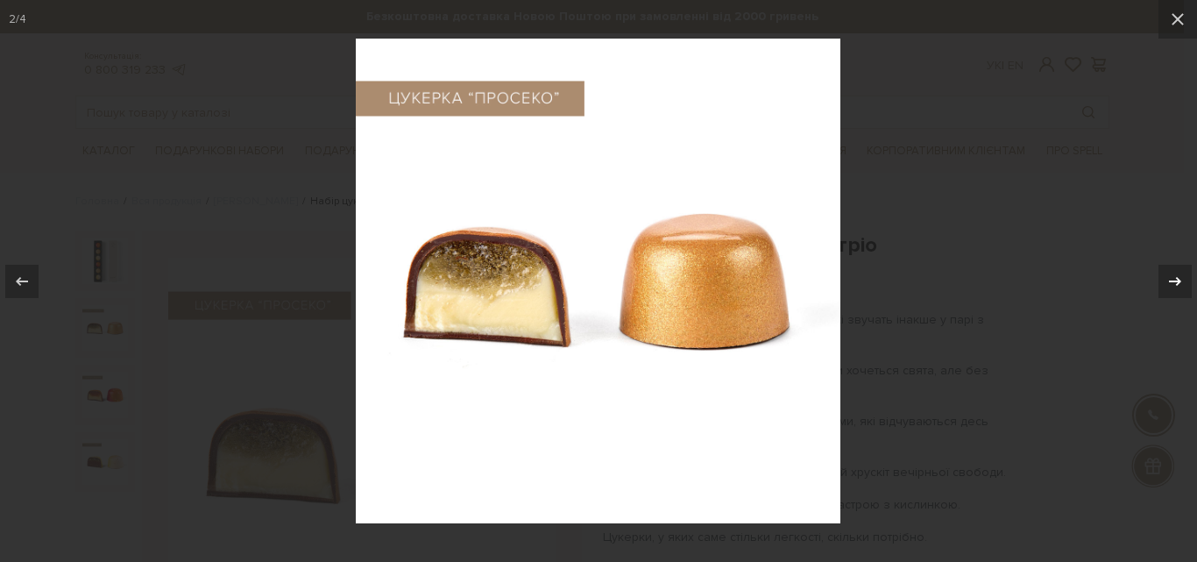
click at [1181, 288] on icon at bounding box center [1175, 281] width 21 height 21
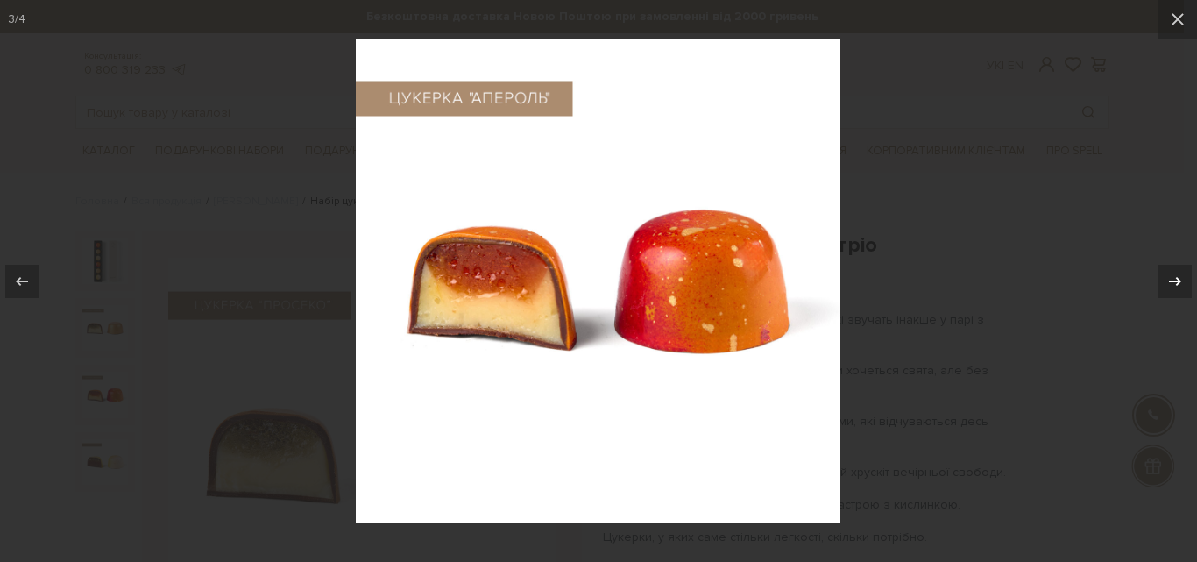
click at [1181, 288] on icon at bounding box center [1175, 281] width 21 height 21
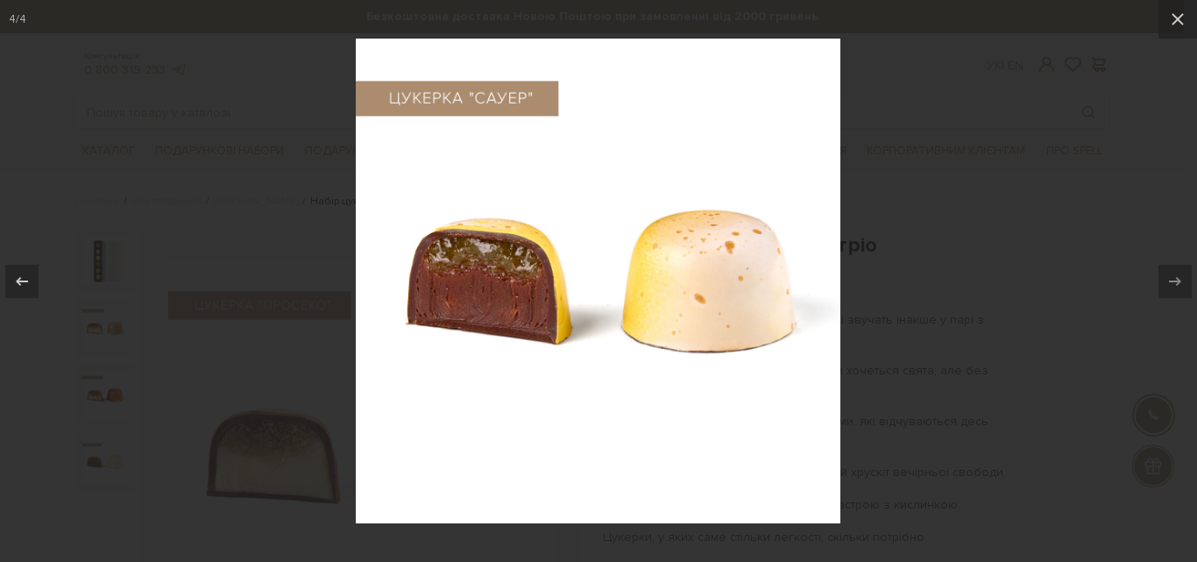
click at [1117, 290] on div at bounding box center [598, 281] width 1197 height 562
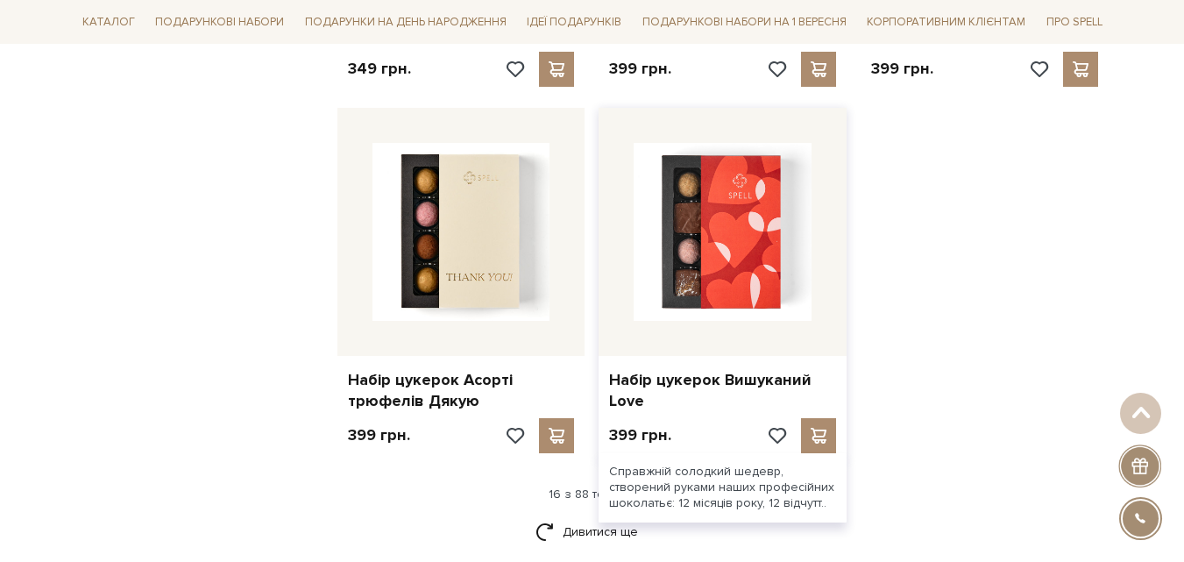
scroll to position [2278, 0]
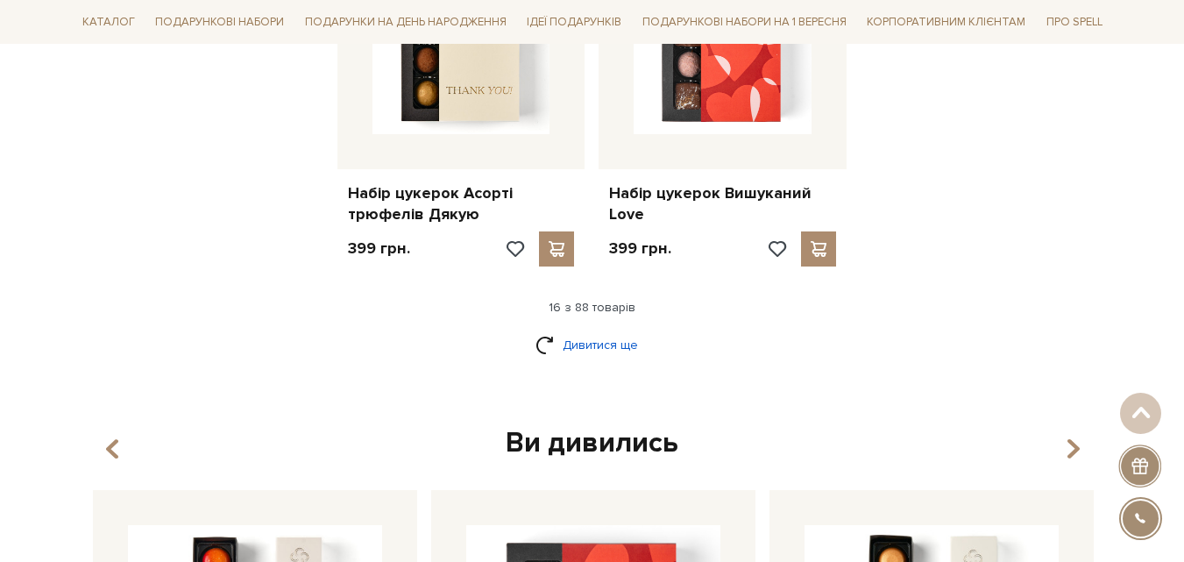
click at [580, 354] on link "Дивитися ще" at bounding box center [592, 344] width 114 height 31
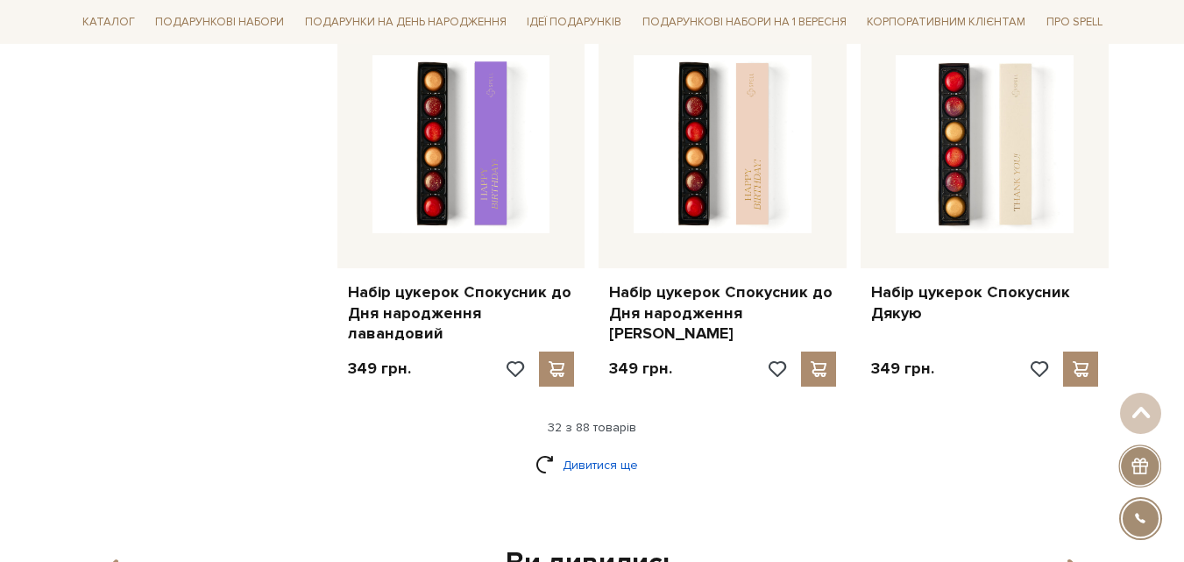
scroll to position [4206, 0]
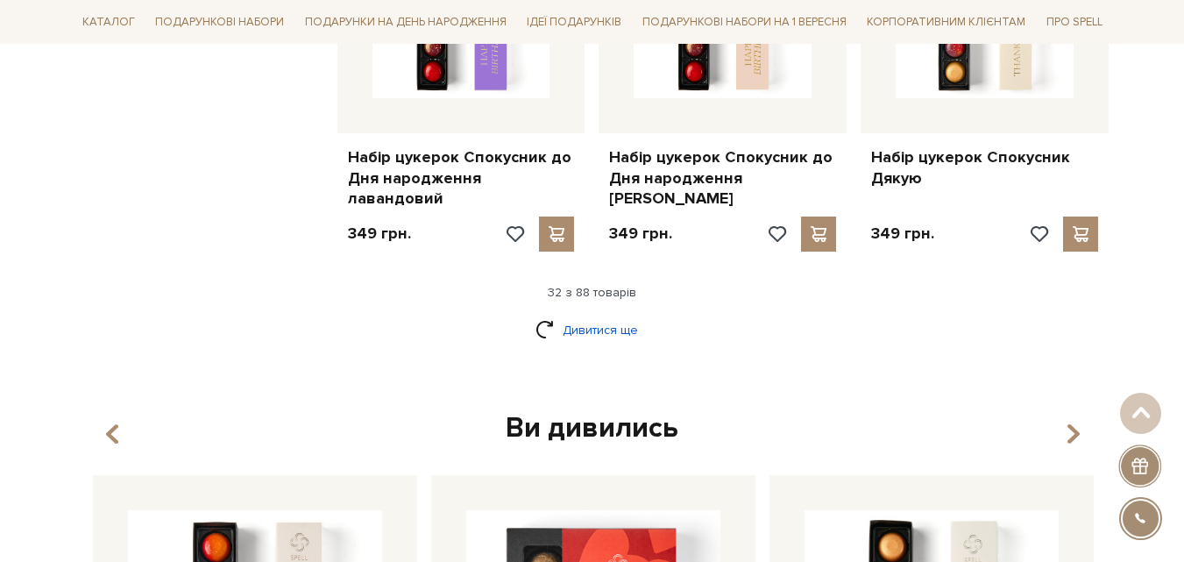
click at [596, 315] on link "Дивитися ще" at bounding box center [592, 330] width 114 height 31
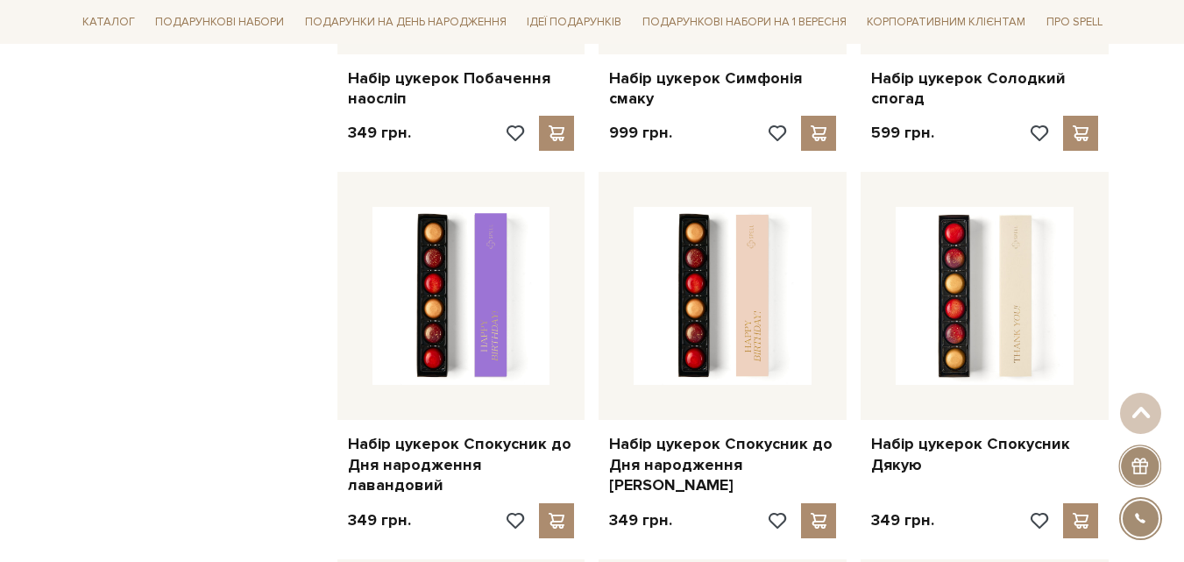
scroll to position [3943, 0]
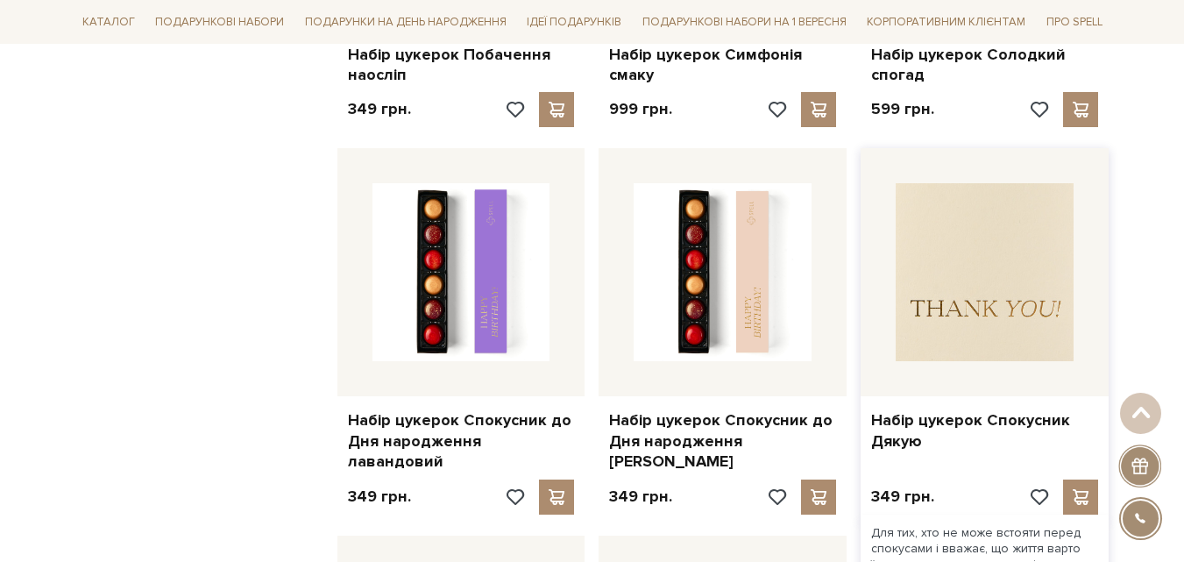
click at [934, 265] on img at bounding box center [985, 272] width 178 height 178
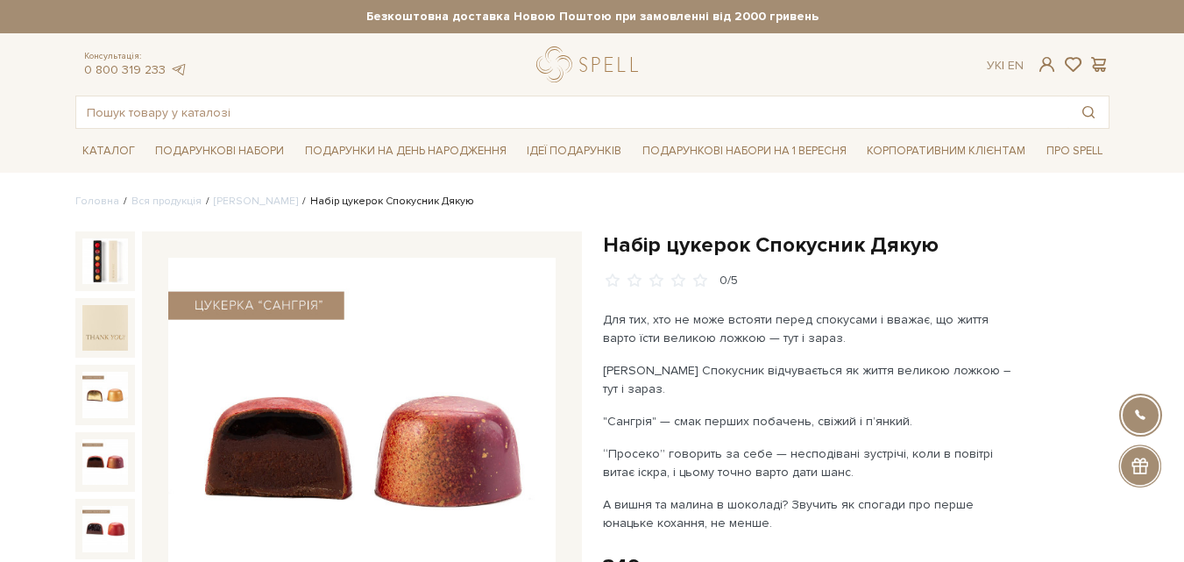
click at [108, 463] on img at bounding box center [105, 462] width 46 height 46
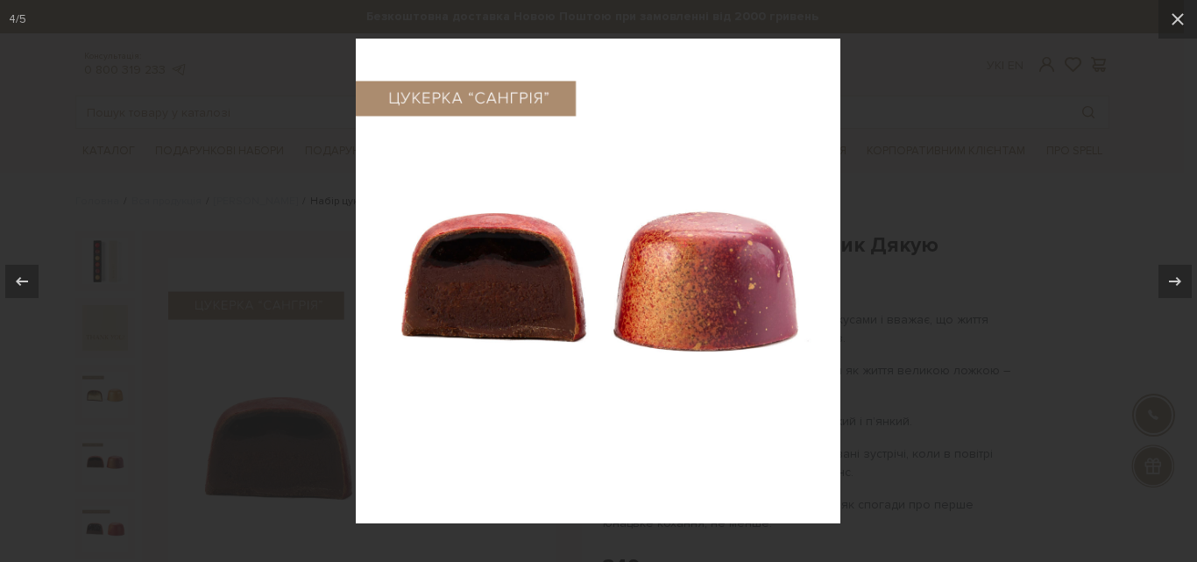
click at [86, 409] on div at bounding box center [598, 281] width 1197 height 562
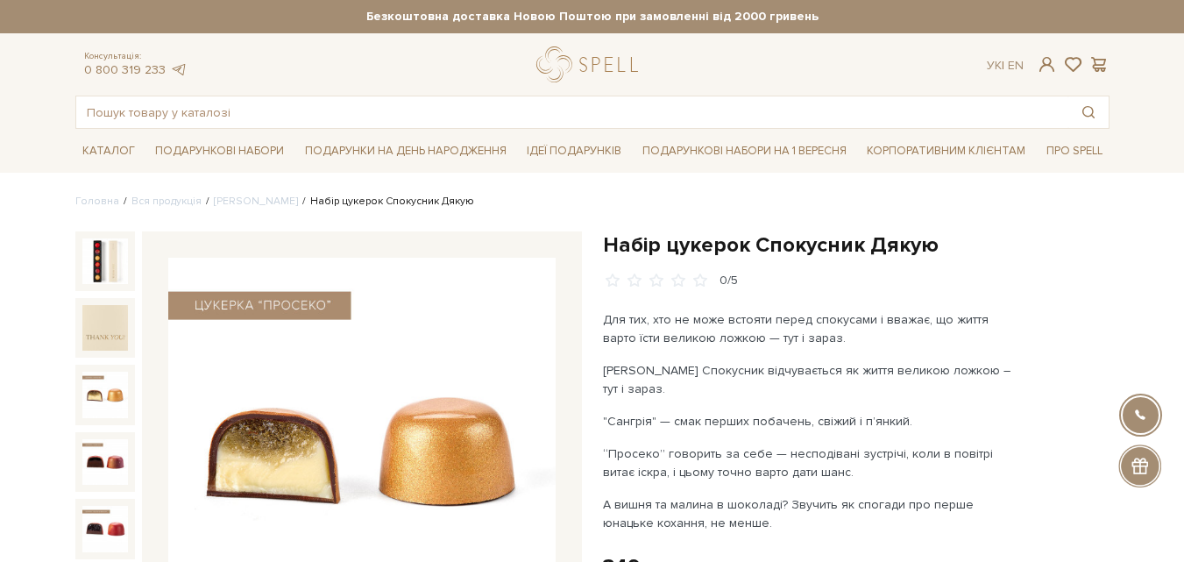
click at [86, 409] on img at bounding box center [105, 395] width 46 height 46
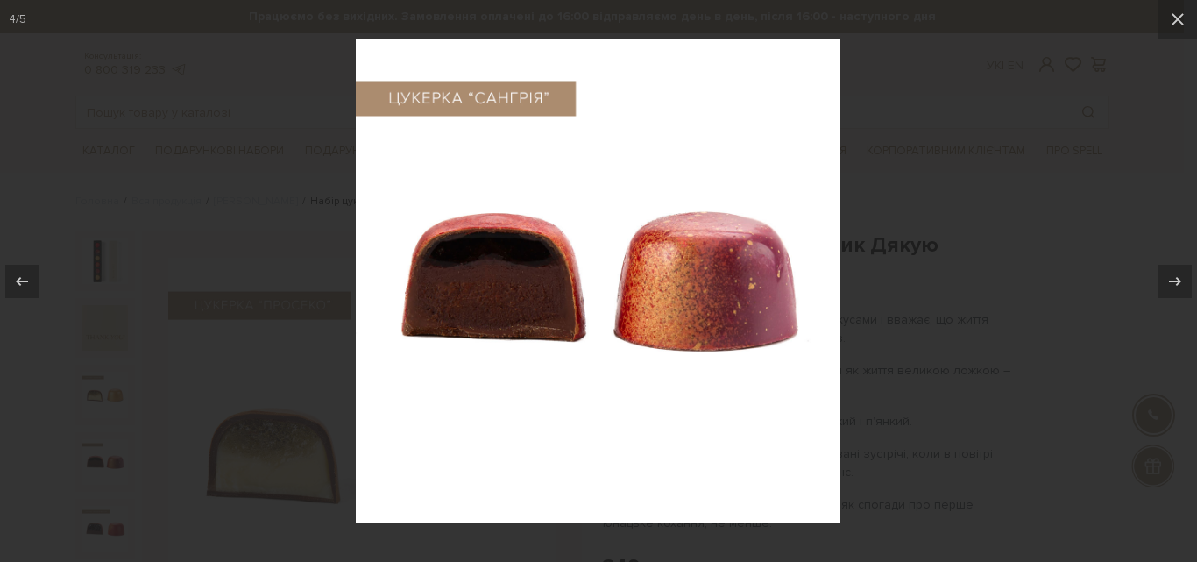
click at [86, 409] on div at bounding box center [598, 281] width 1197 height 562
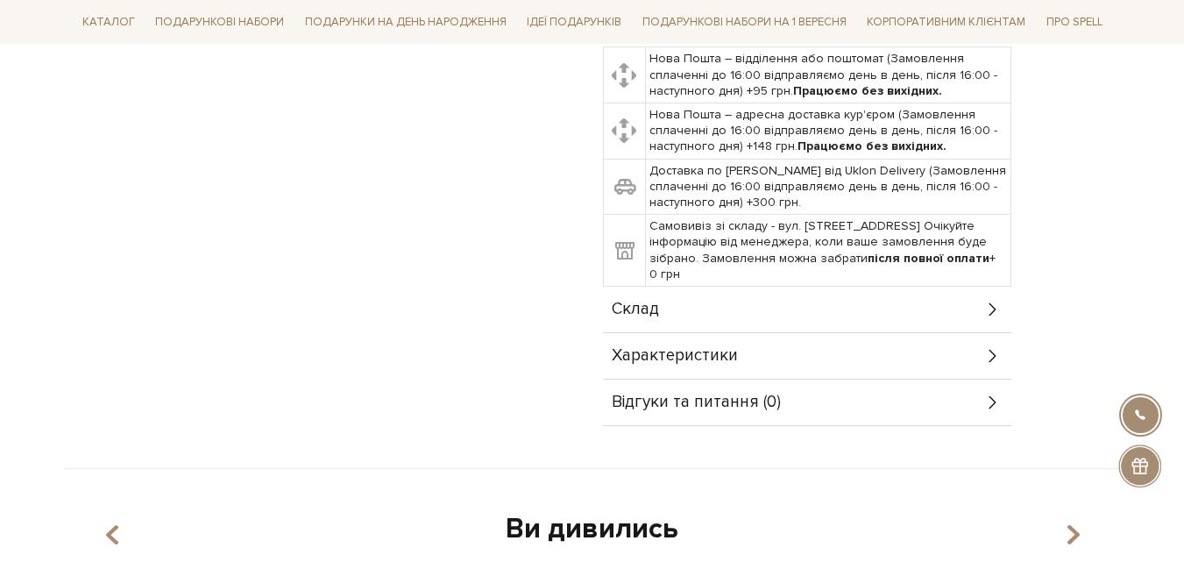
scroll to position [876, 0]
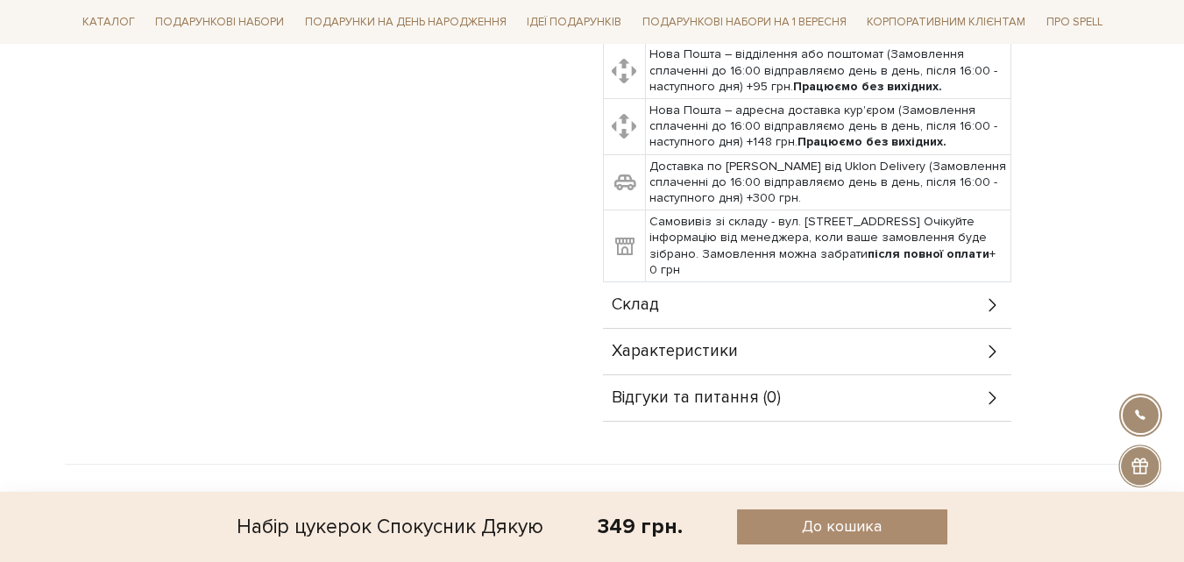
click at [706, 285] on div "Склад" at bounding box center [807, 305] width 408 height 46
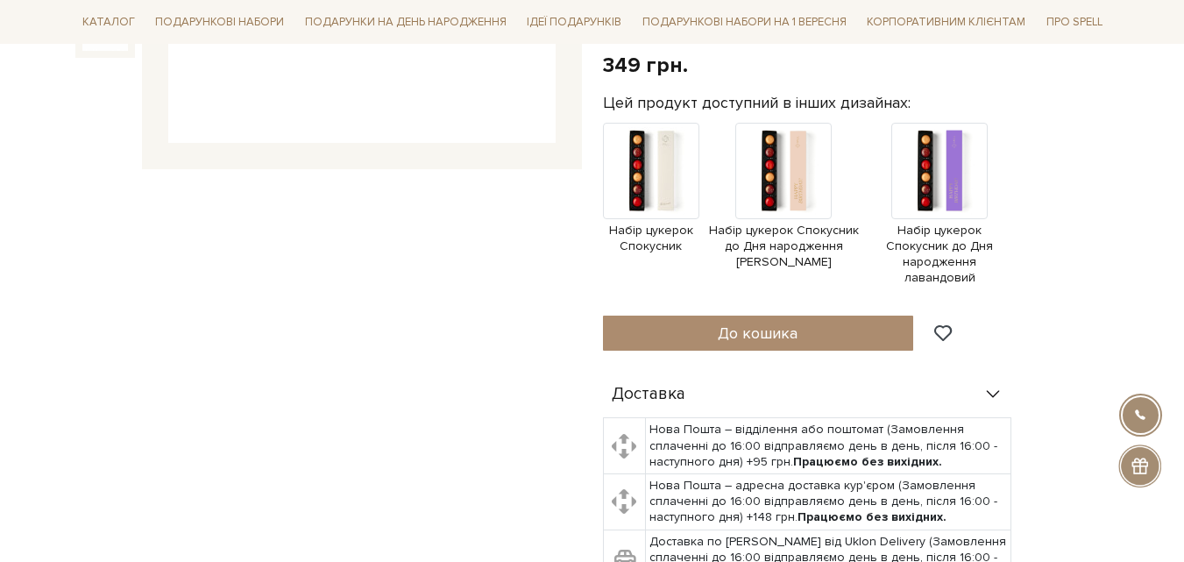
scroll to position [263, 0]
